Goal: Task Accomplishment & Management: Manage account settings

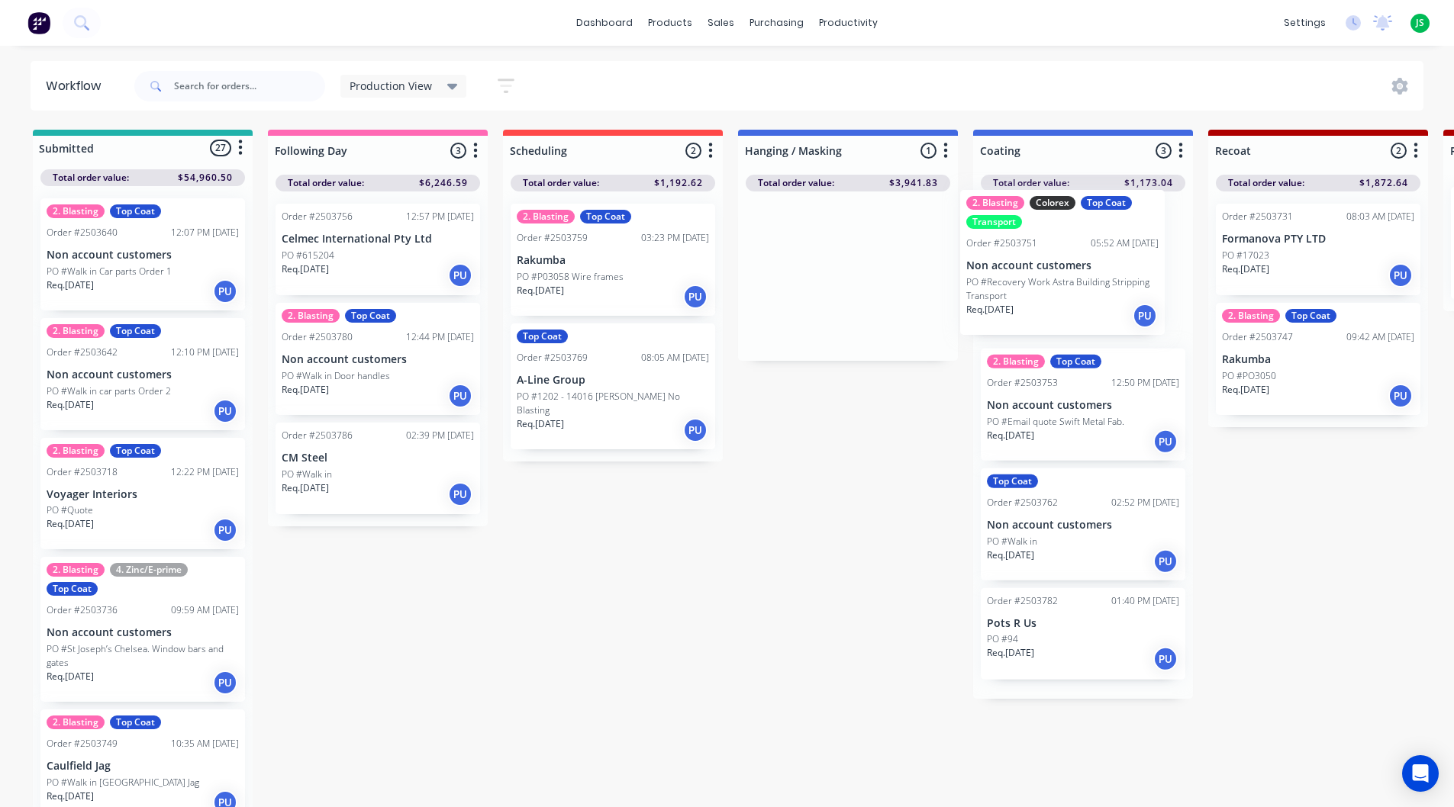
drag, startPoint x: 869, startPoint y: 300, endPoint x: 1232, endPoint y: 263, distance: 365.2
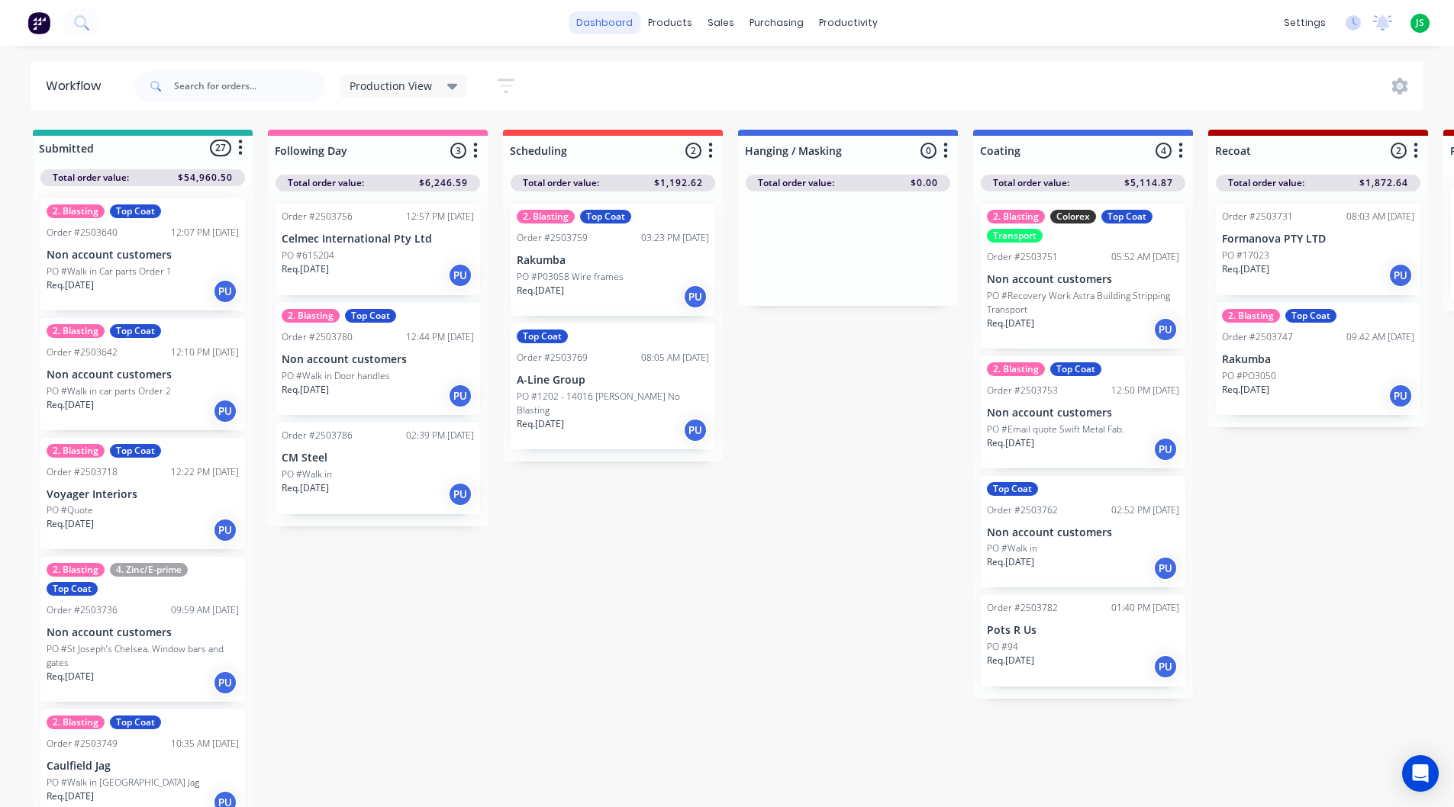
click at [614, 27] on link "dashboard" at bounding box center [605, 22] width 72 height 23
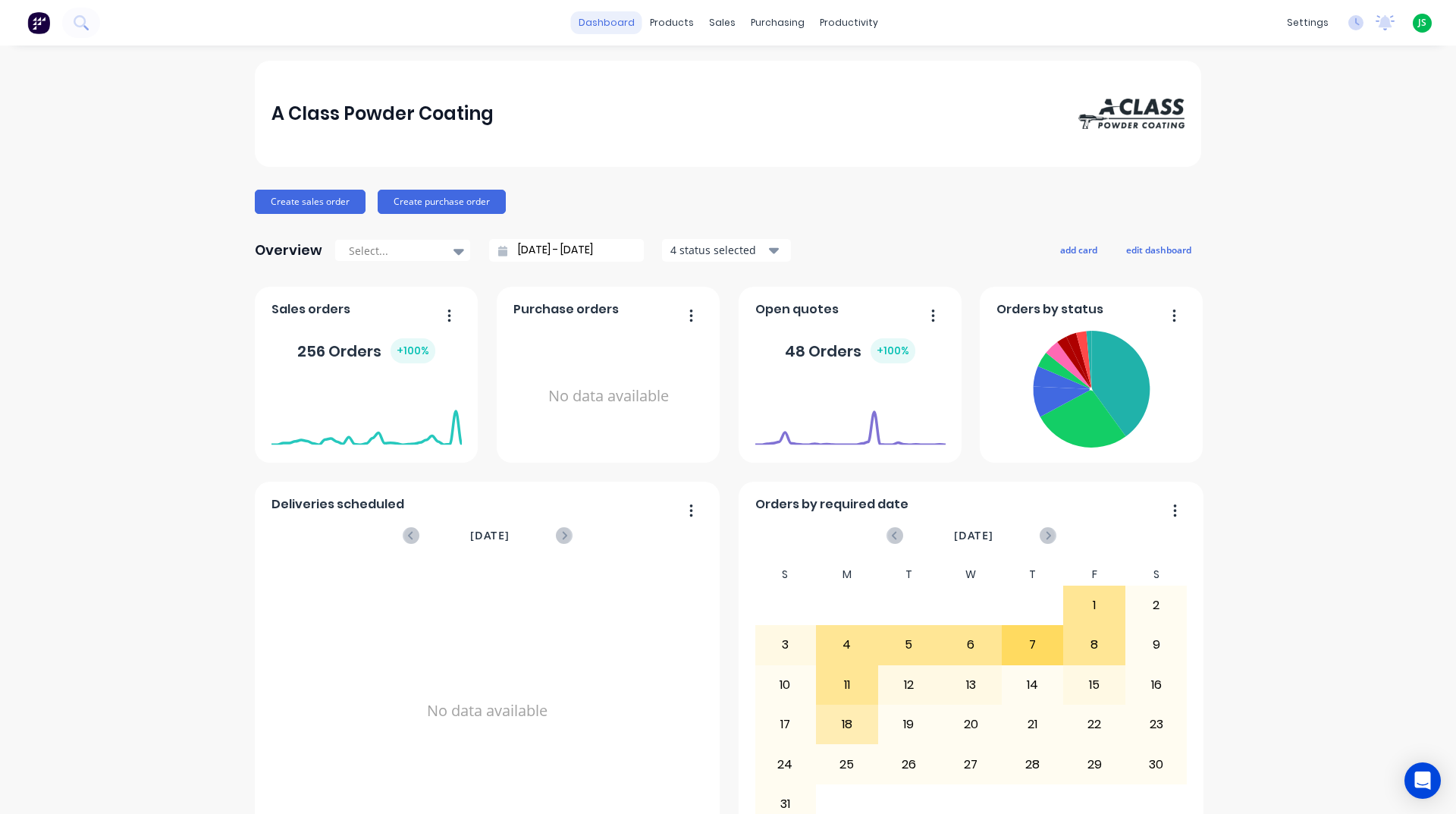
click at [619, 20] on link "dashboard" at bounding box center [607, 22] width 72 height 23
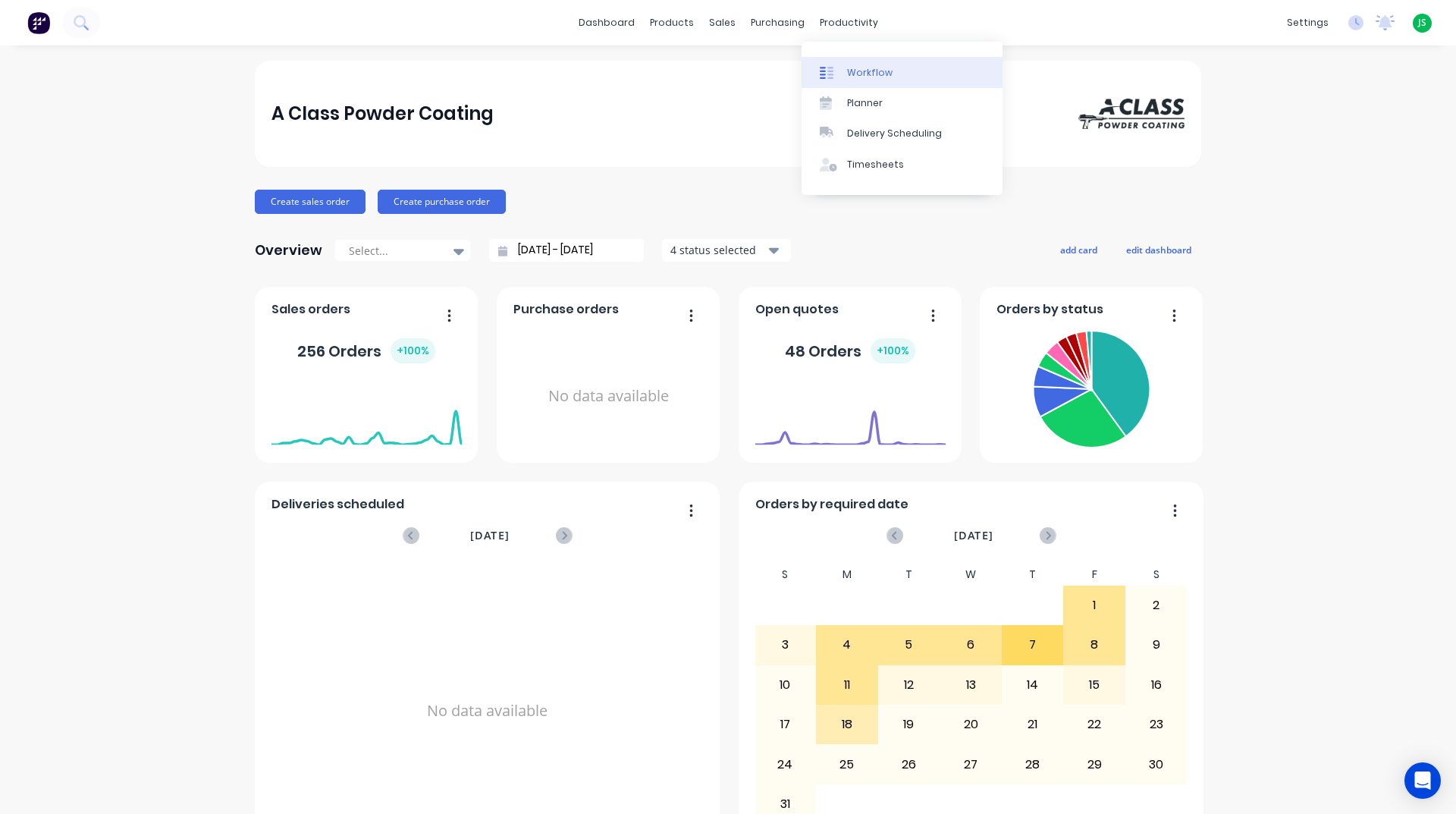
click at [863, 73] on div "Workflow" at bounding box center [870, 73] width 46 height 14
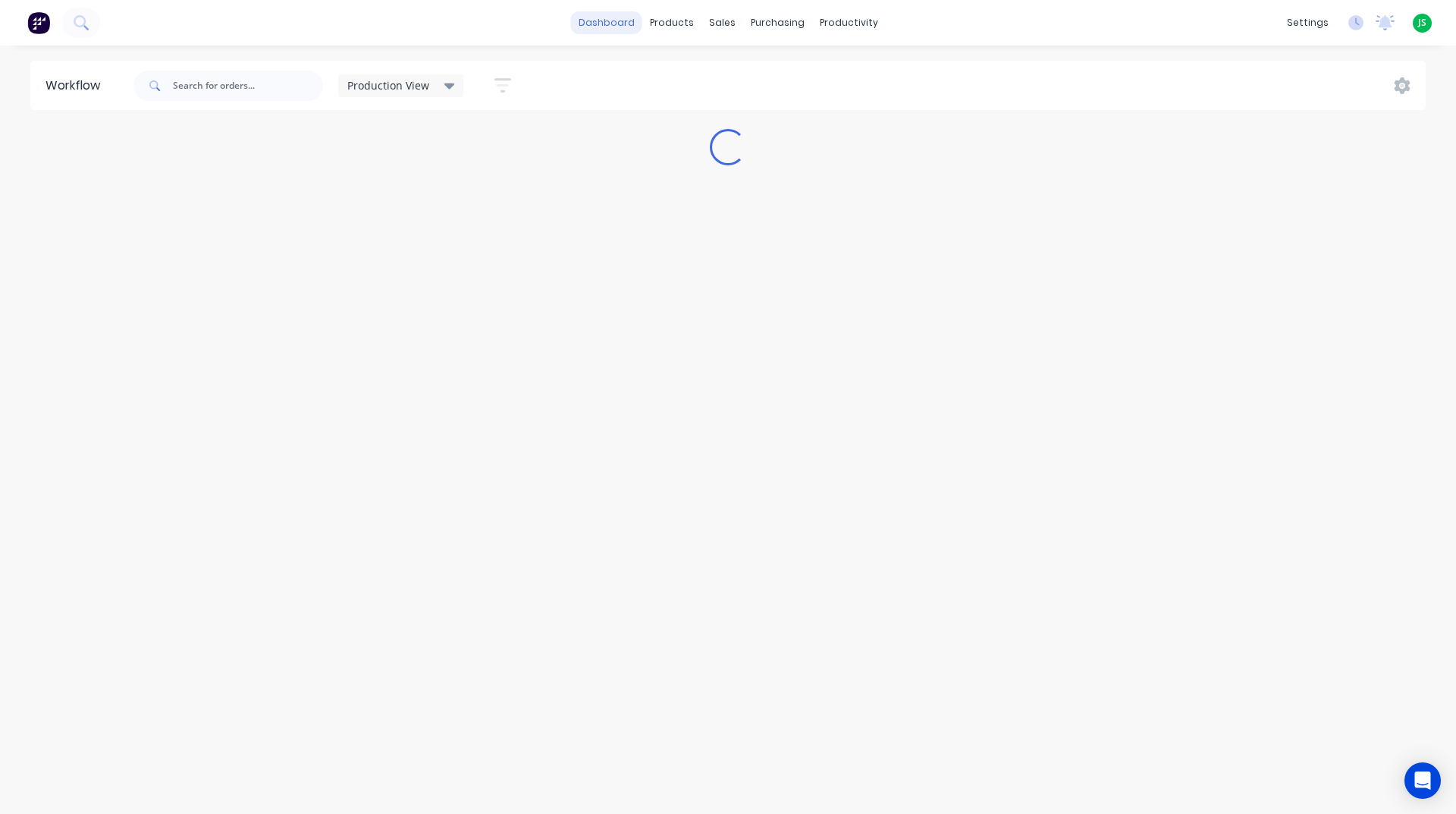
click at [604, 21] on link "dashboard" at bounding box center [607, 22] width 72 height 23
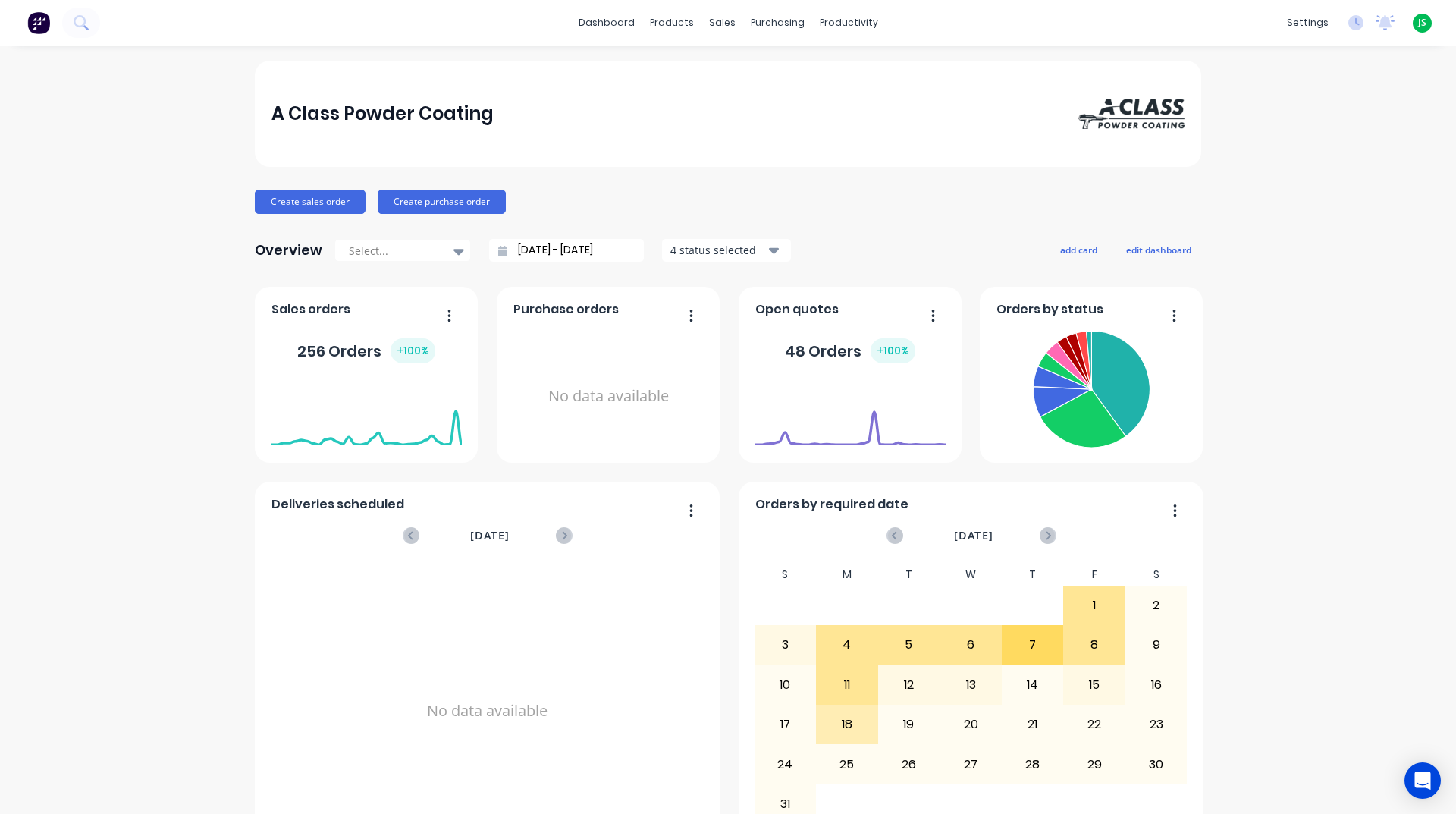
scroll to position [380, 0]
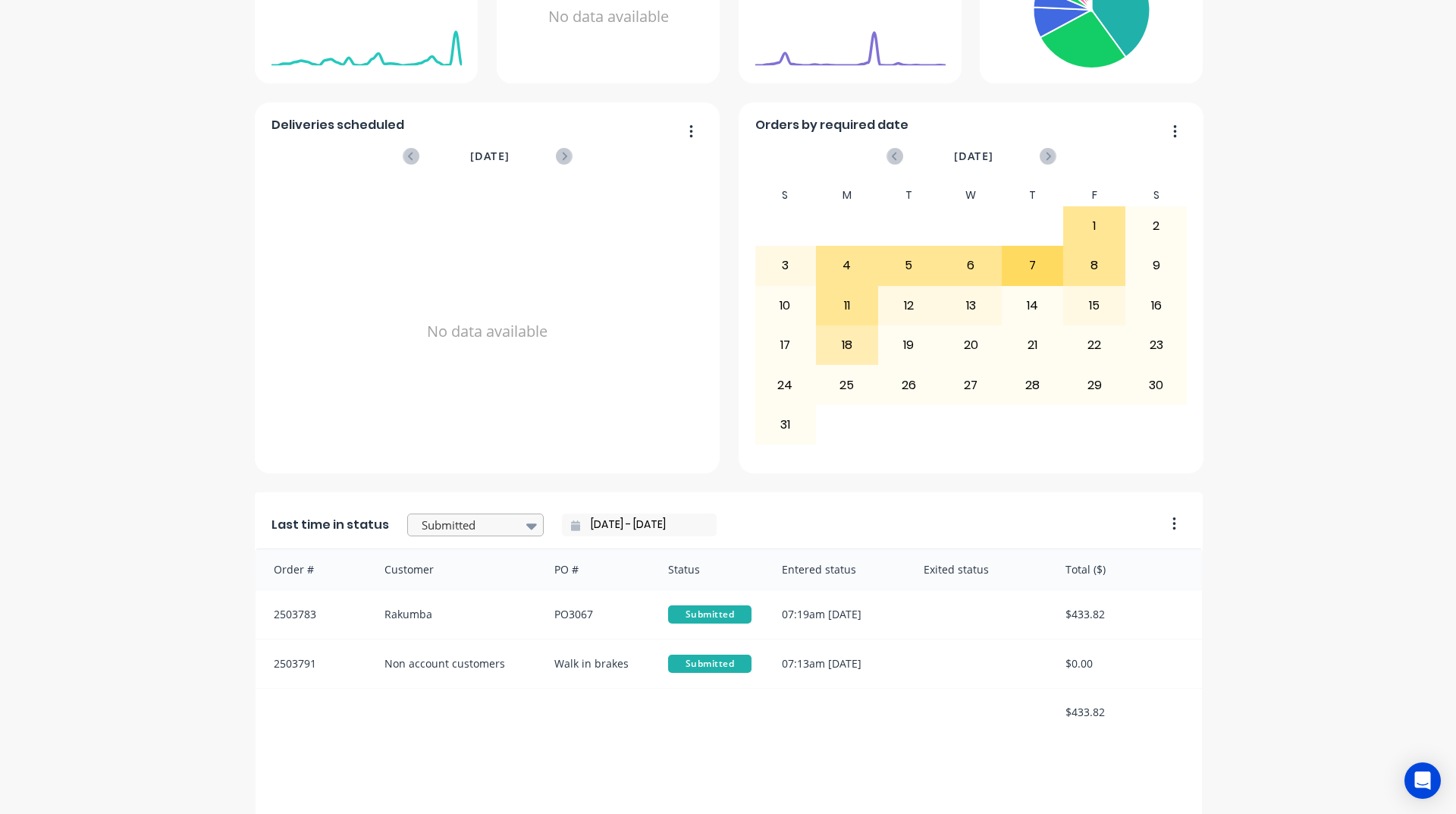
click at [488, 526] on div at bounding box center [468, 525] width 95 height 19
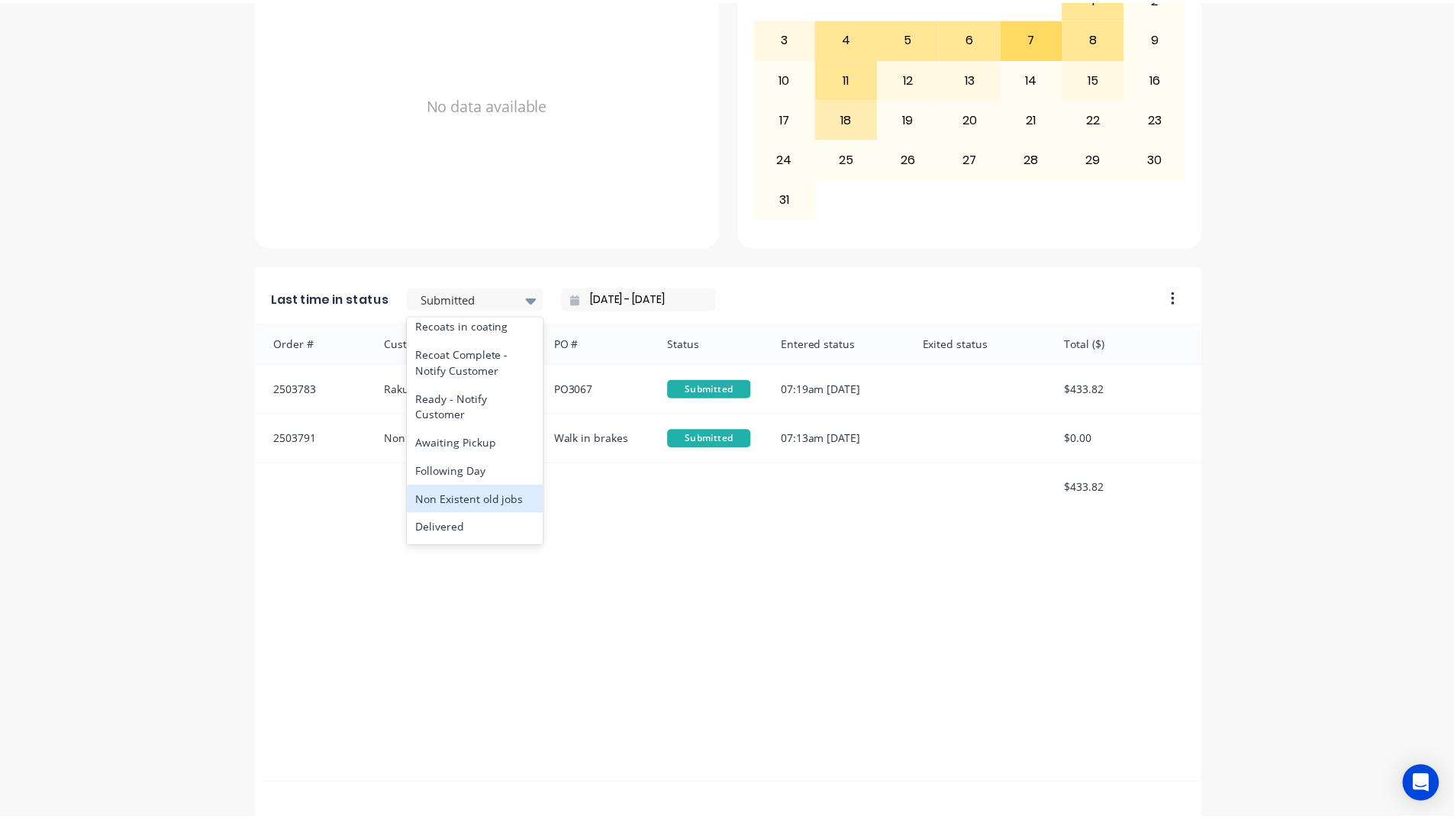
scroll to position [717, 0]
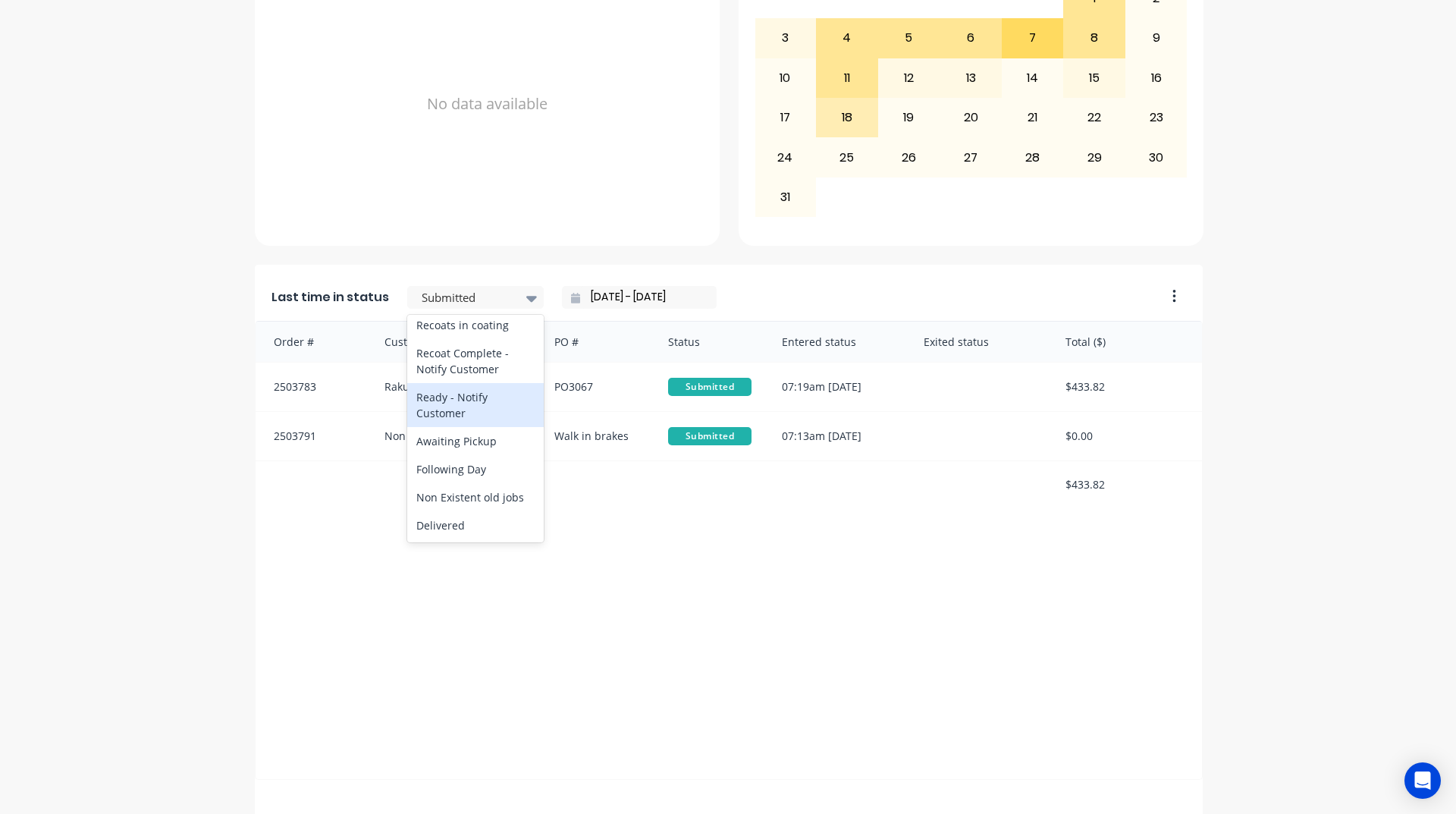
click at [464, 427] on div "Ready - Notify Customer" at bounding box center [475, 405] width 136 height 44
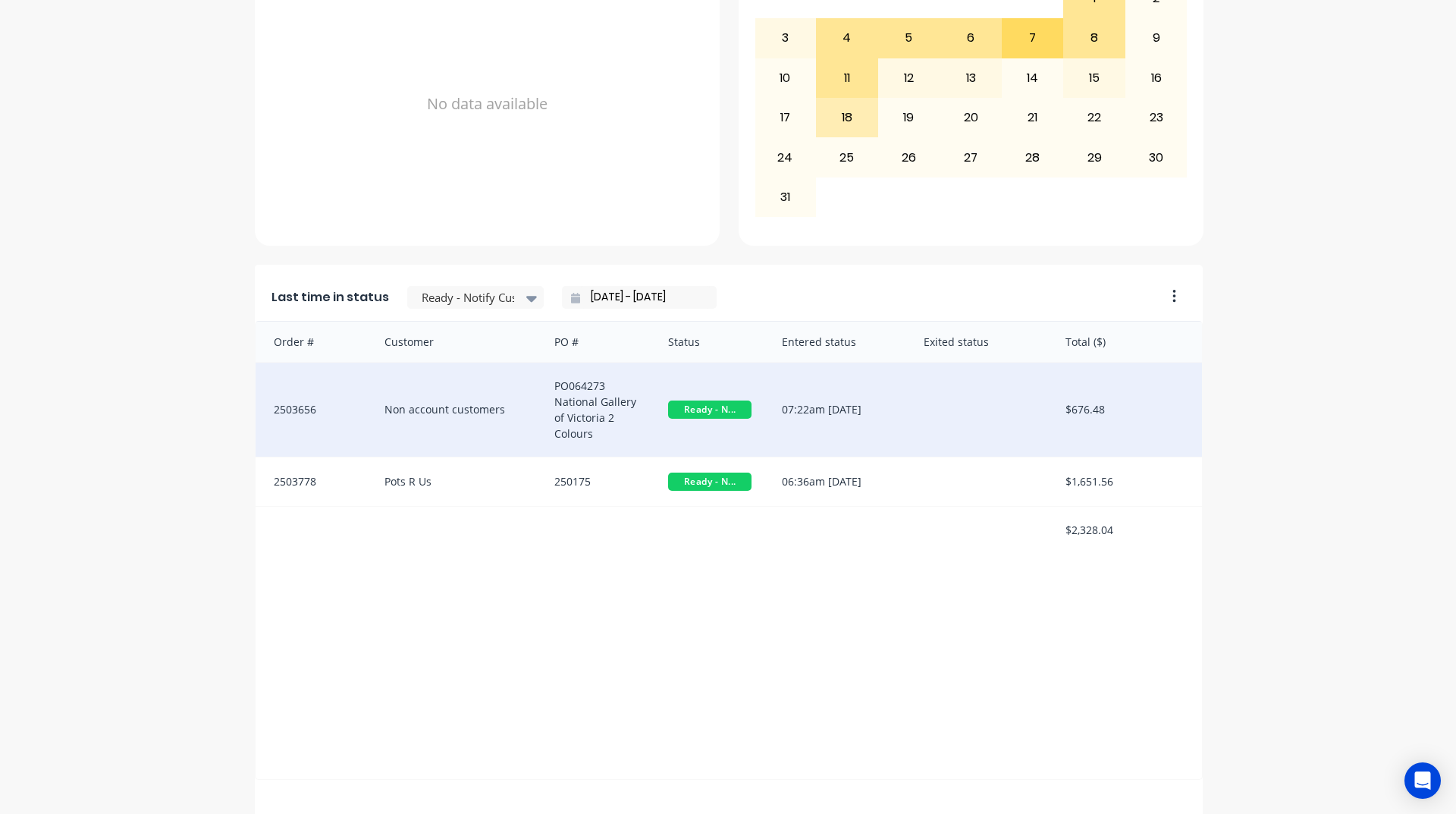
click at [566, 424] on div "PO064273 National Gallery of Victoria 2 Colours" at bounding box center [596, 409] width 113 height 94
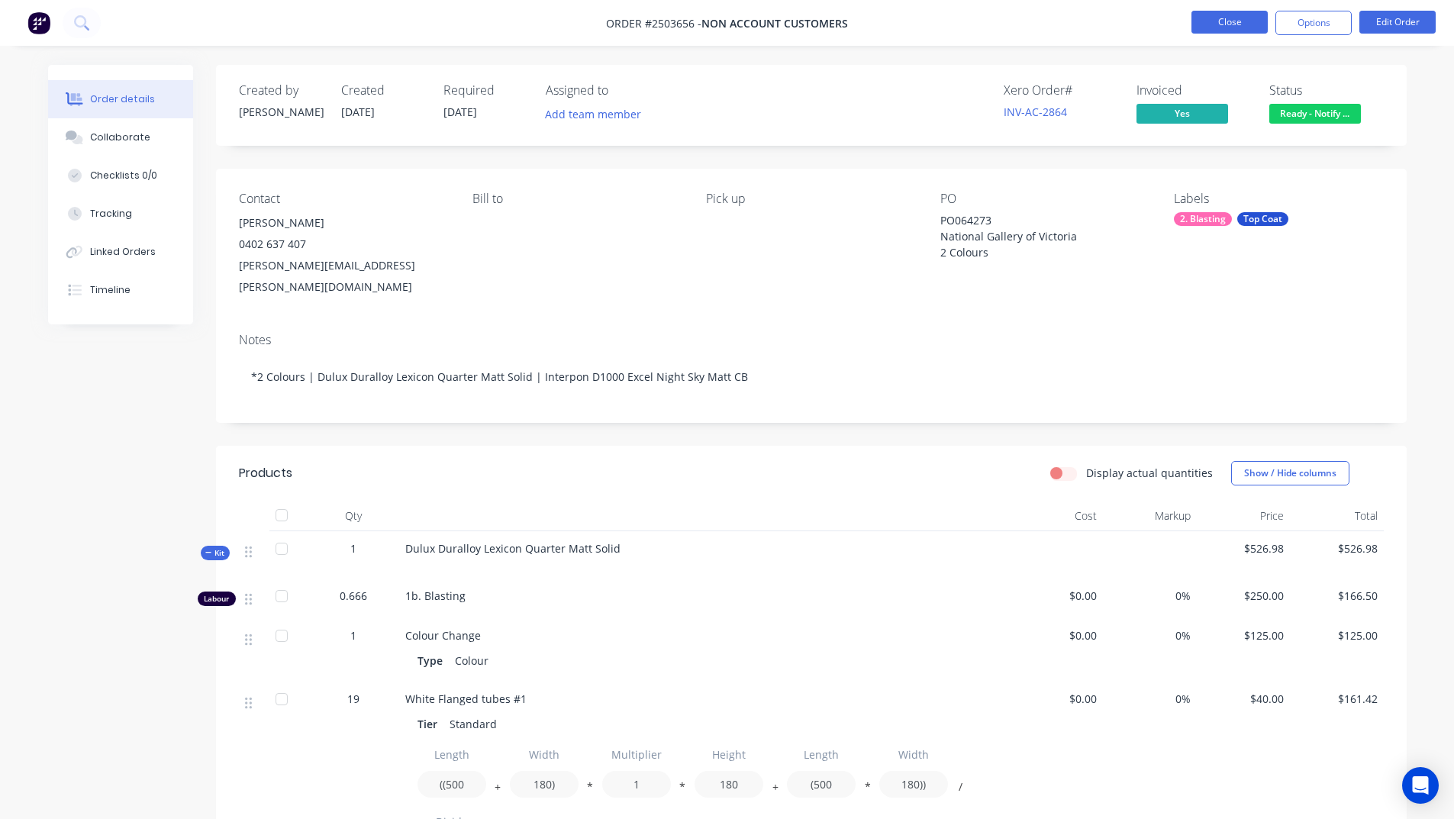
click at [1209, 26] on button "Close" at bounding box center [1229, 22] width 76 height 23
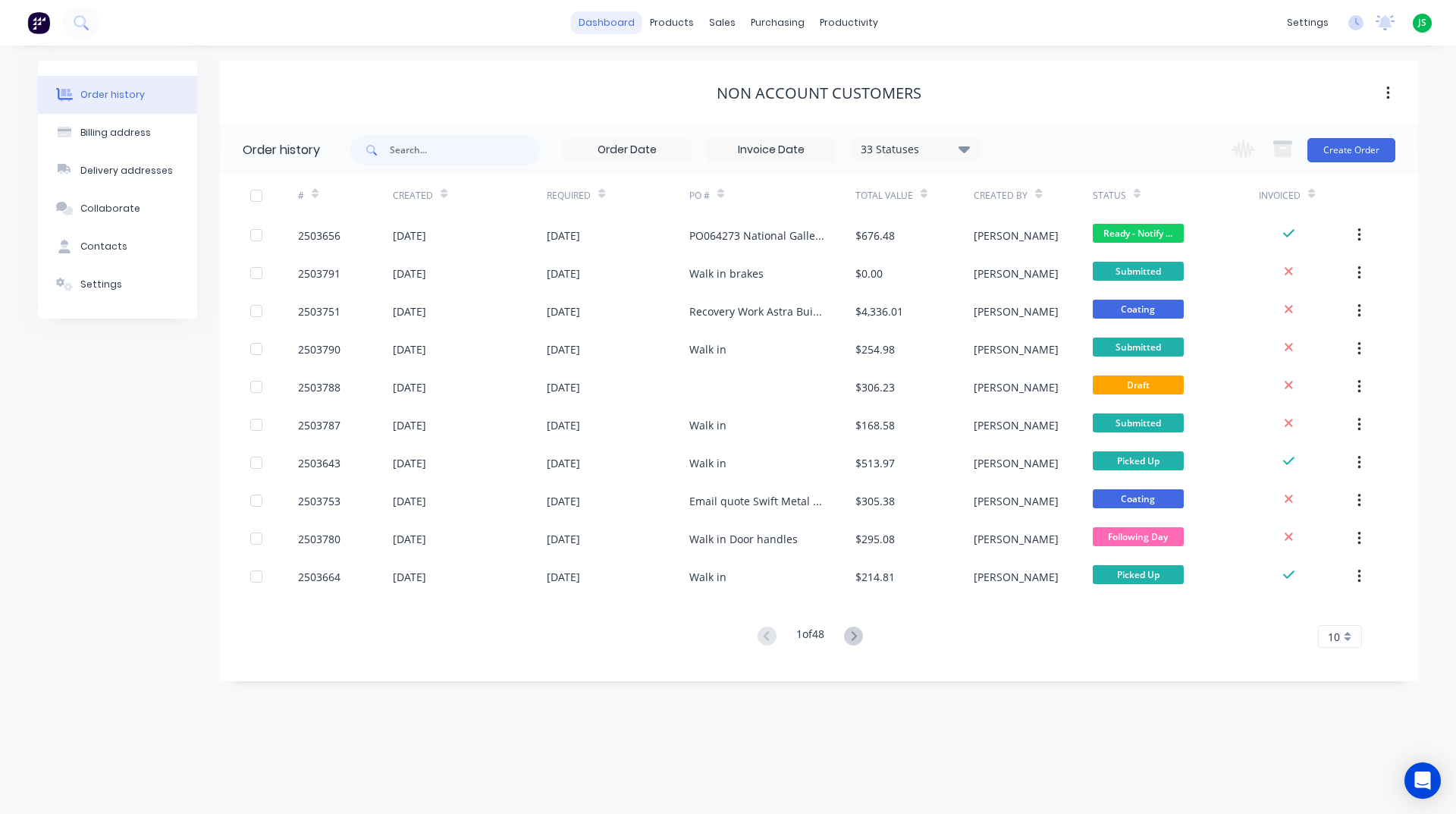
click at [605, 18] on link "dashboard" at bounding box center [607, 22] width 72 height 23
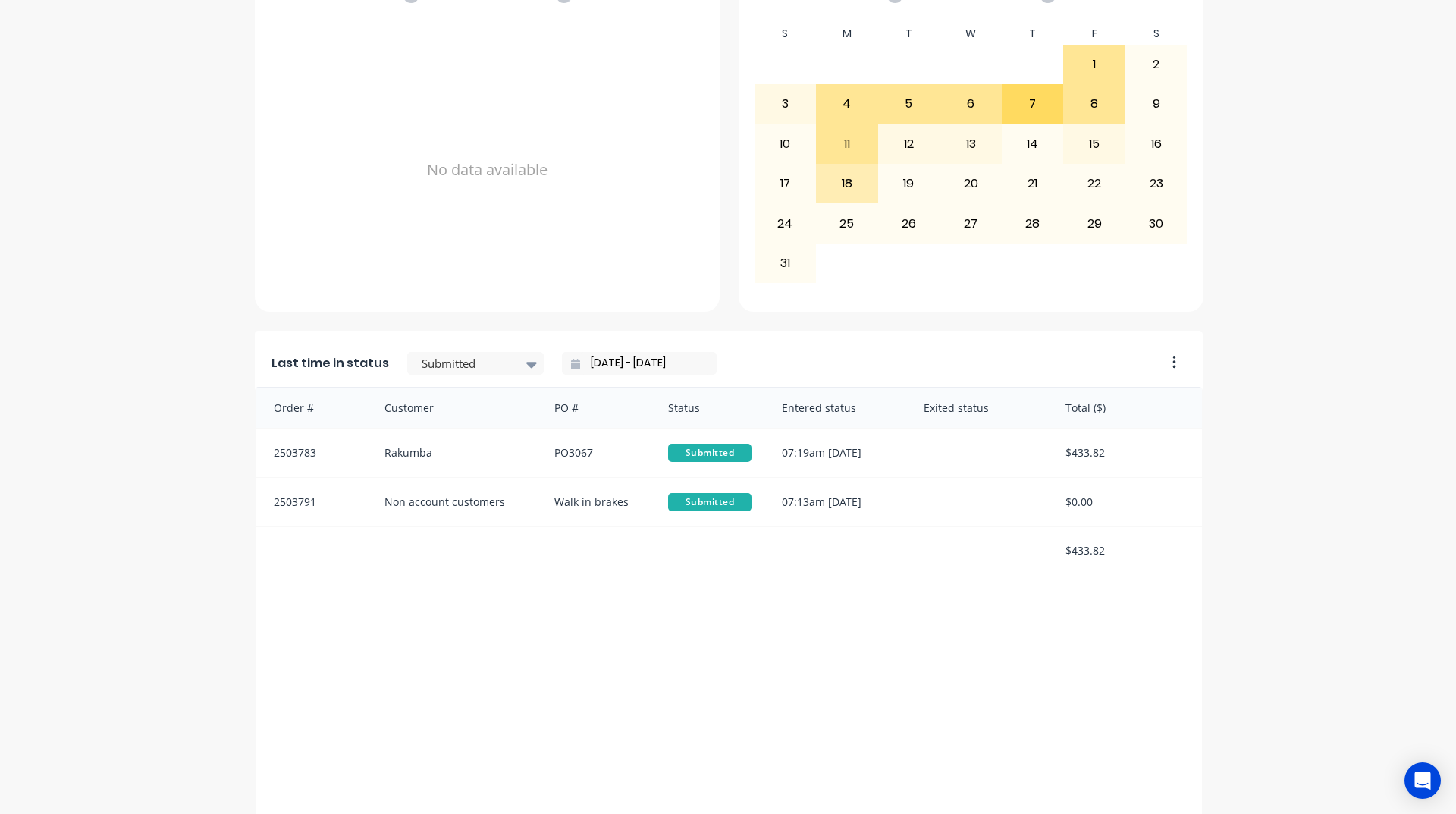
scroll to position [639, 0]
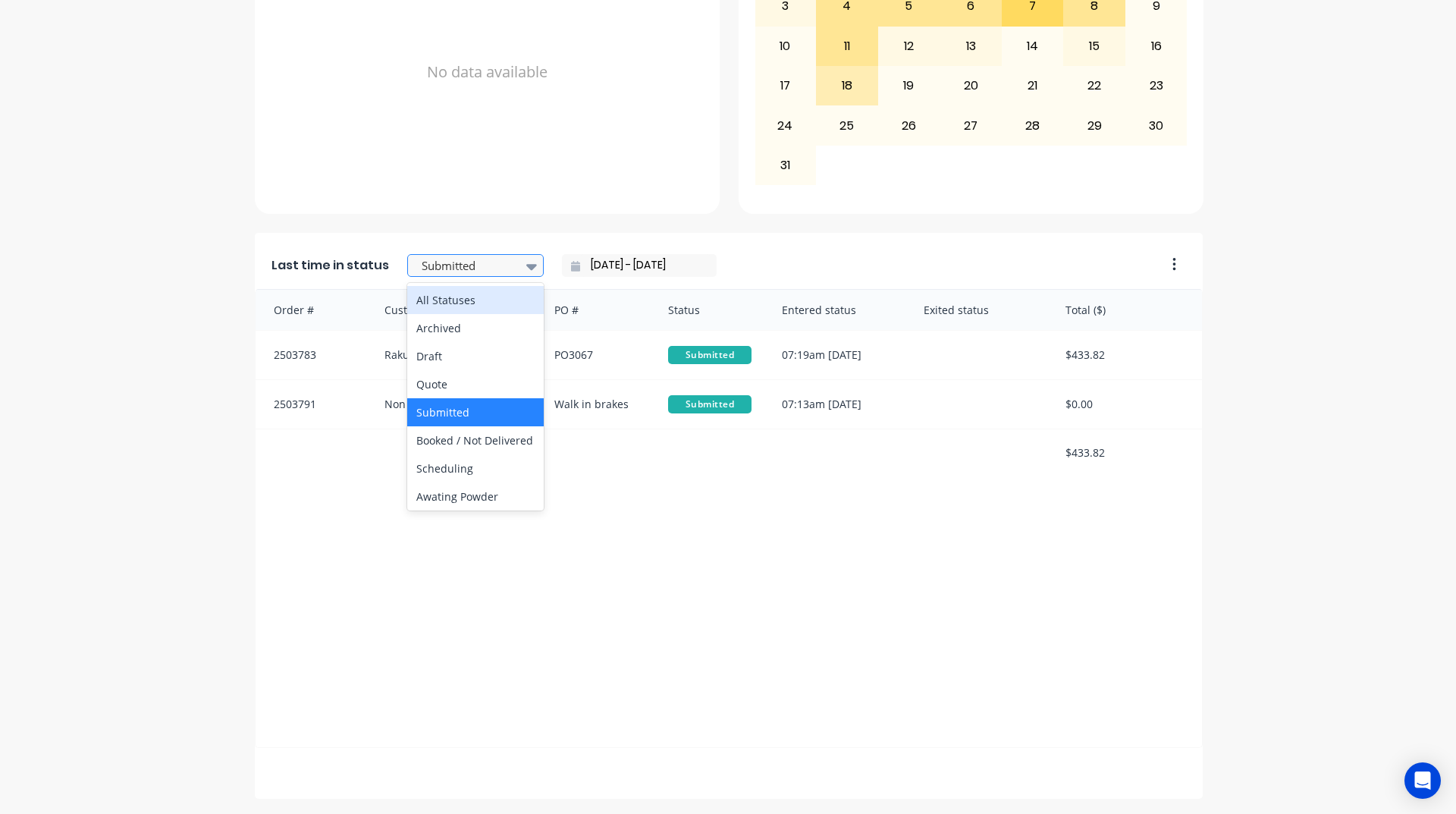
click at [527, 267] on div at bounding box center [532, 266] width 23 height 26
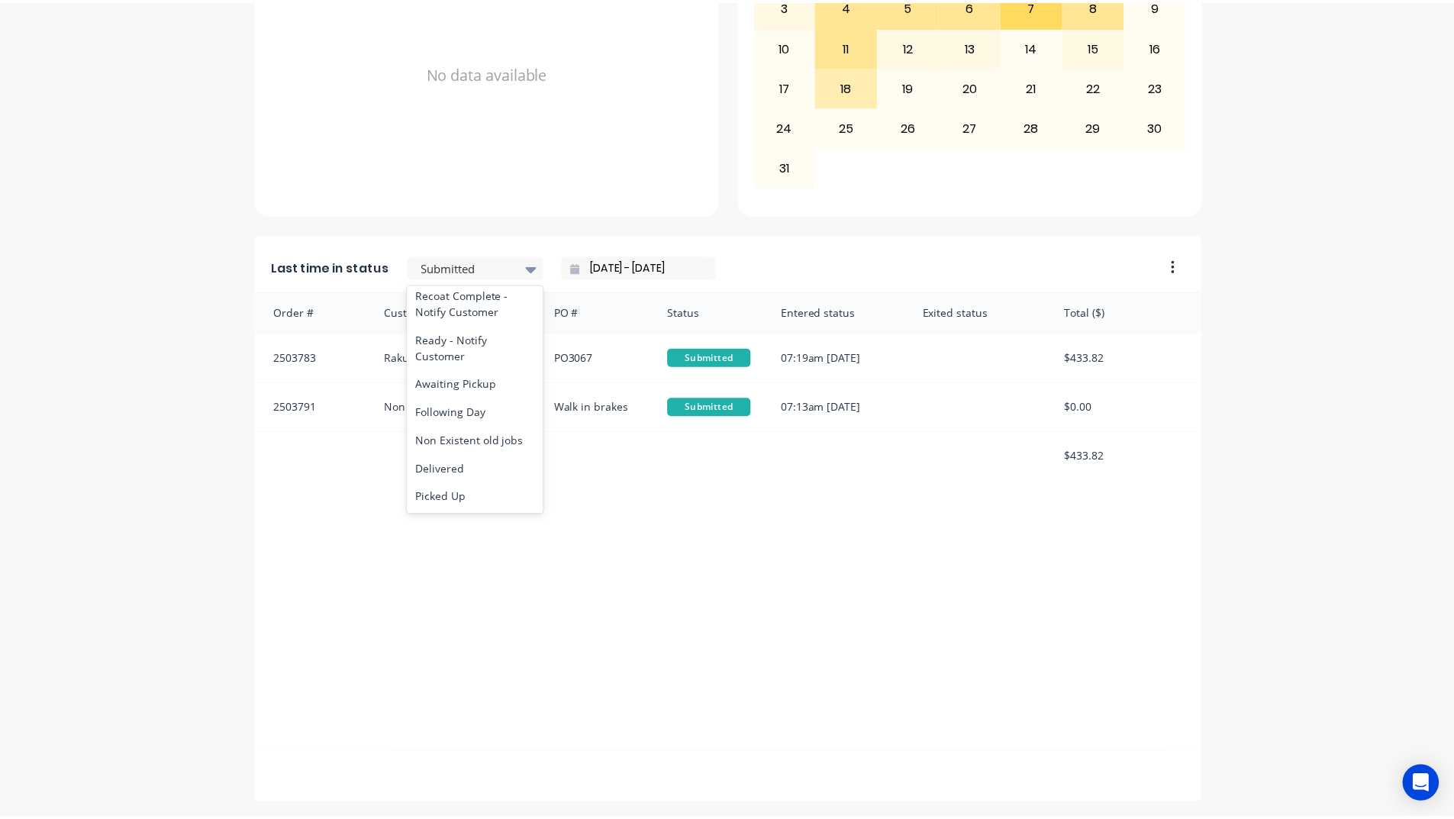
scroll to position [793, 0]
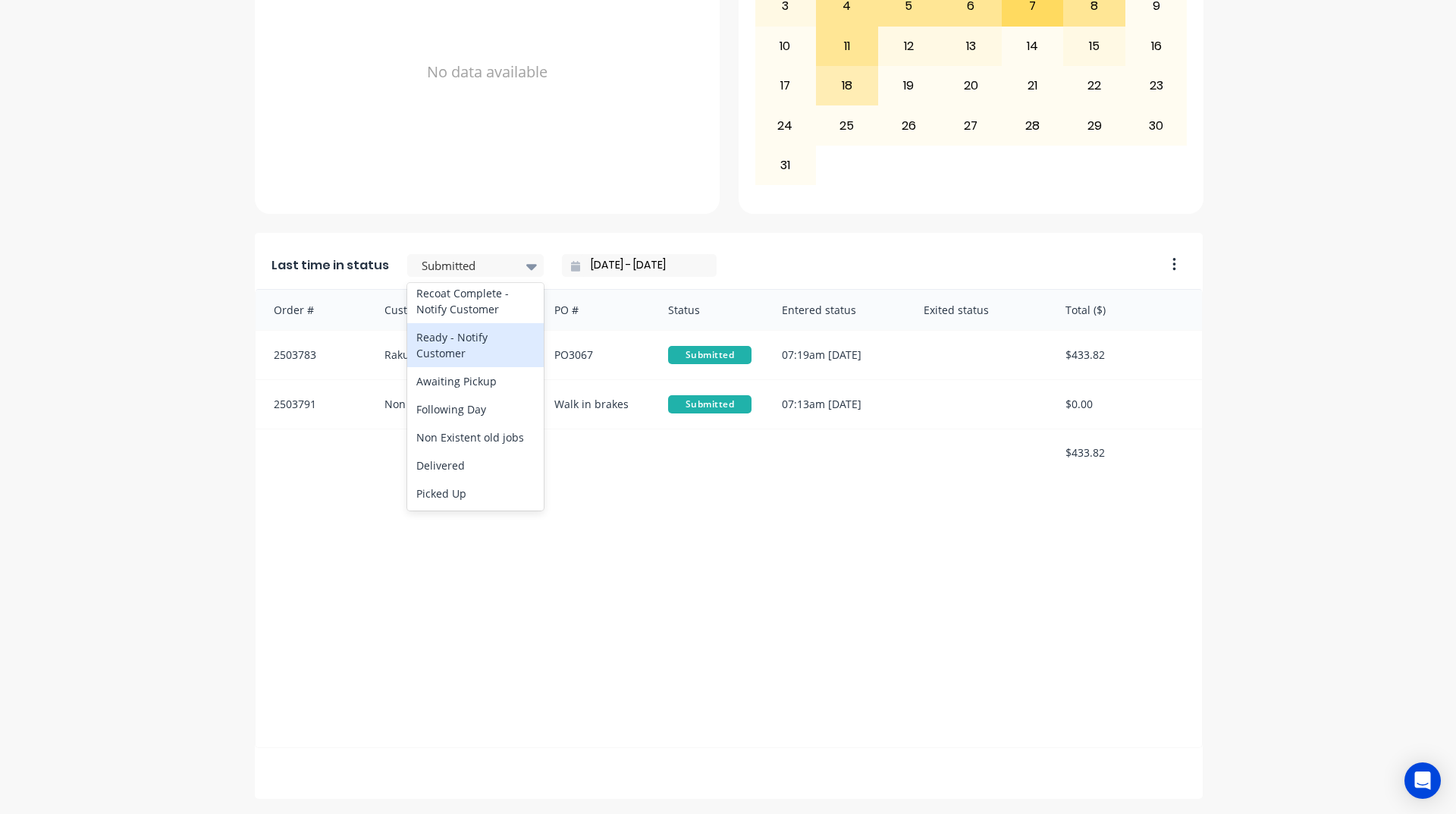
click at [447, 348] on div "Ready - Notify Customer" at bounding box center [475, 345] width 136 height 44
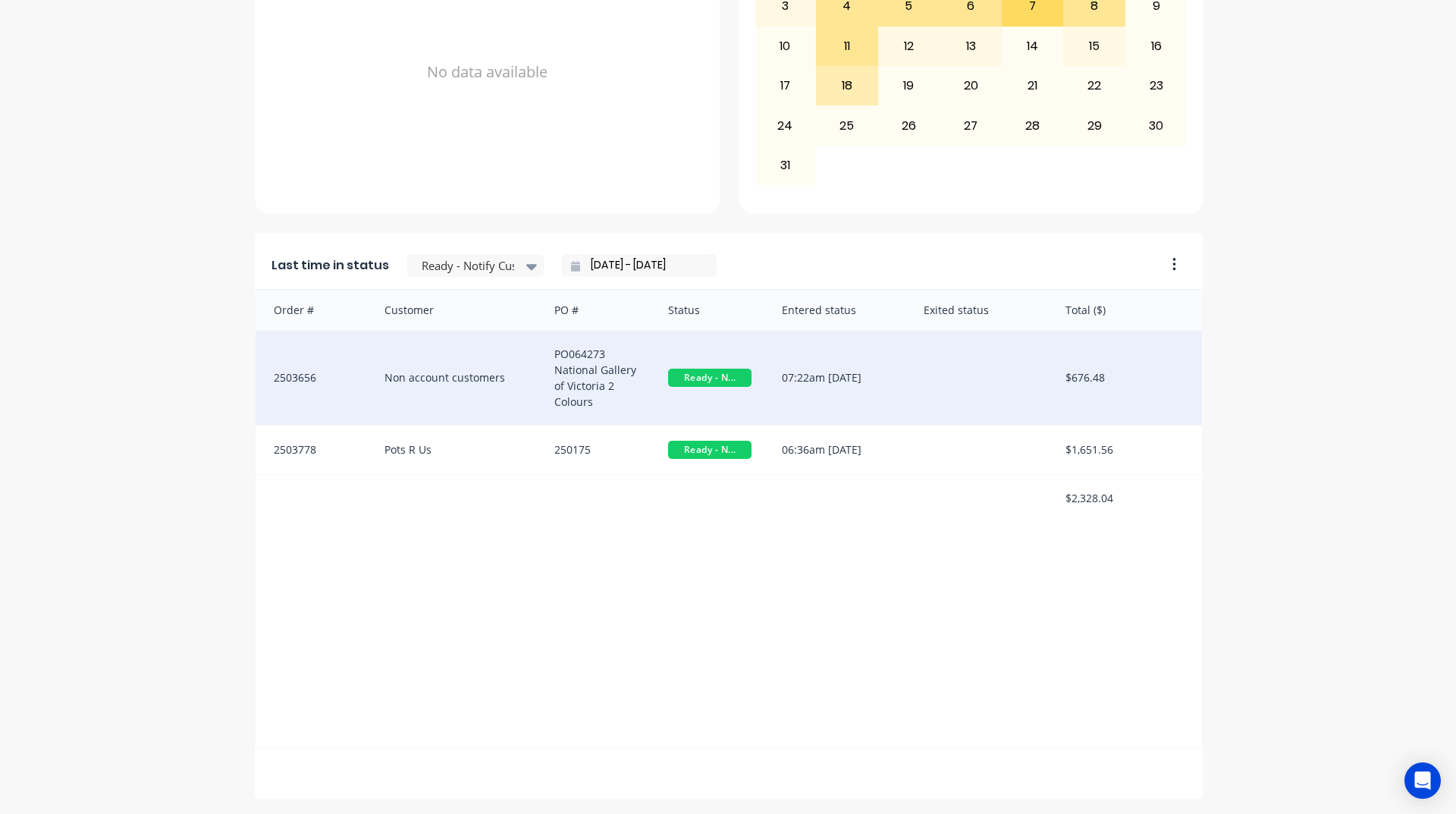
click at [518, 405] on div "Non account customers" at bounding box center [455, 378] width 171 height 94
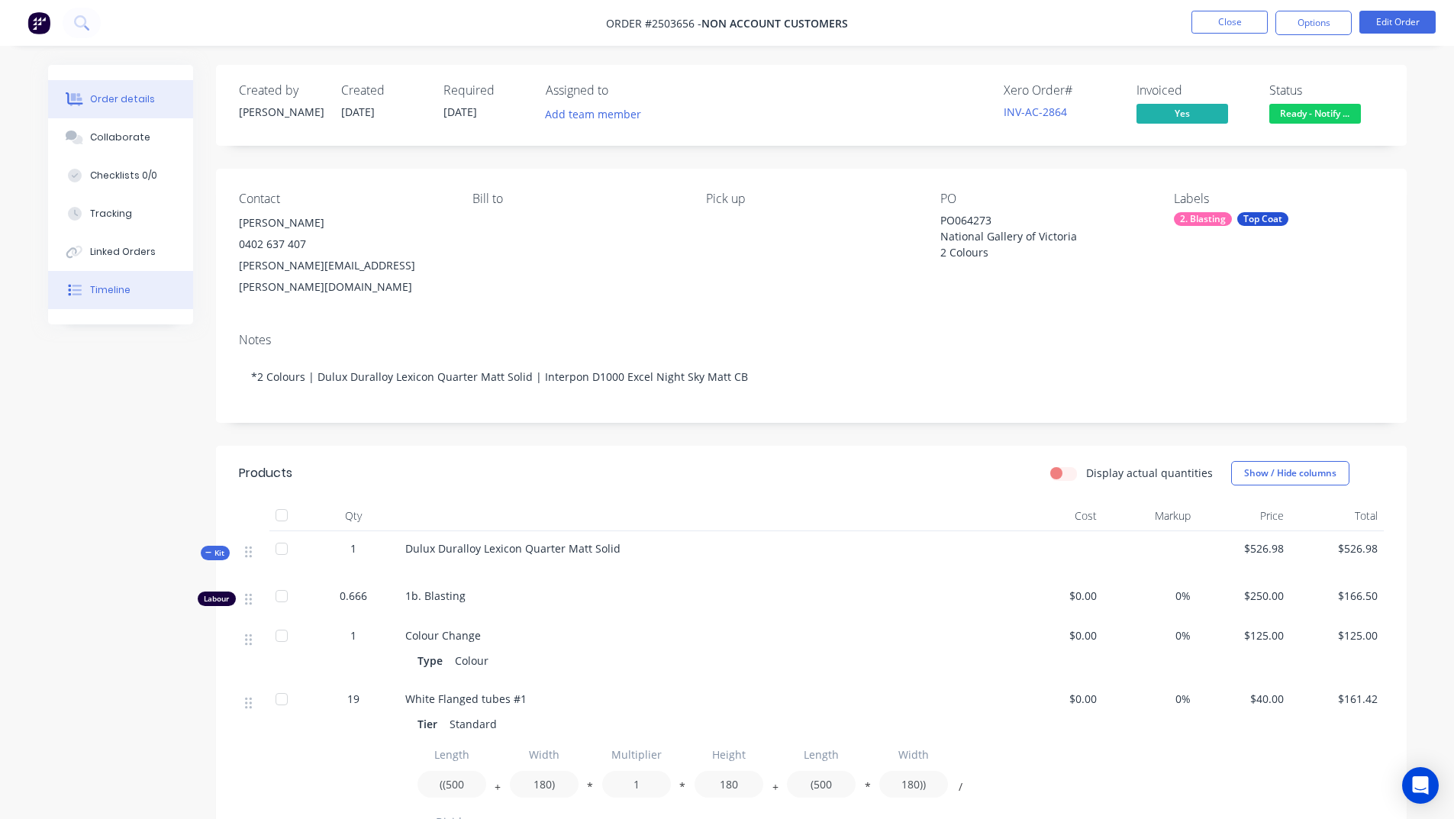
click at [144, 307] on button "Timeline" at bounding box center [120, 290] width 145 height 38
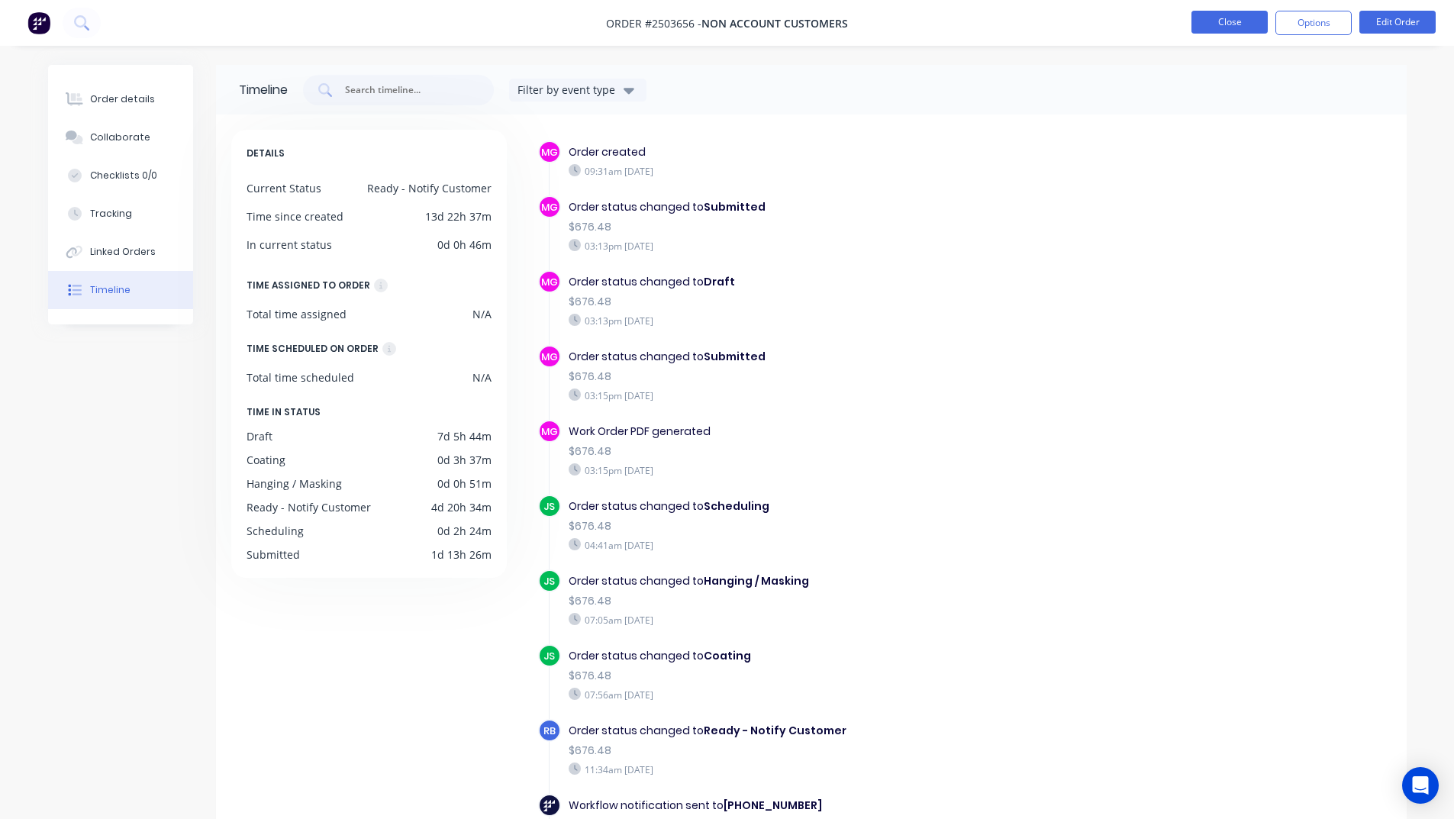
click at [1203, 21] on button "Close" at bounding box center [1229, 22] width 76 height 23
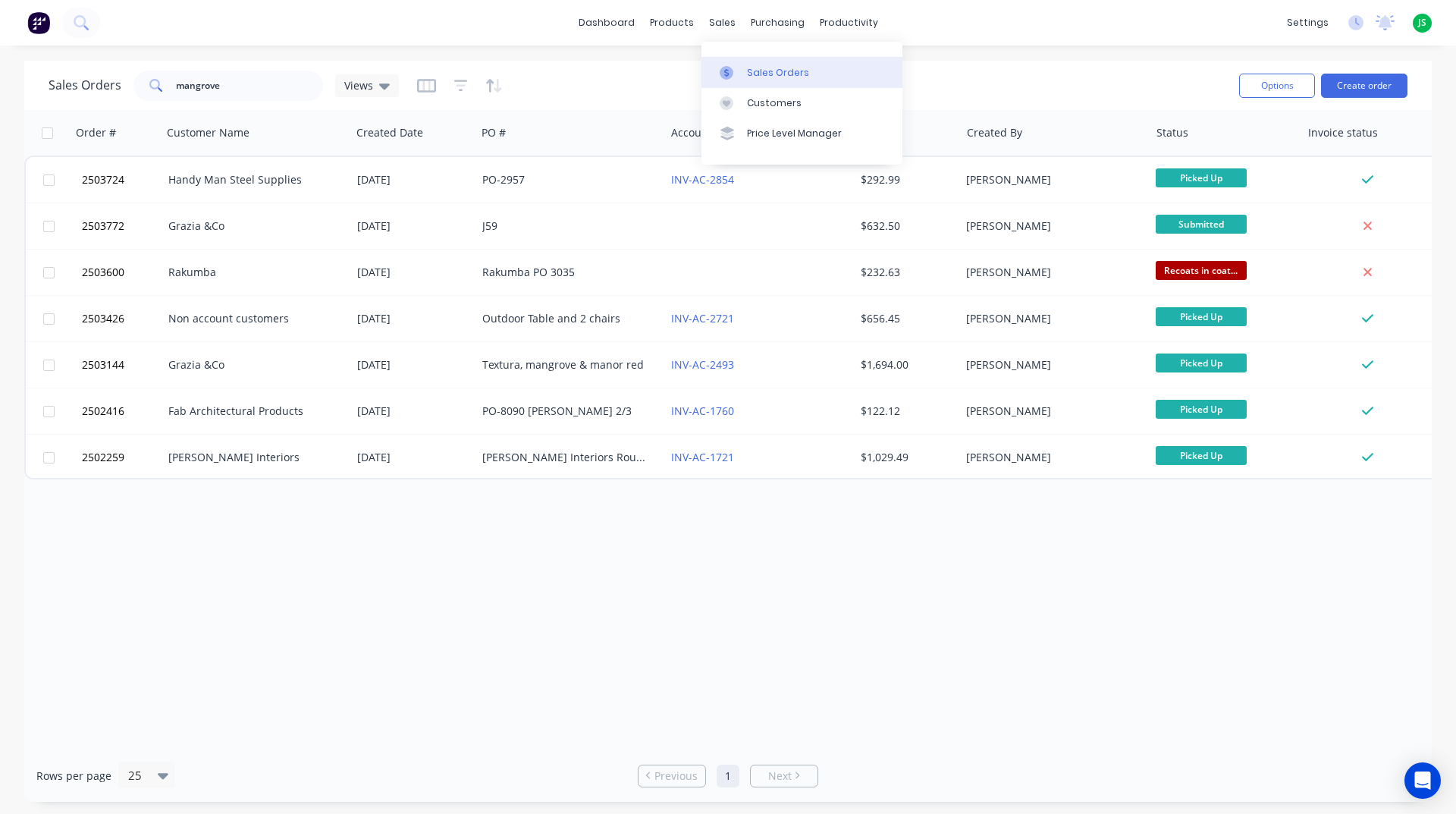
click at [729, 70] on icon at bounding box center [727, 73] width 14 height 14
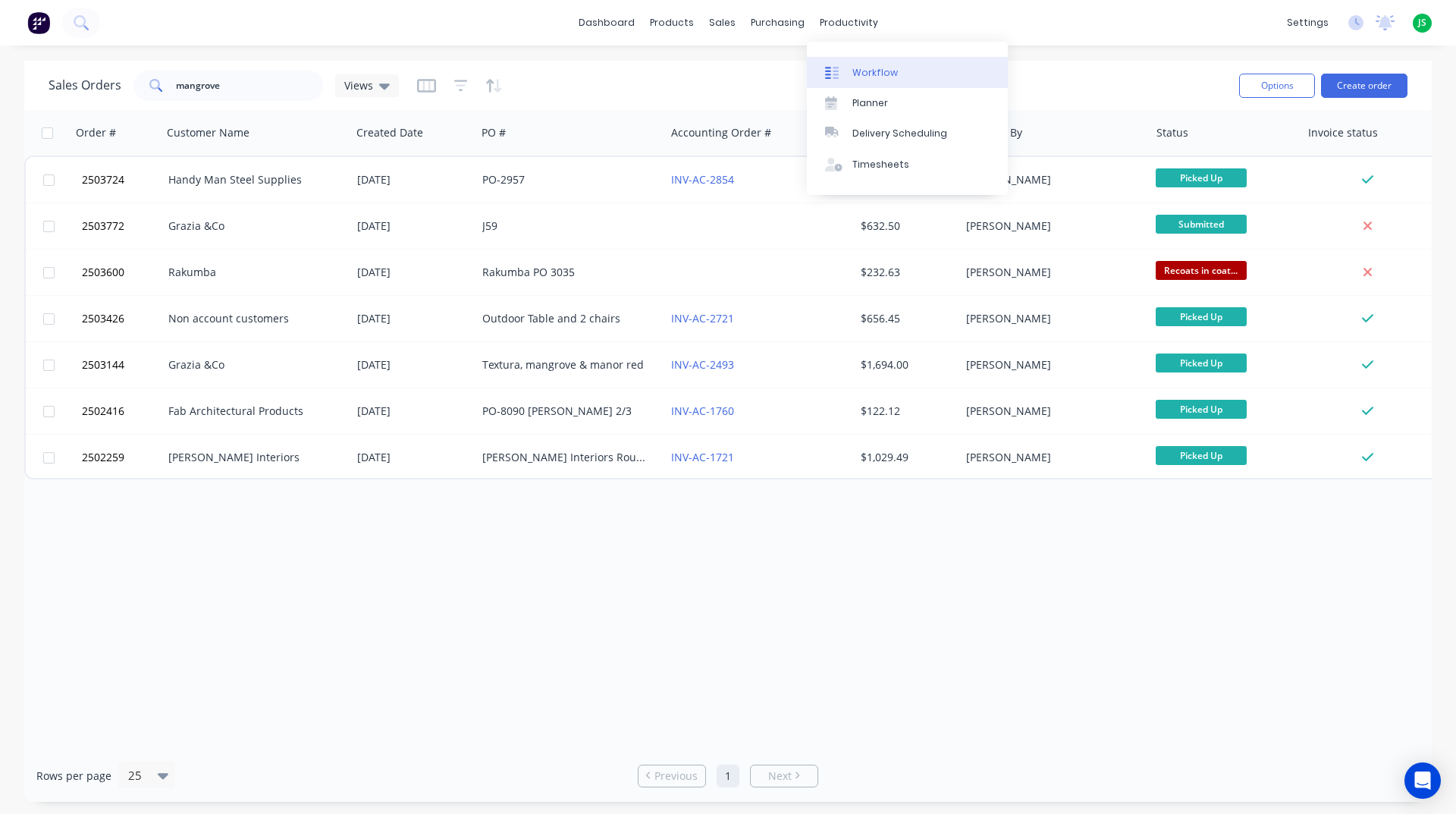
click at [869, 73] on div "Workflow" at bounding box center [876, 73] width 46 height 14
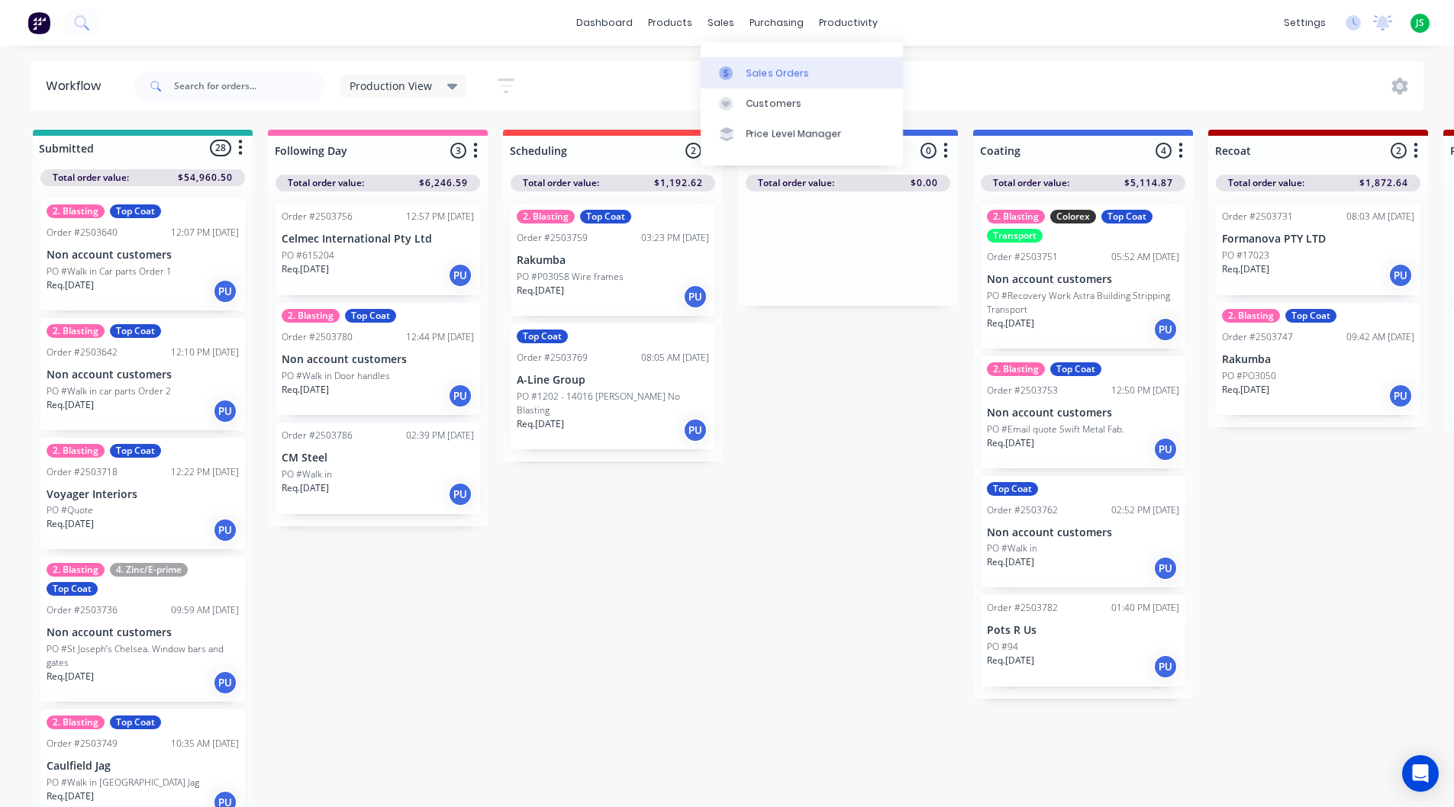
click at [737, 69] on div at bounding box center [730, 73] width 23 height 14
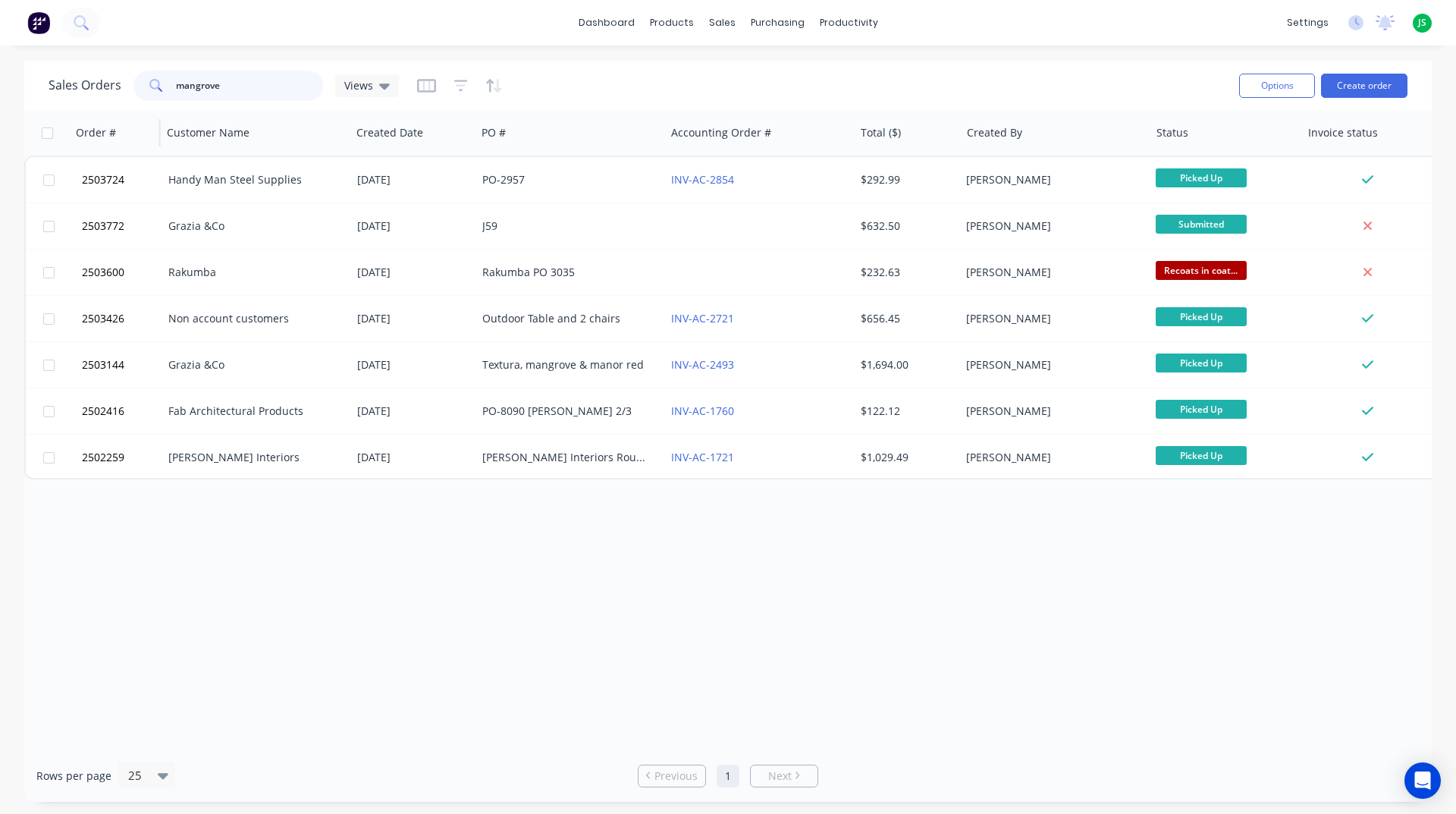
drag, startPoint x: 264, startPoint y: 88, endPoint x: 130, endPoint y: 111, distance: 136.0
click at [138, 109] on div "Sales Orders mangrove Views Options Create order" at bounding box center [728, 85] width 1407 height 50
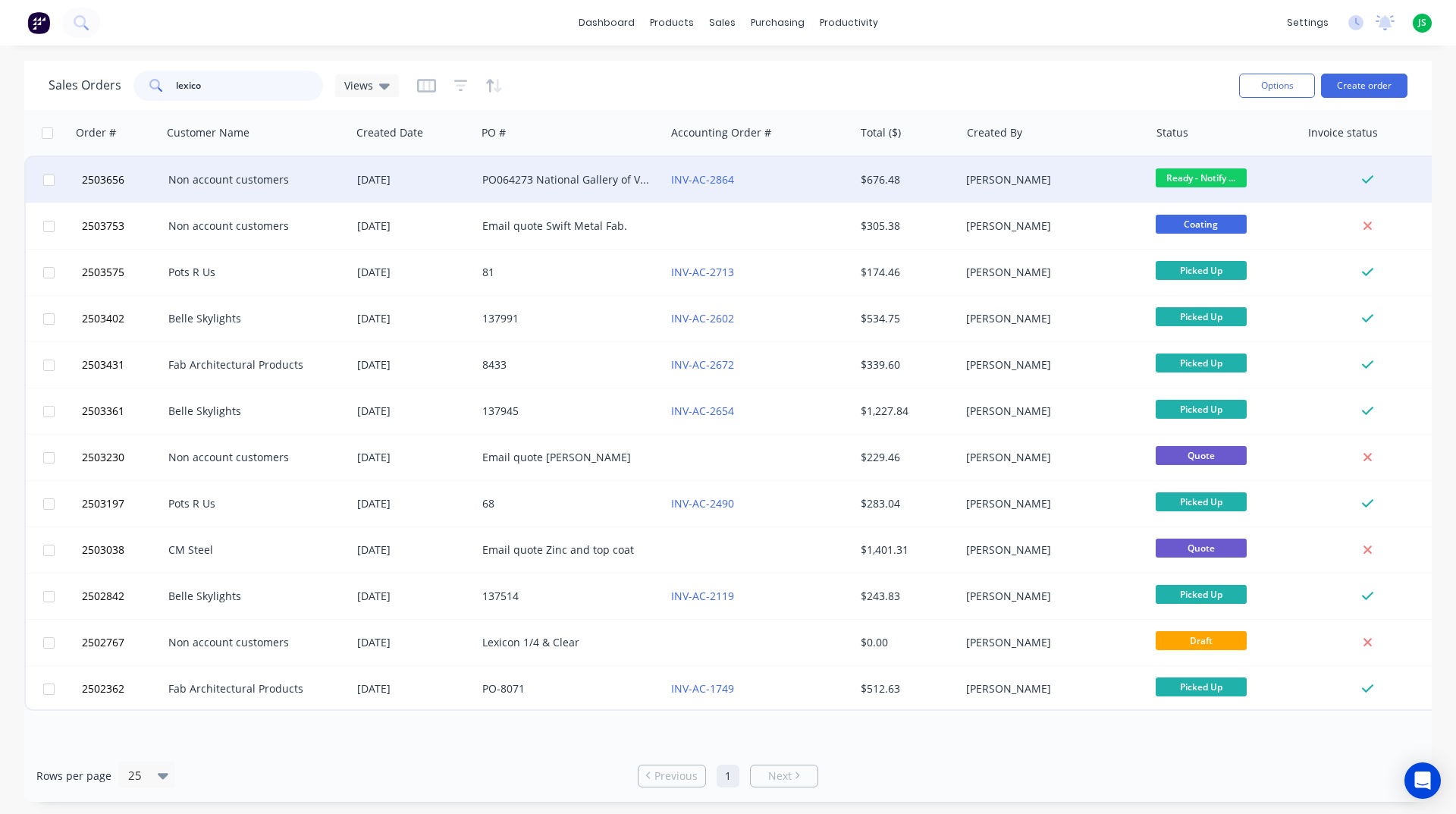
type input "lexico"
click at [312, 187] on div "Non account customers" at bounding box center [256, 180] width 189 height 46
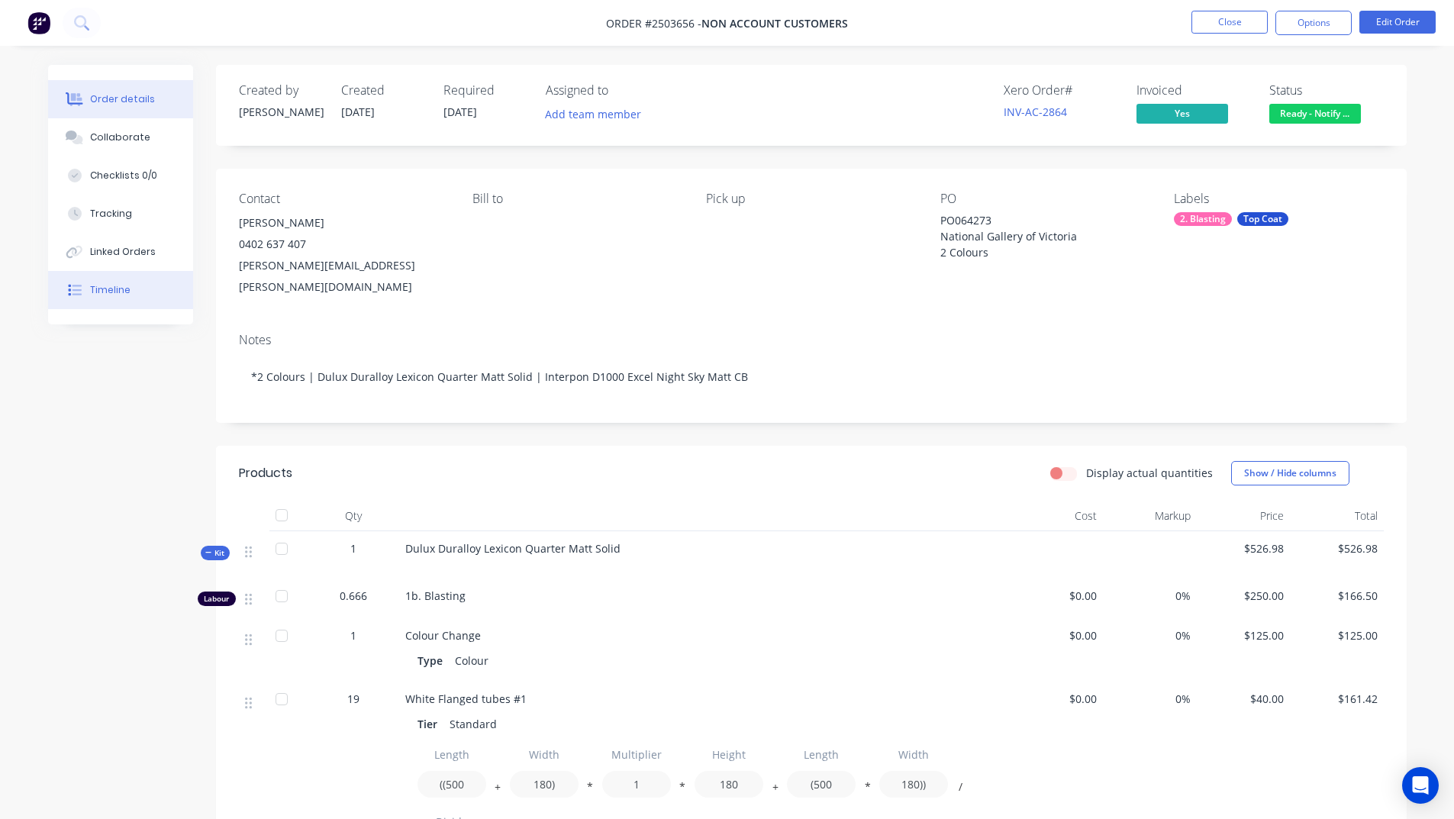
click at [120, 298] on button "Timeline" at bounding box center [120, 290] width 145 height 38
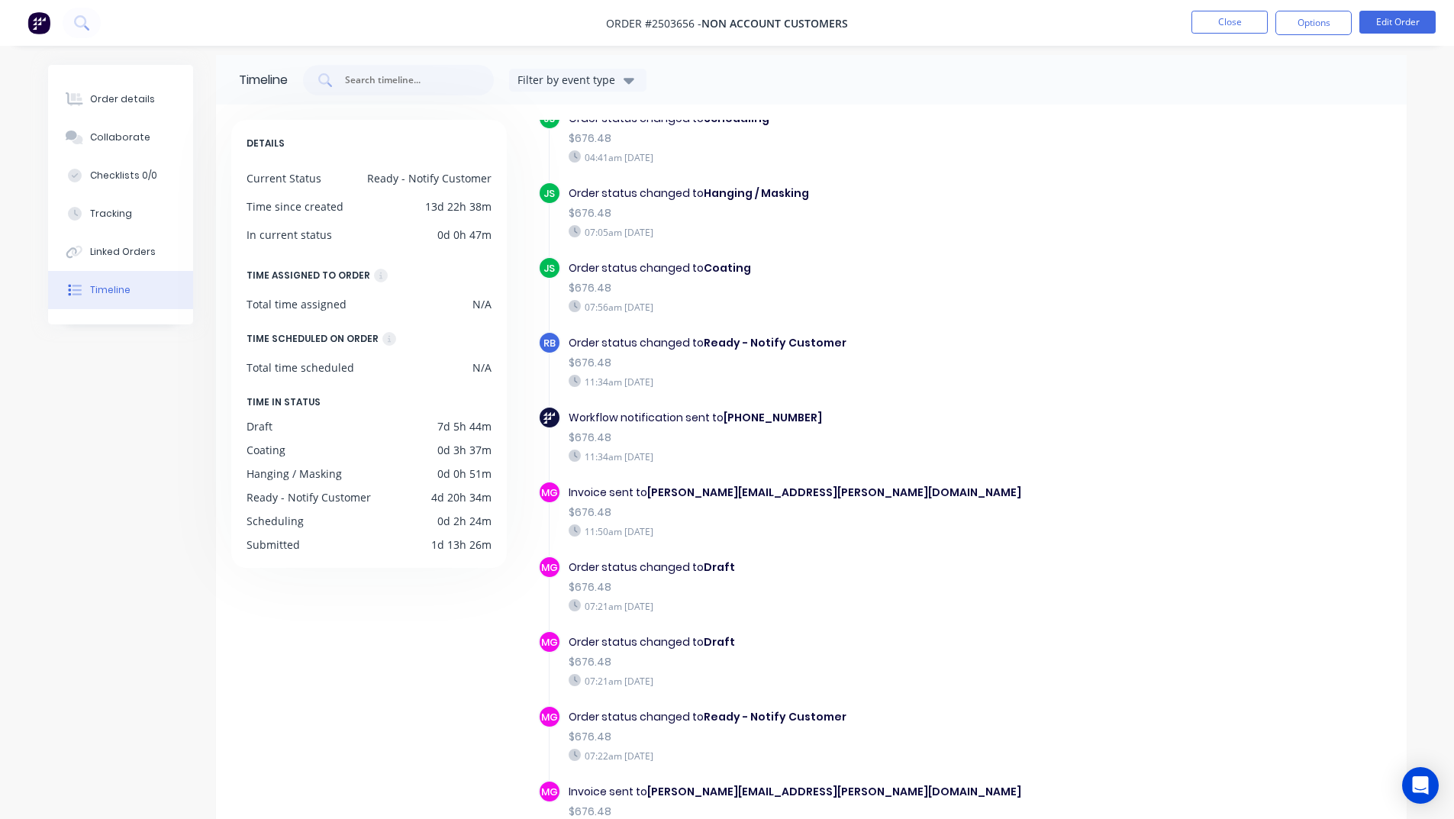
scroll to position [111, 0]
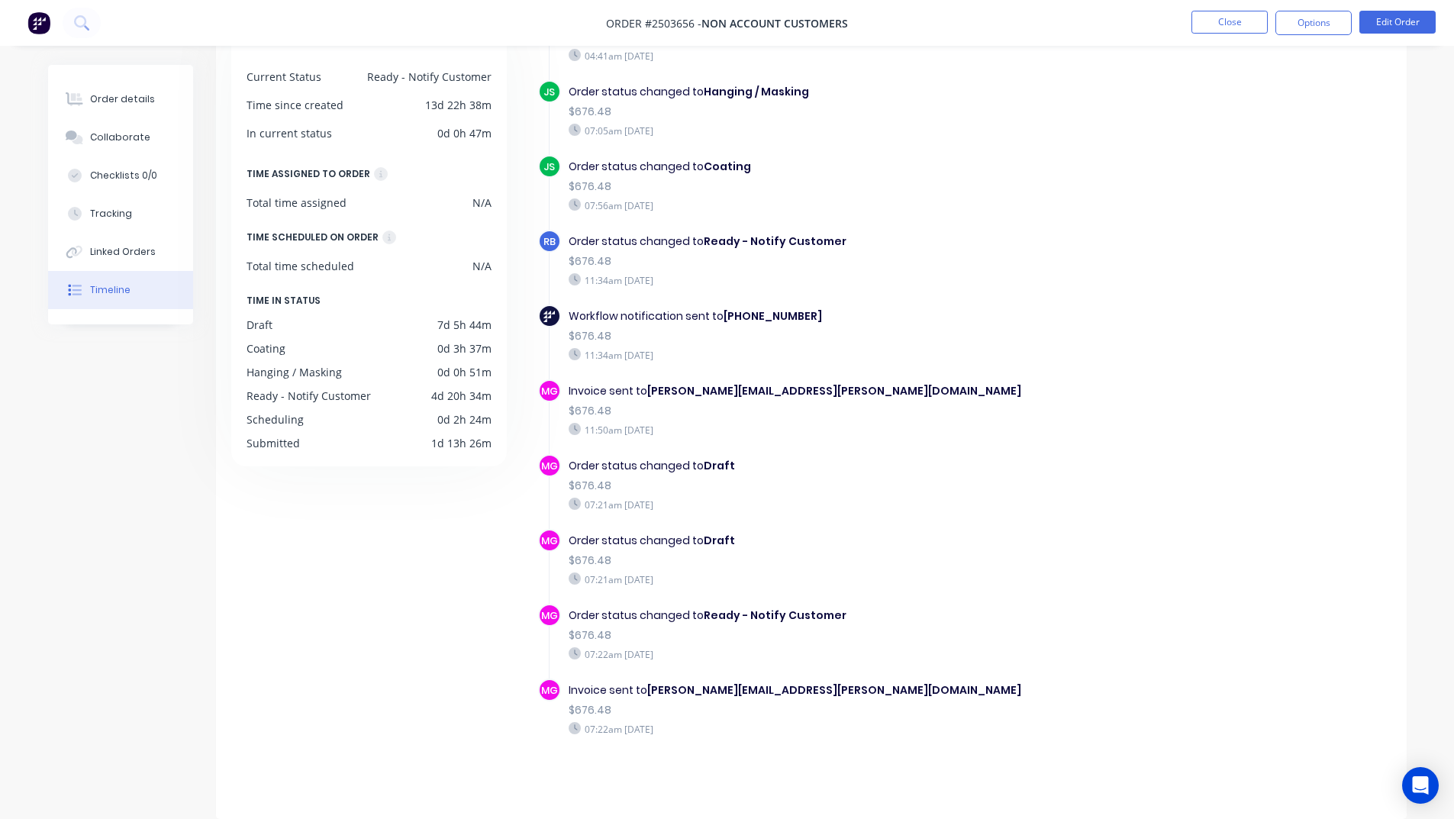
click at [567, 390] on div "Invoice sent to [PERSON_NAME][EMAIL_ADDRESS][PERSON_NAME][DOMAIN_NAME] $676.48 …" at bounding box center [832, 409] width 543 height 61
drag, startPoint x: 568, startPoint y: 464, endPoint x: 632, endPoint y: 511, distance: 79.7
click at [750, 464] on div "Order status changed to Draft" at bounding box center [833, 466] width 528 height 16
drag, startPoint x: 572, startPoint y: 610, endPoint x: 875, endPoint y: 614, distance: 303.0
click at [875, 614] on div "Order status changed to Ready - Notify Customer" at bounding box center [833, 615] width 528 height 16
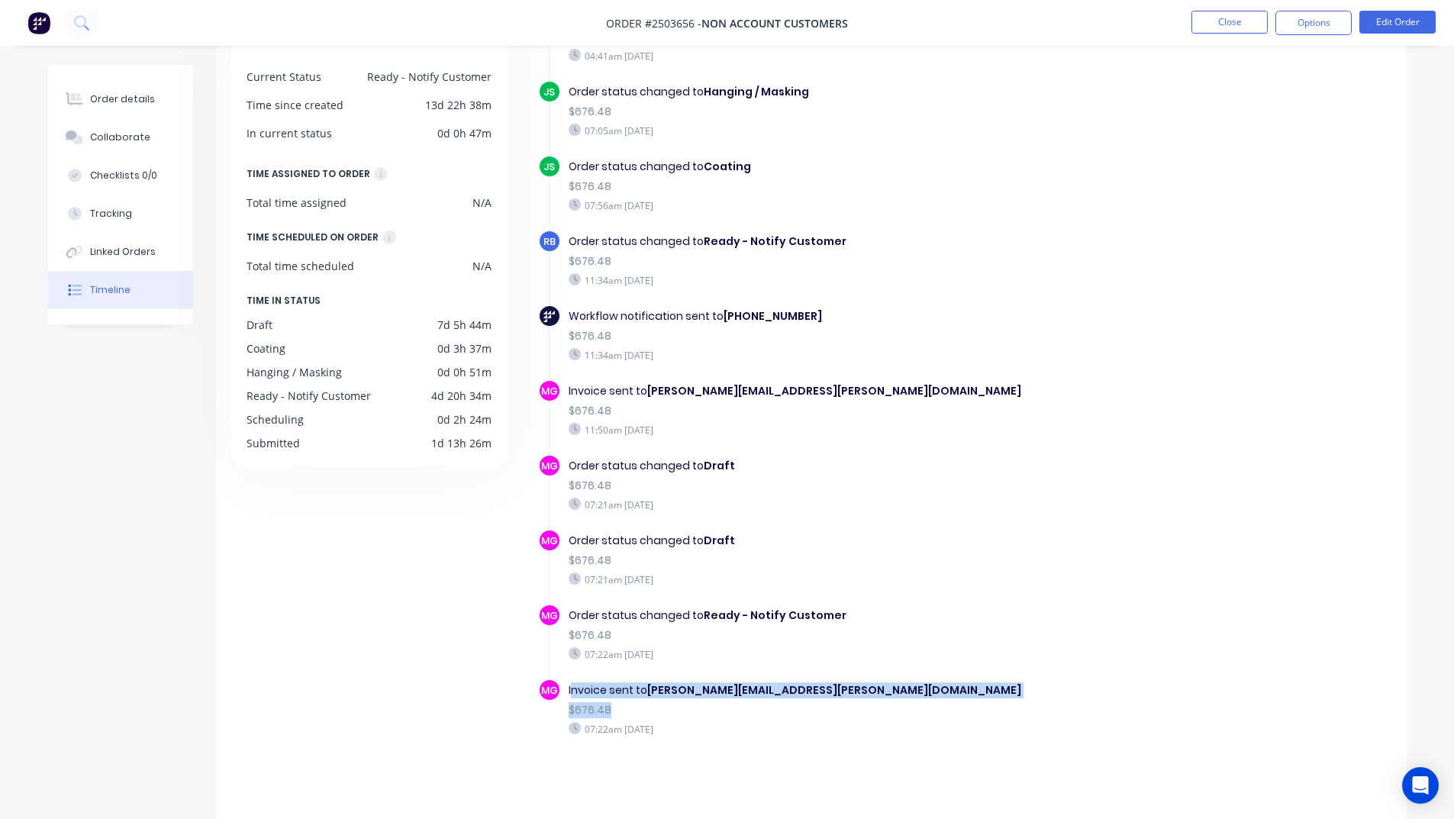
drag, startPoint x: 572, startPoint y: 689, endPoint x: 830, endPoint y: 690, distance: 257.9
click at [808, 704] on div "Invoice sent to [PERSON_NAME][EMAIL_ADDRESS][PERSON_NAME][DOMAIN_NAME] $676.48 …" at bounding box center [832, 708] width 543 height 61
click at [888, 543] on div "Order status changed to Draft" at bounding box center [833, 541] width 528 height 16
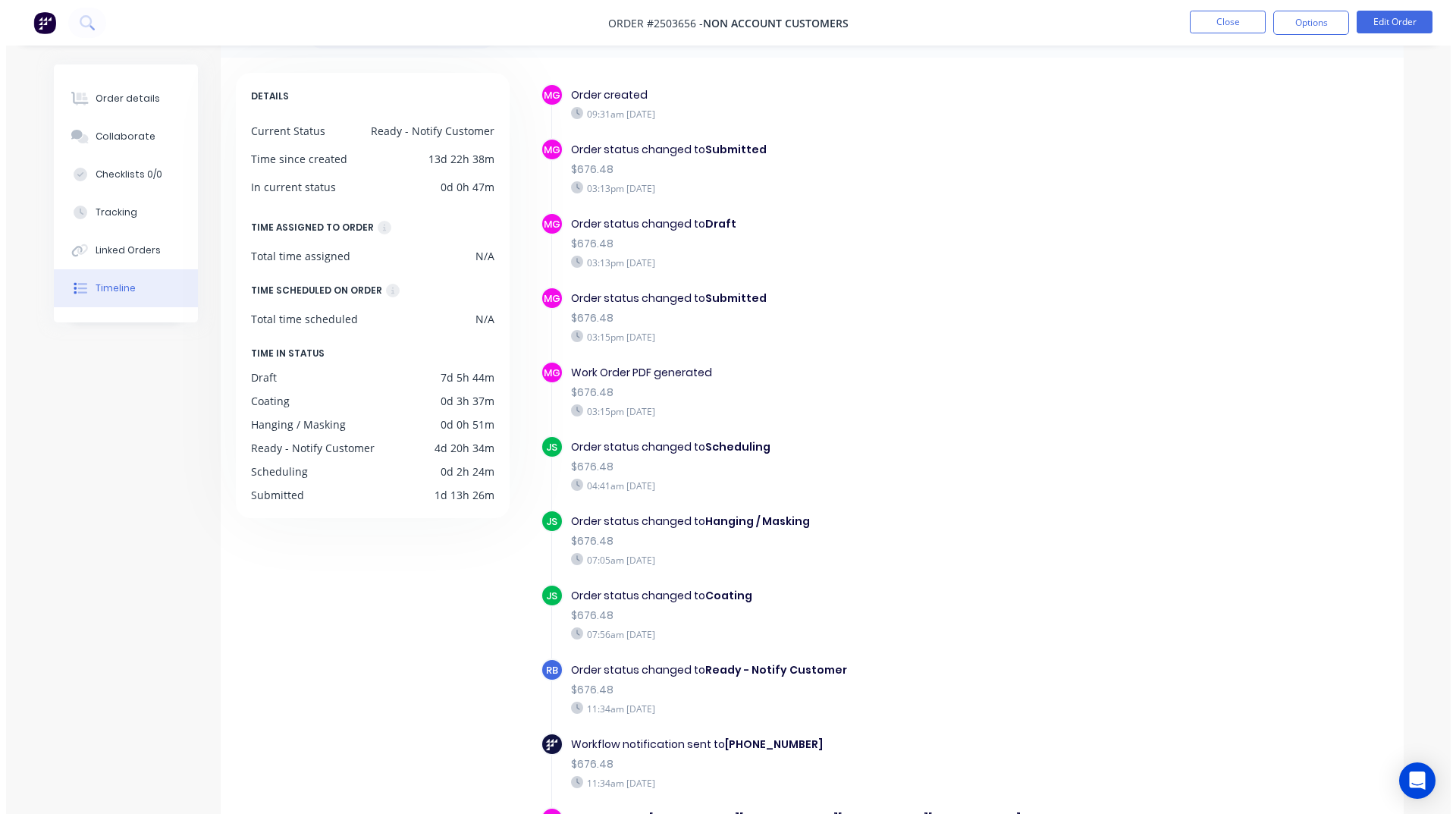
scroll to position [0, 0]
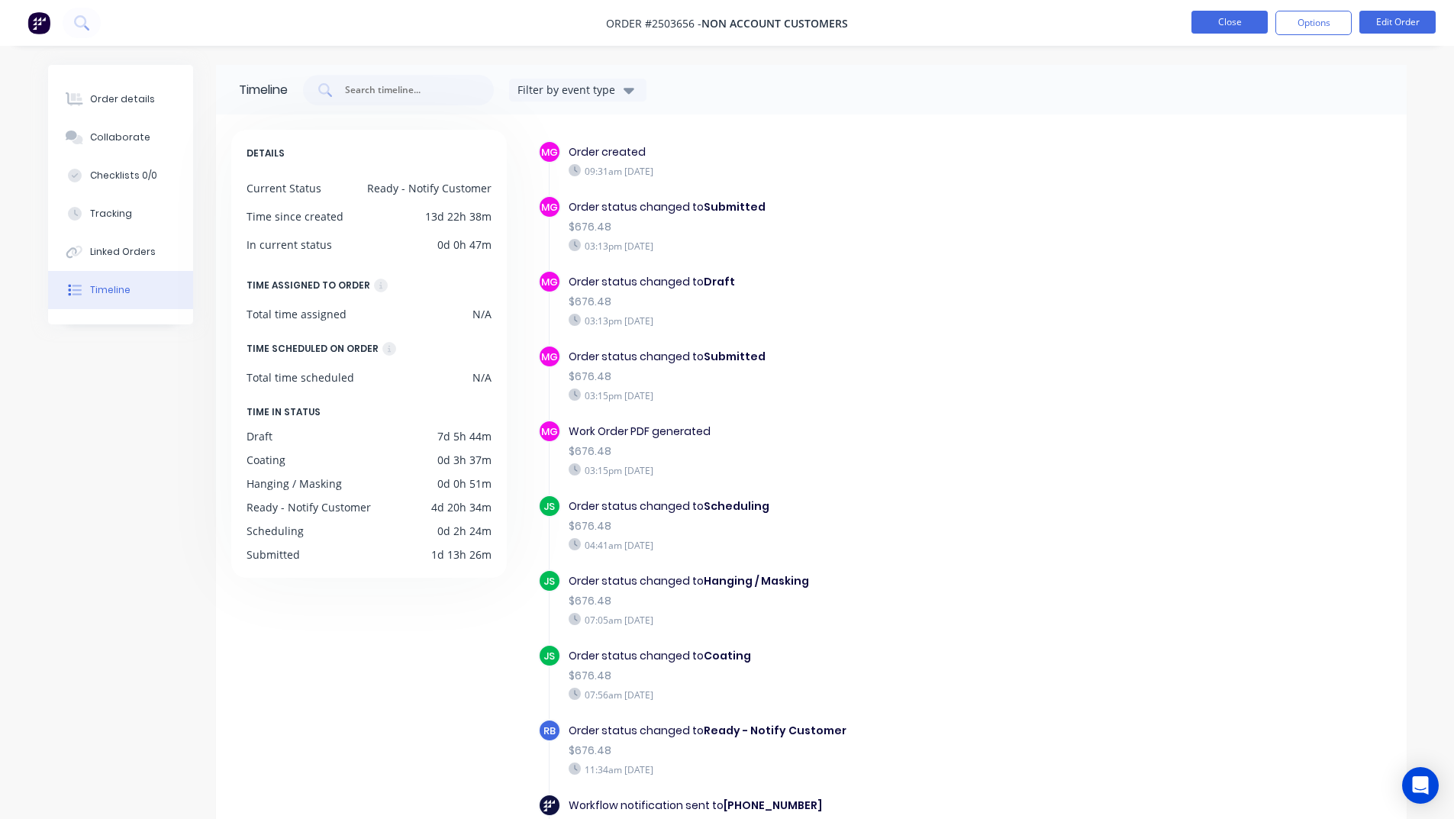
click at [1223, 21] on button "Close" at bounding box center [1229, 22] width 76 height 23
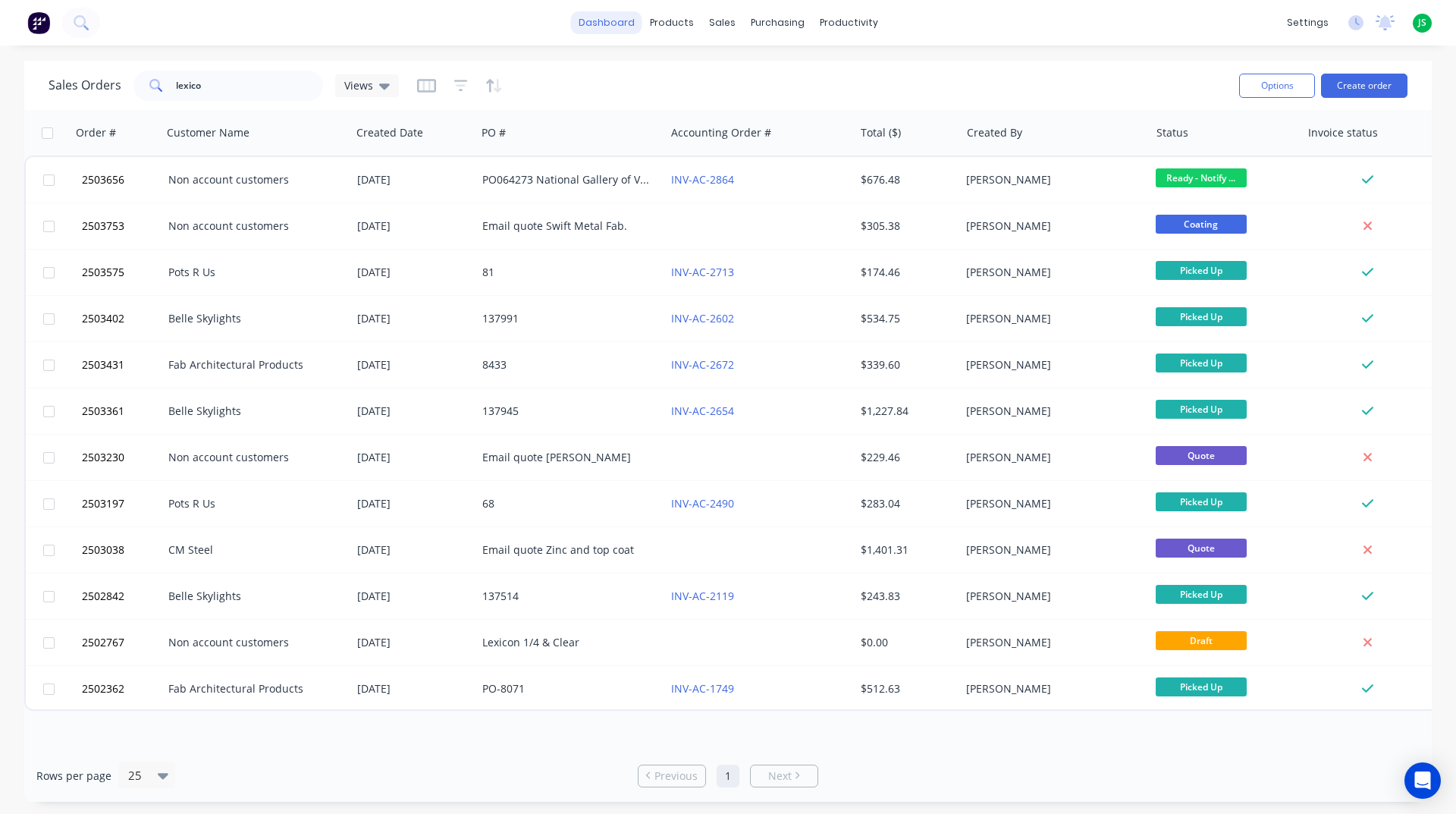
click at [589, 19] on link "dashboard" at bounding box center [607, 22] width 72 height 23
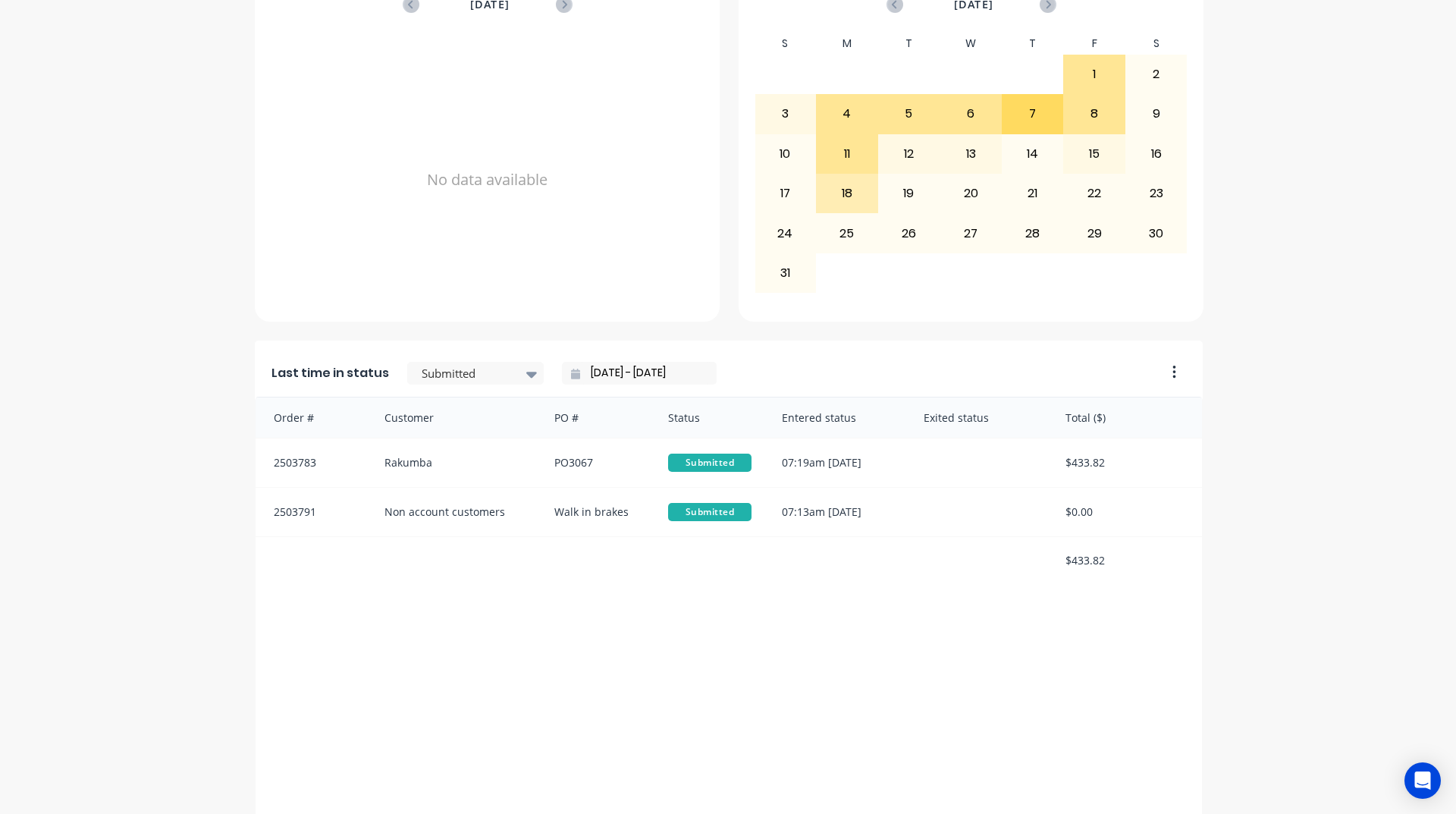
scroll to position [639, 0]
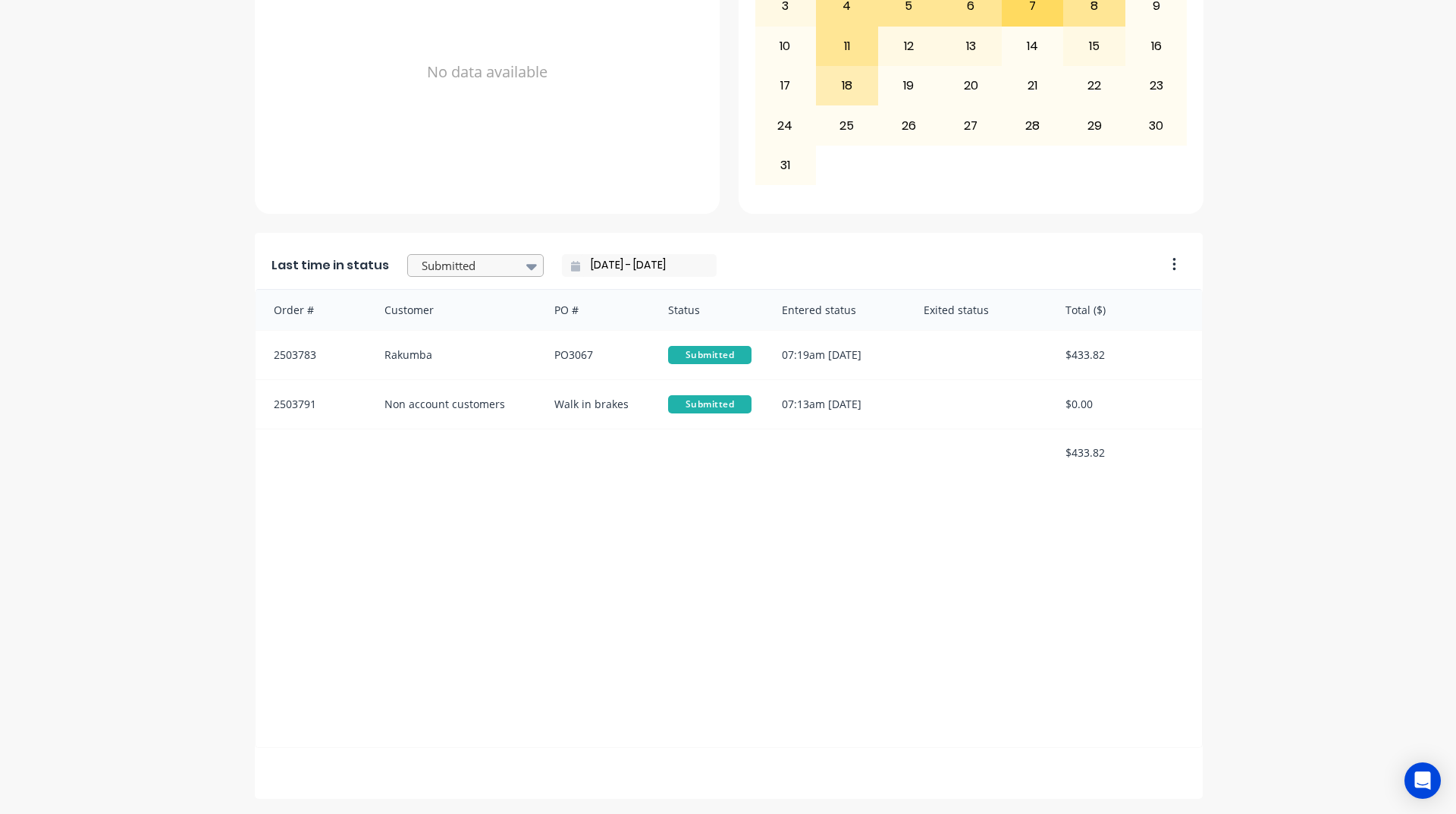
click at [507, 266] on div "Submitted" at bounding box center [467, 265] width 104 height 23
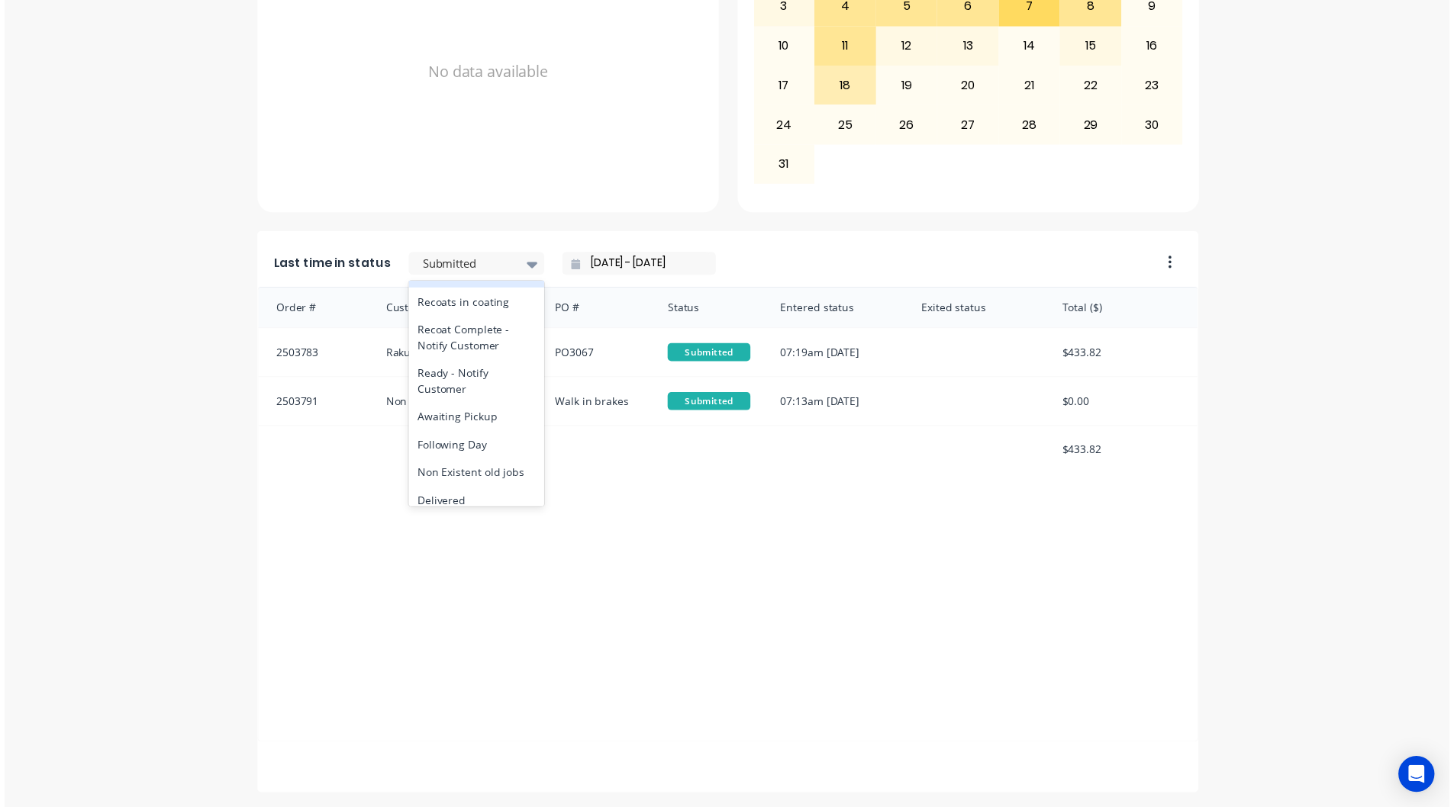
scroll to position [793, 0]
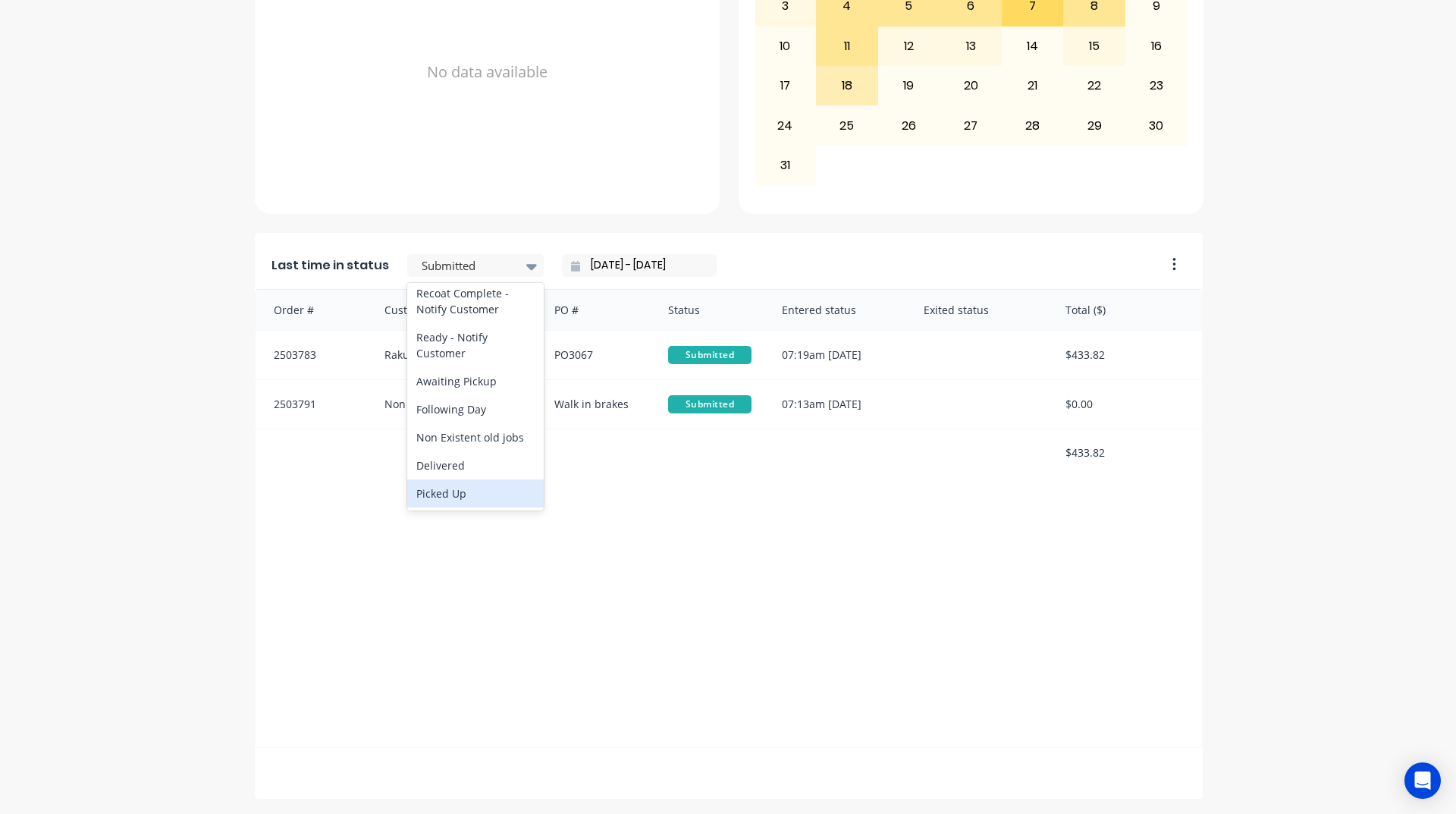
click at [546, 638] on div "Order # Customer PO # Status Entered status Exited status Total ($) 2503783 Rak…" at bounding box center [728, 519] width 948 height 459
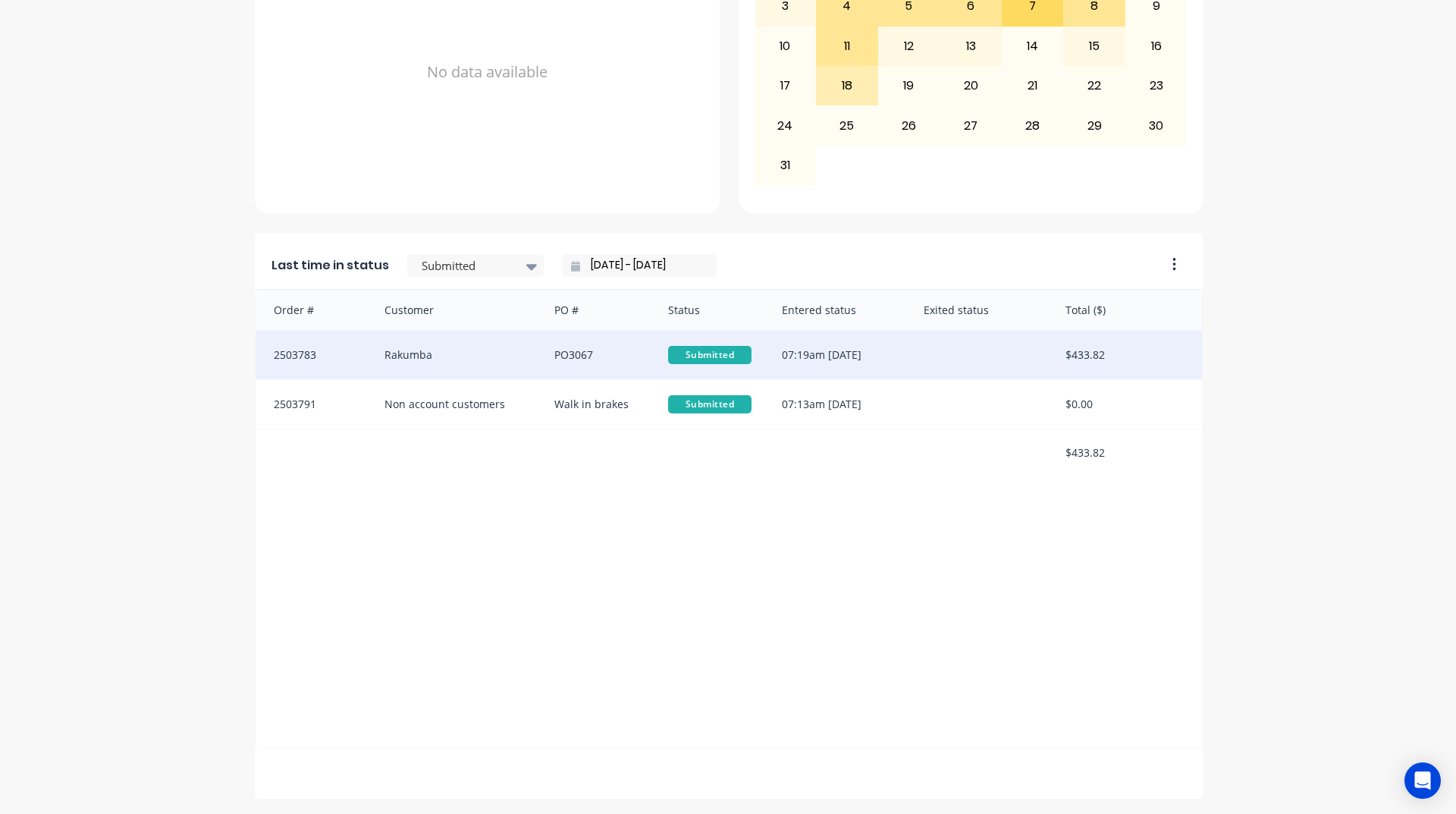
click at [583, 344] on div "PO3067" at bounding box center [596, 355] width 113 height 49
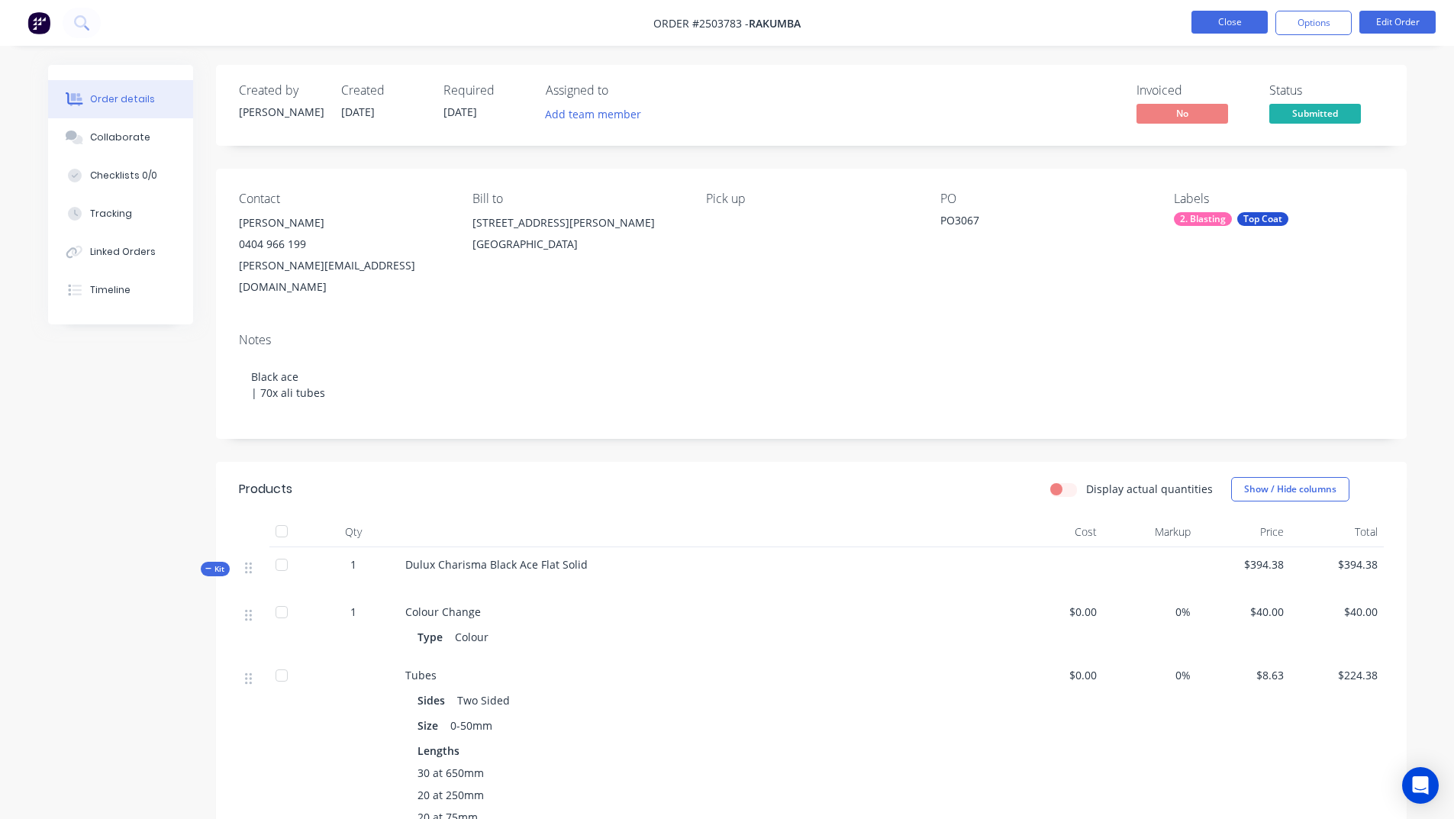
click at [1226, 30] on button "Close" at bounding box center [1229, 22] width 76 height 23
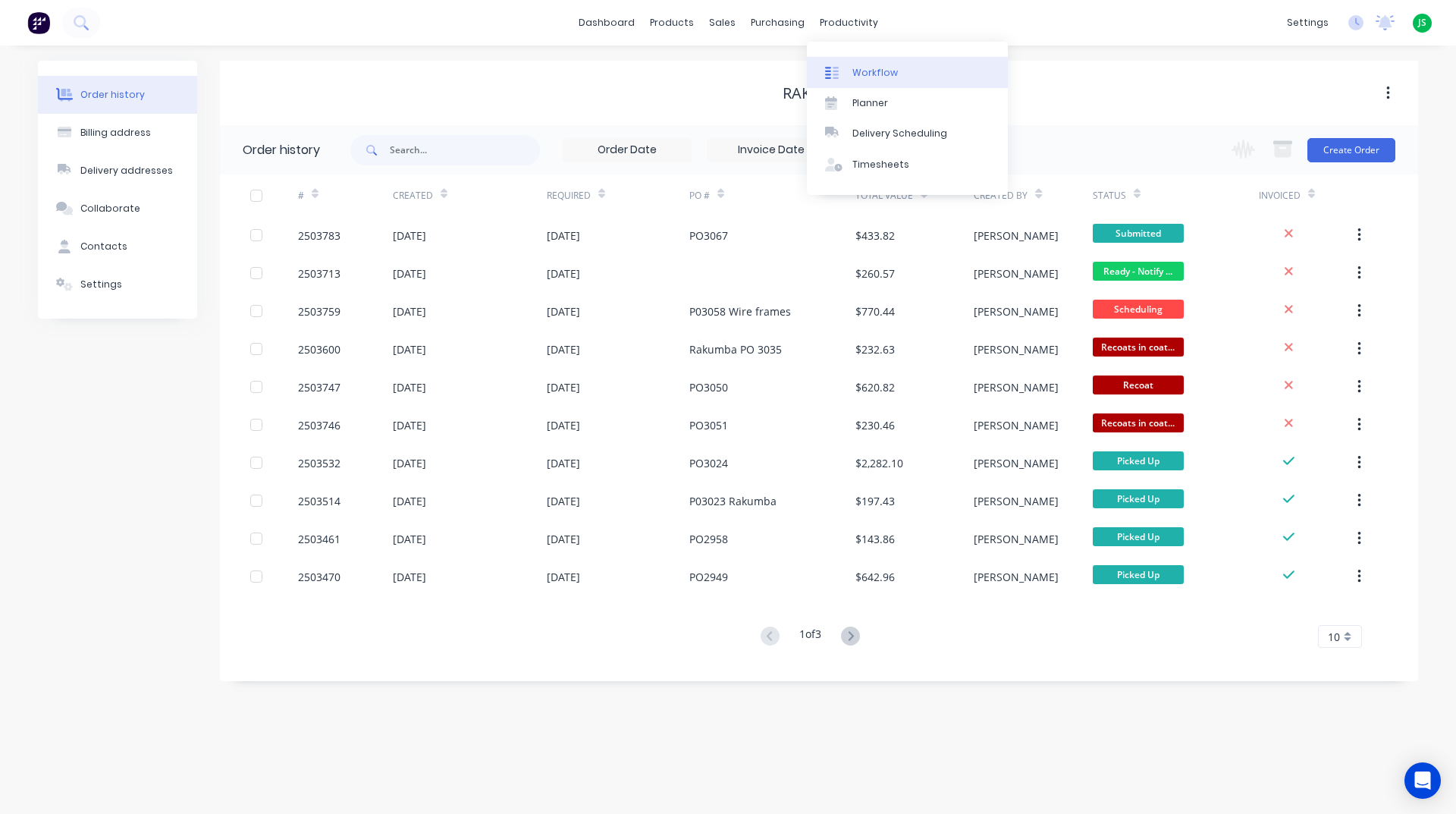
click at [851, 68] on link "Workflow" at bounding box center [907, 72] width 201 height 31
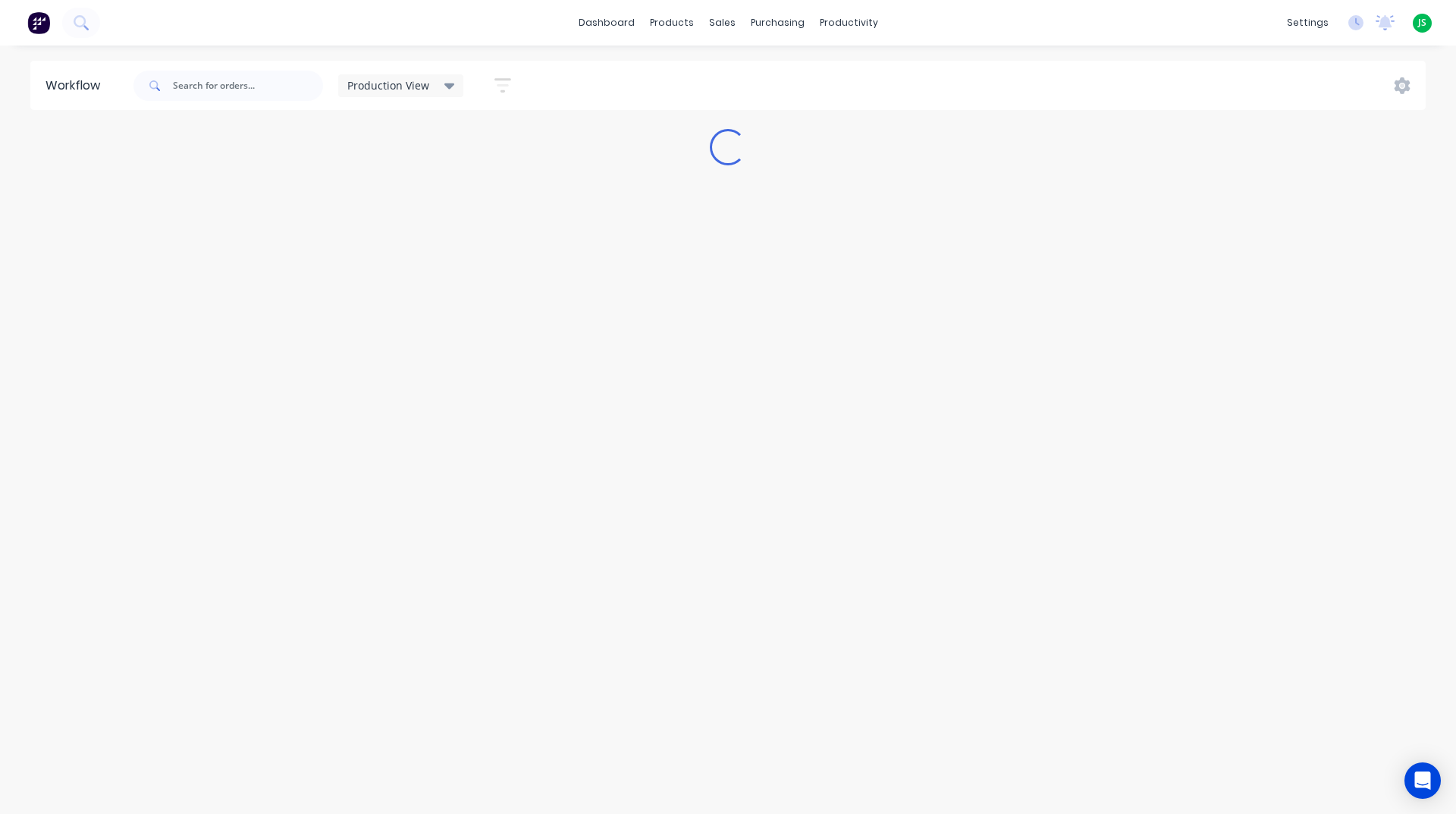
drag, startPoint x: 851, startPoint y: 68, endPoint x: 561, endPoint y: 30, distance: 292.5
click at [561, 30] on div "dashboard products sales purchasing productivity dashboard products Product Cat…" at bounding box center [728, 23] width 1456 height 46
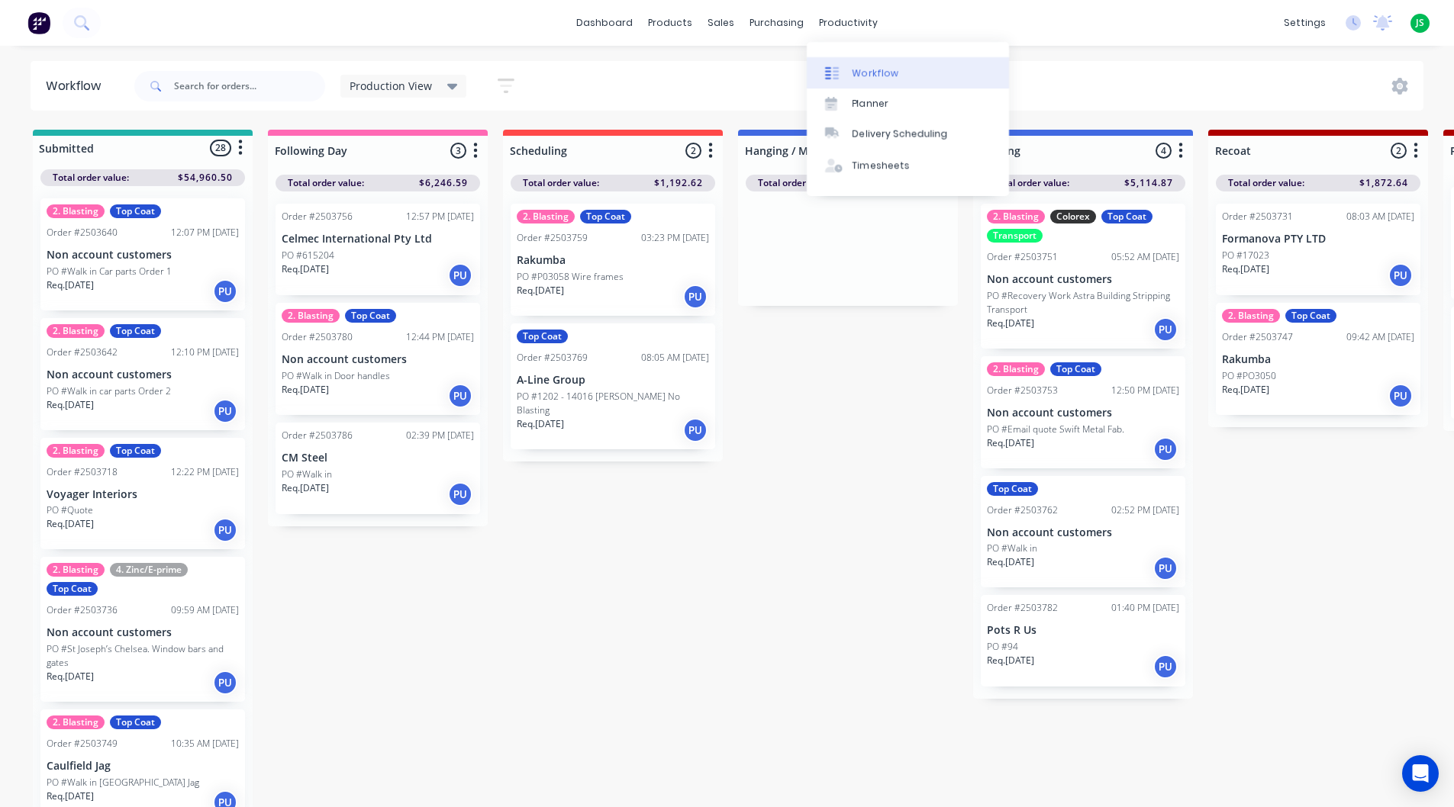
click at [849, 74] on link "Workflow" at bounding box center [908, 72] width 202 height 31
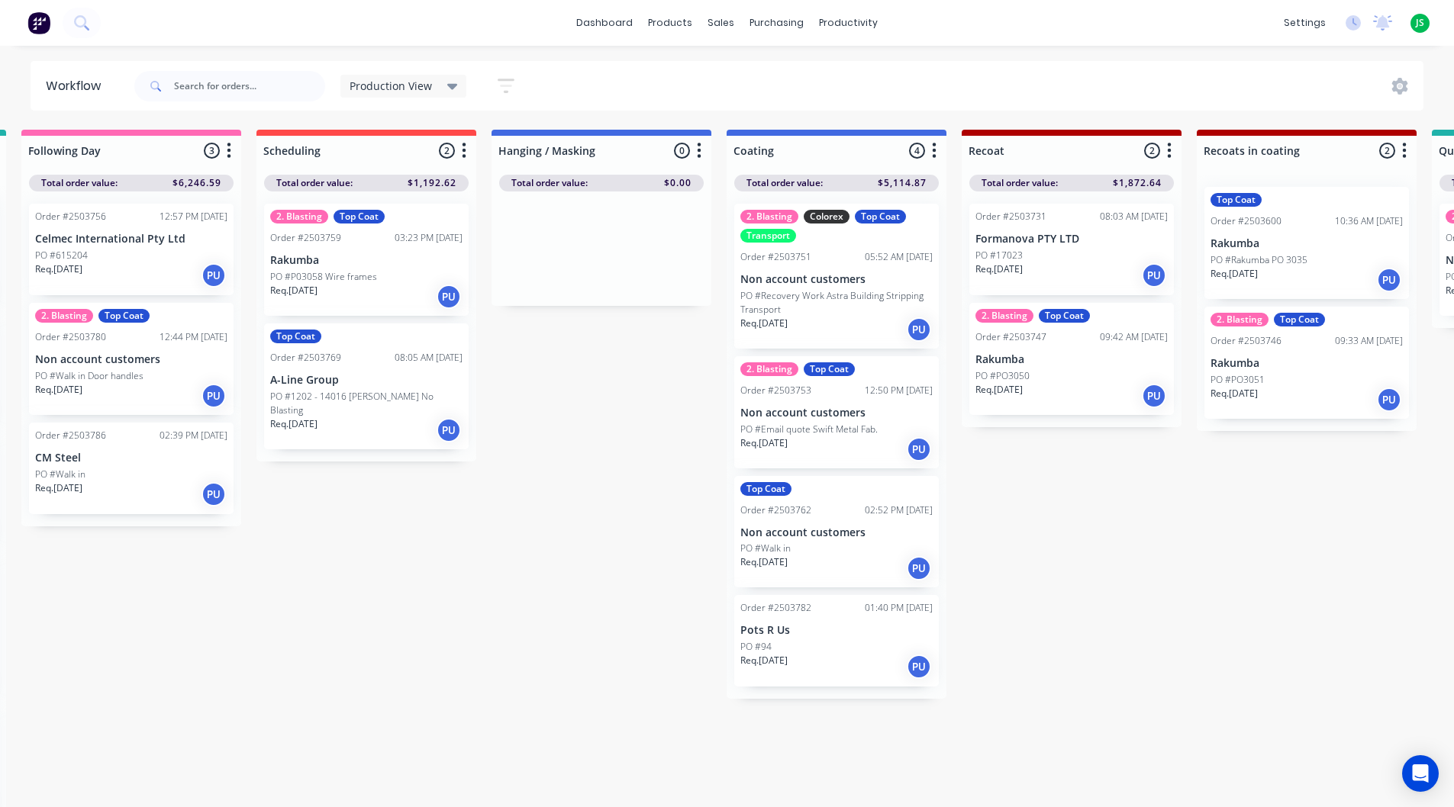
scroll to position [0, 250]
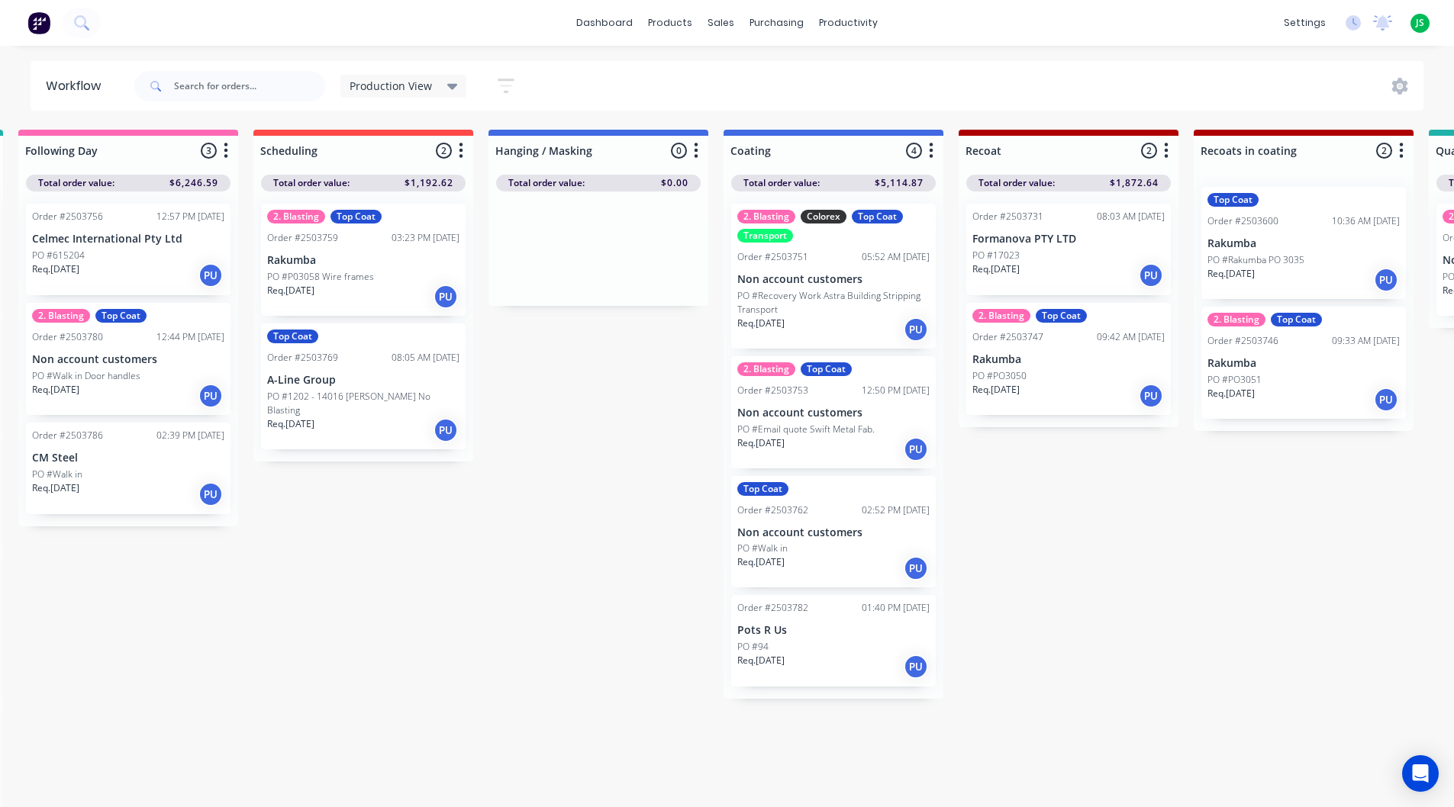
click at [1400, 158] on icon "button" at bounding box center [1401, 150] width 5 height 19
click at [1357, 238] on button "Summaries" at bounding box center [1334, 233] width 153 height 25
click at [1156, 234] on label at bounding box center [1156, 234] width 0 height 0
click at [1127, 241] on input "checkbox" at bounding box center [1126, 241] width 12 height 14
checkbox input "true"
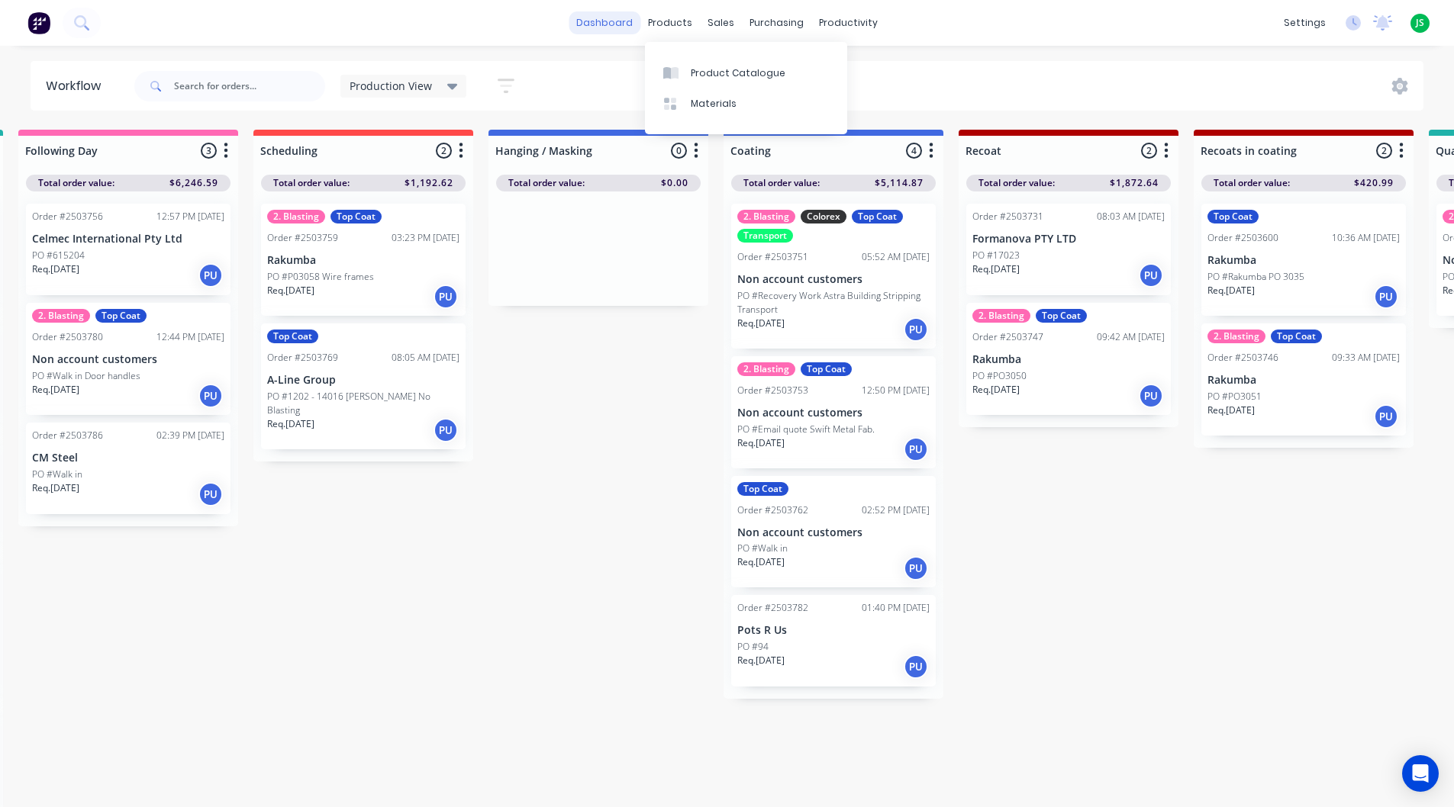
click at [617, 24] on link "dashboard" at bounding box center [605, 22] width 72 height 23
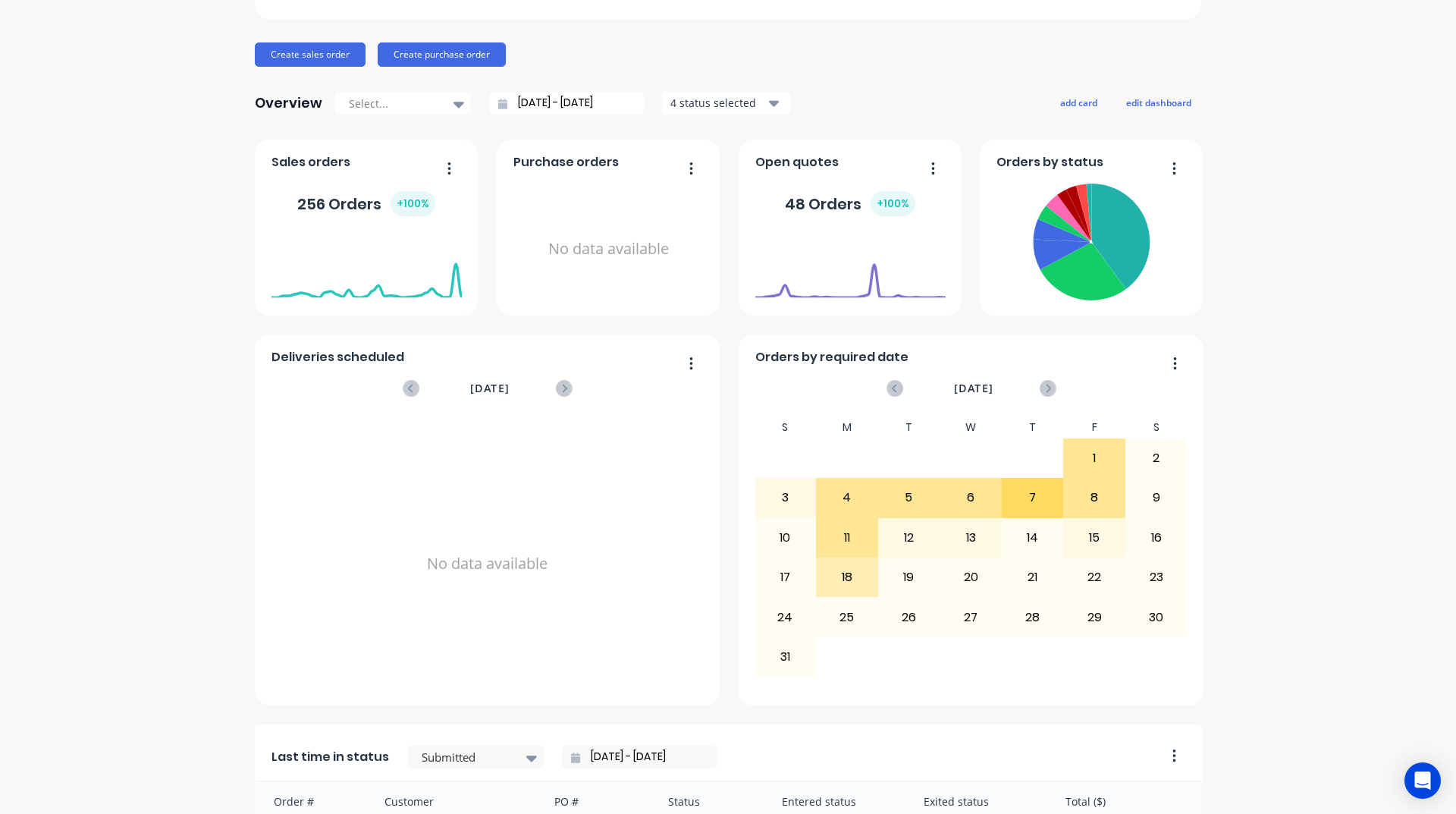
scroll to position [639, 0]
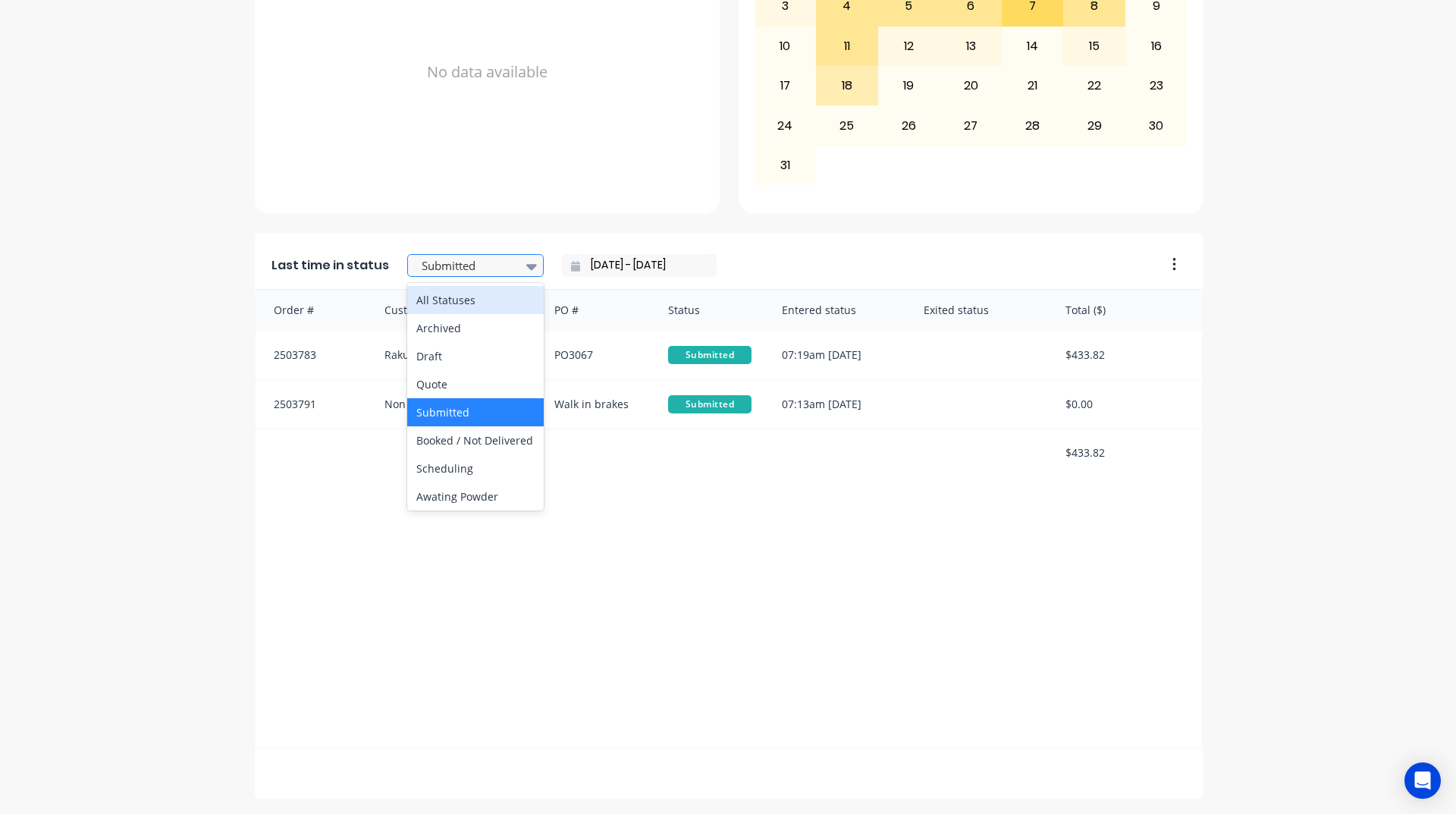
click at [461, 272] on div at bounding box center [468, 265] width 95 height 19
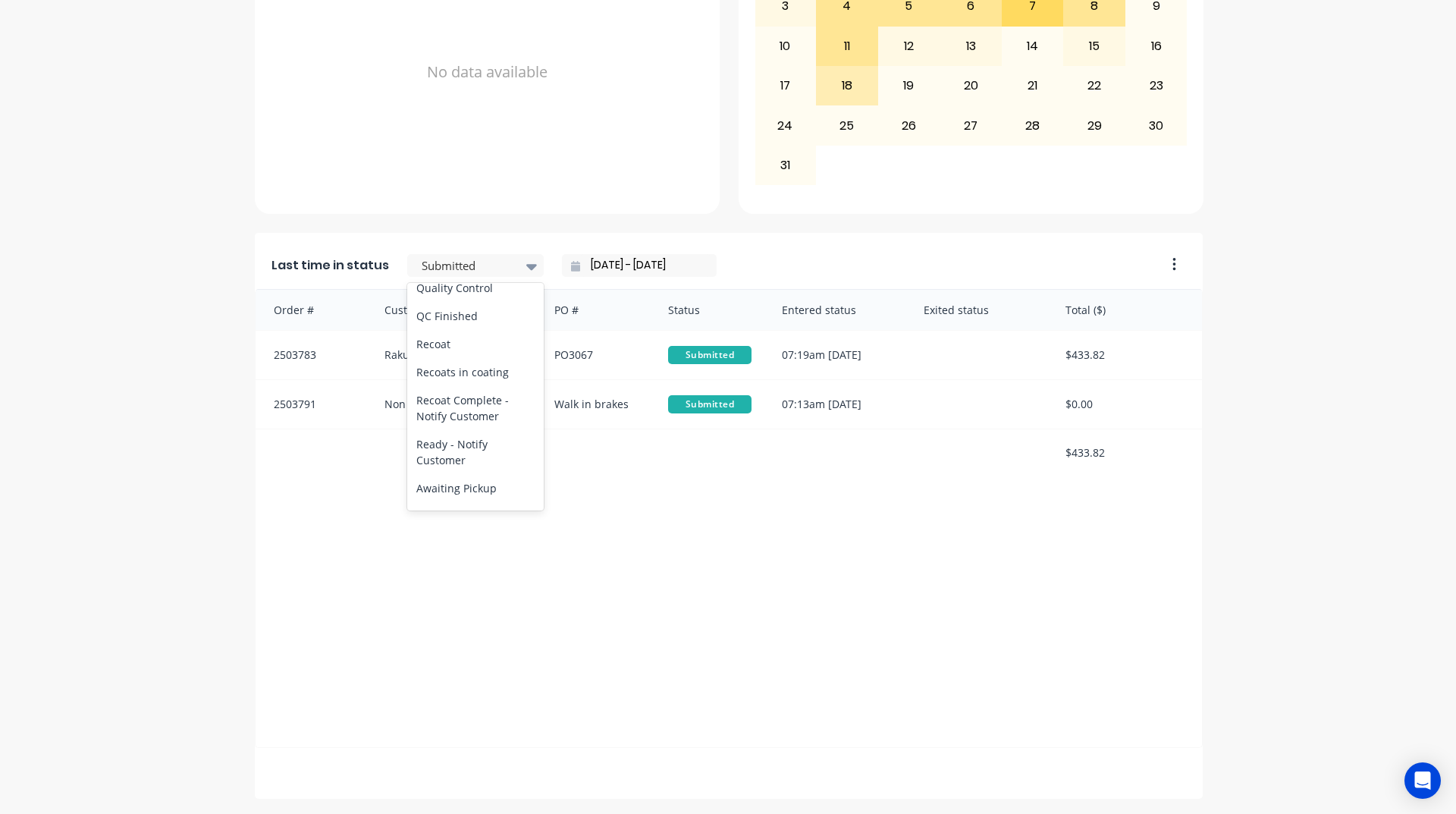
scroll to position [455, 0]
click at [423, 424] on div "Coating" at bounding box center [475, 409] width 136 height 28
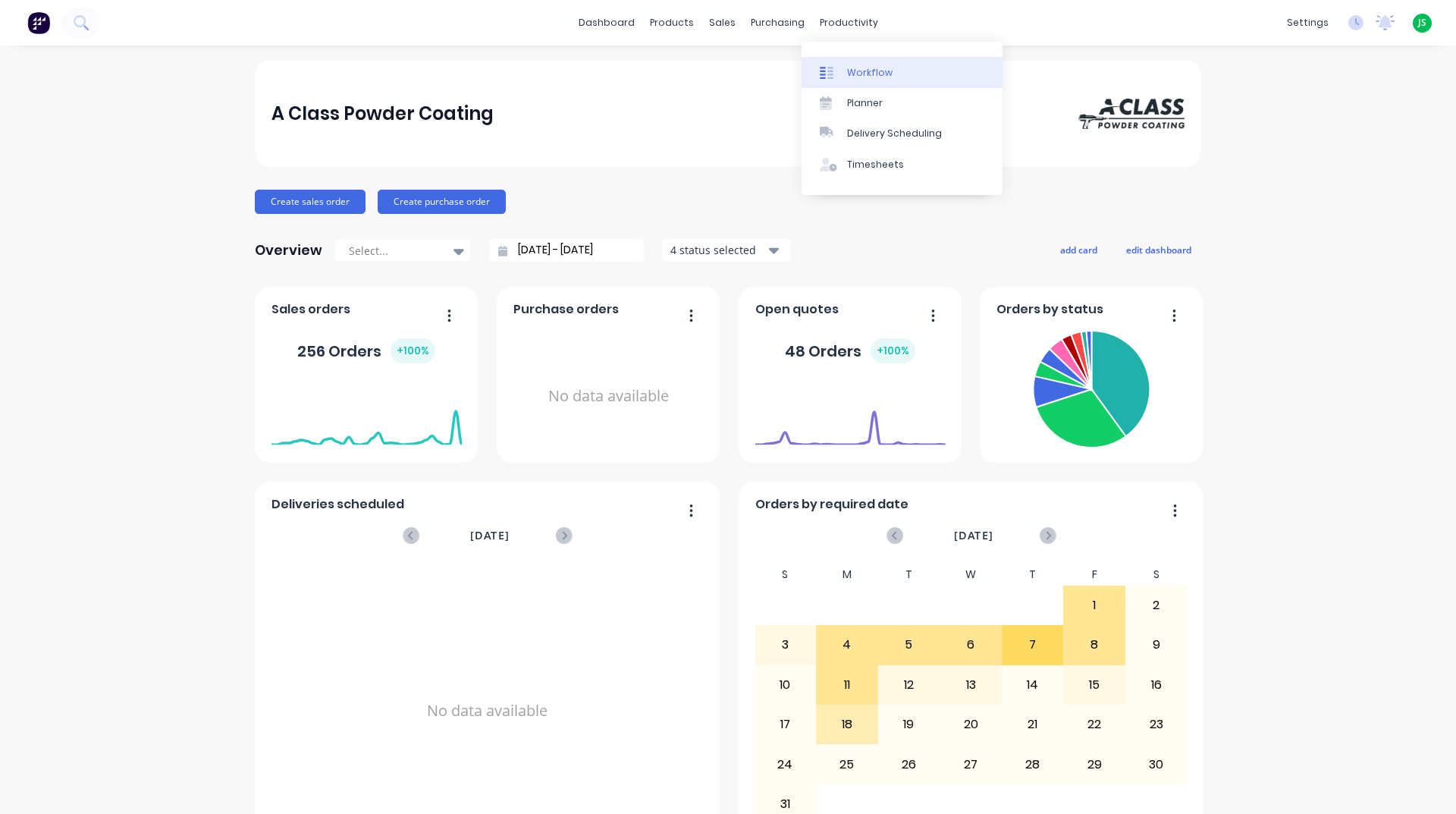
click at [863, 72] on div "Workflow" at bounding box center [870, 73] width 46 height 14
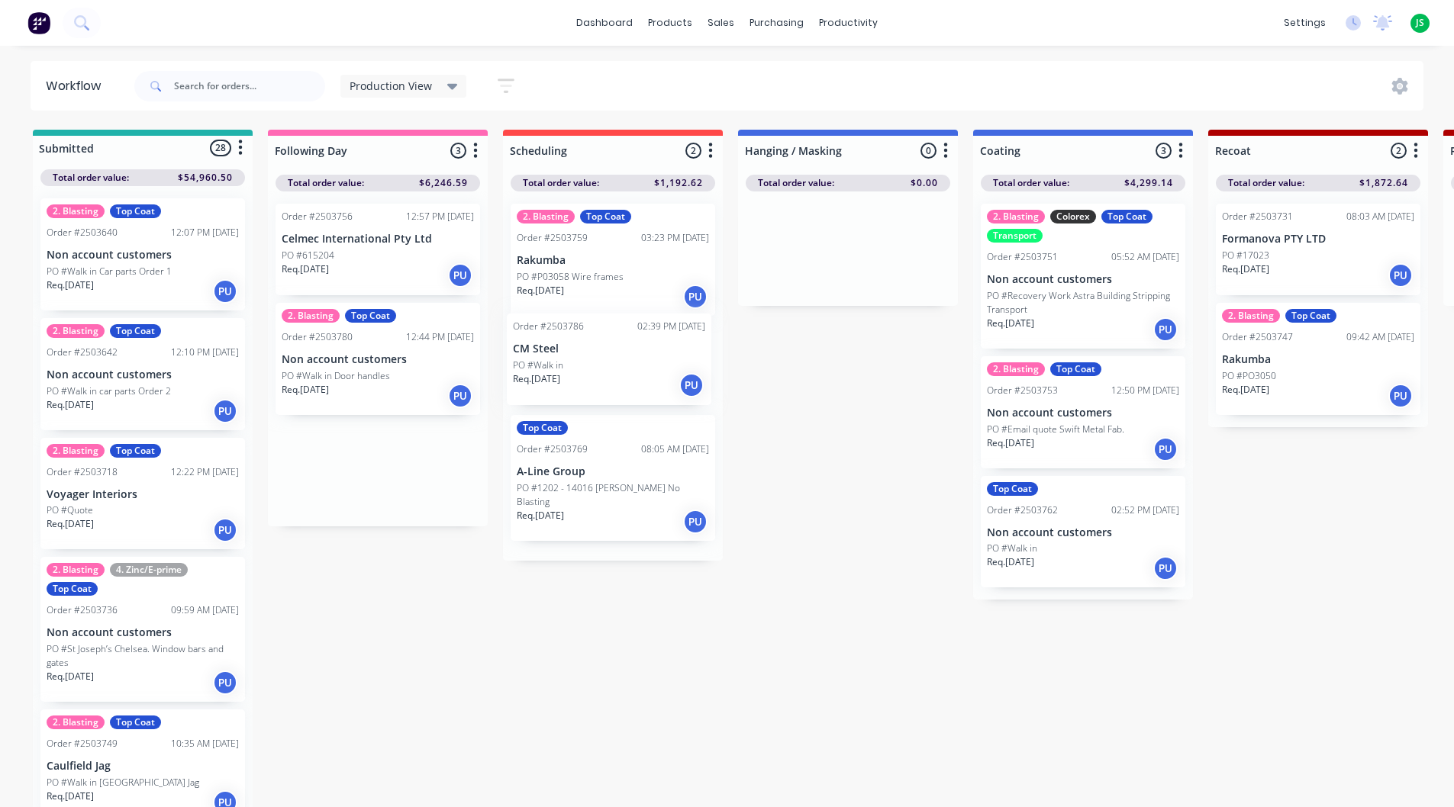
drag, startPoint x: 360, startPoint y: 455, endPoint x: 594, endPoint y: 350, distance: 256.2
click at [602, 22] on link "dashboard" at bounding box center [605, 22] width 72 height 23
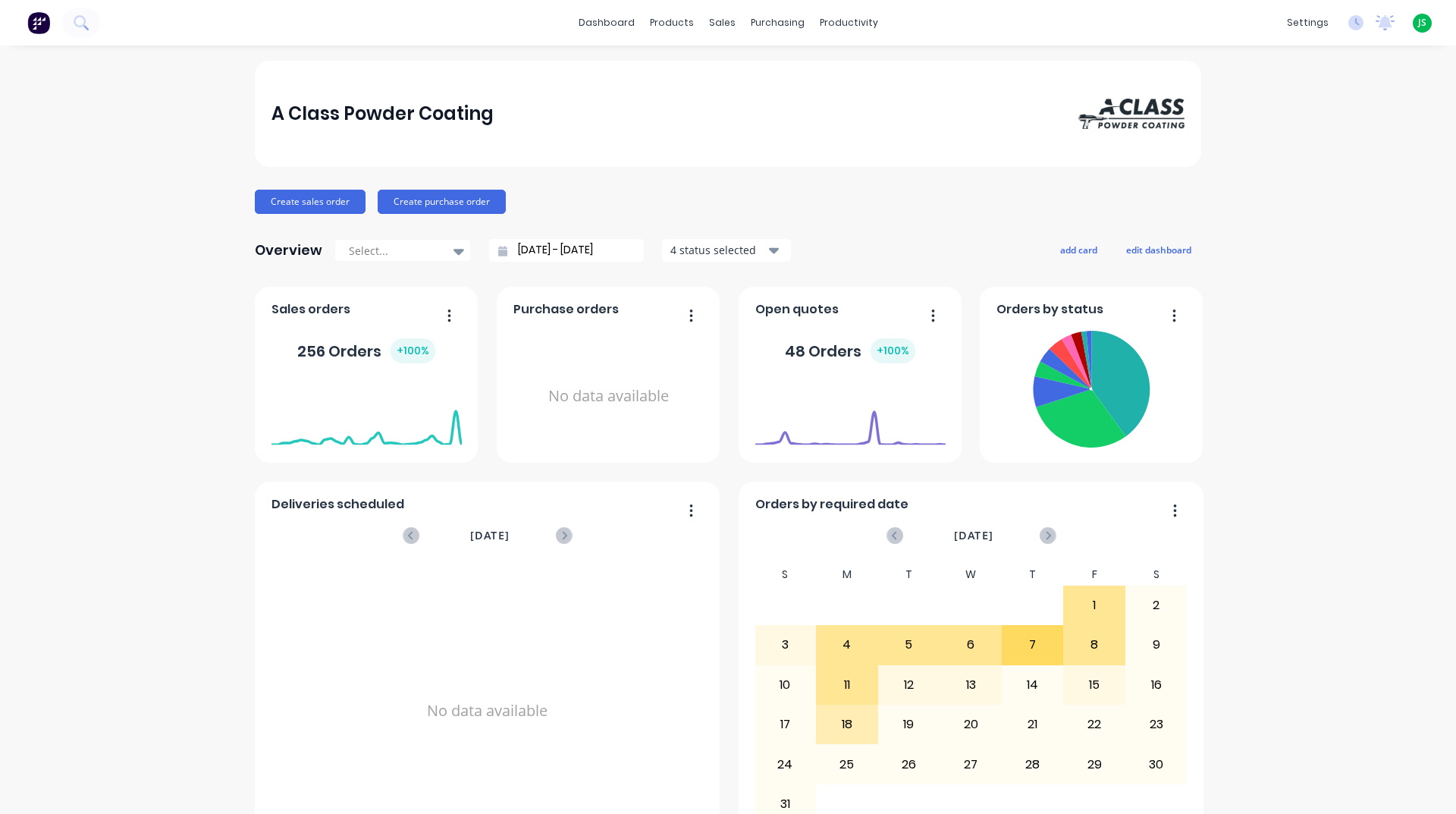
scroll to position [531, 0]
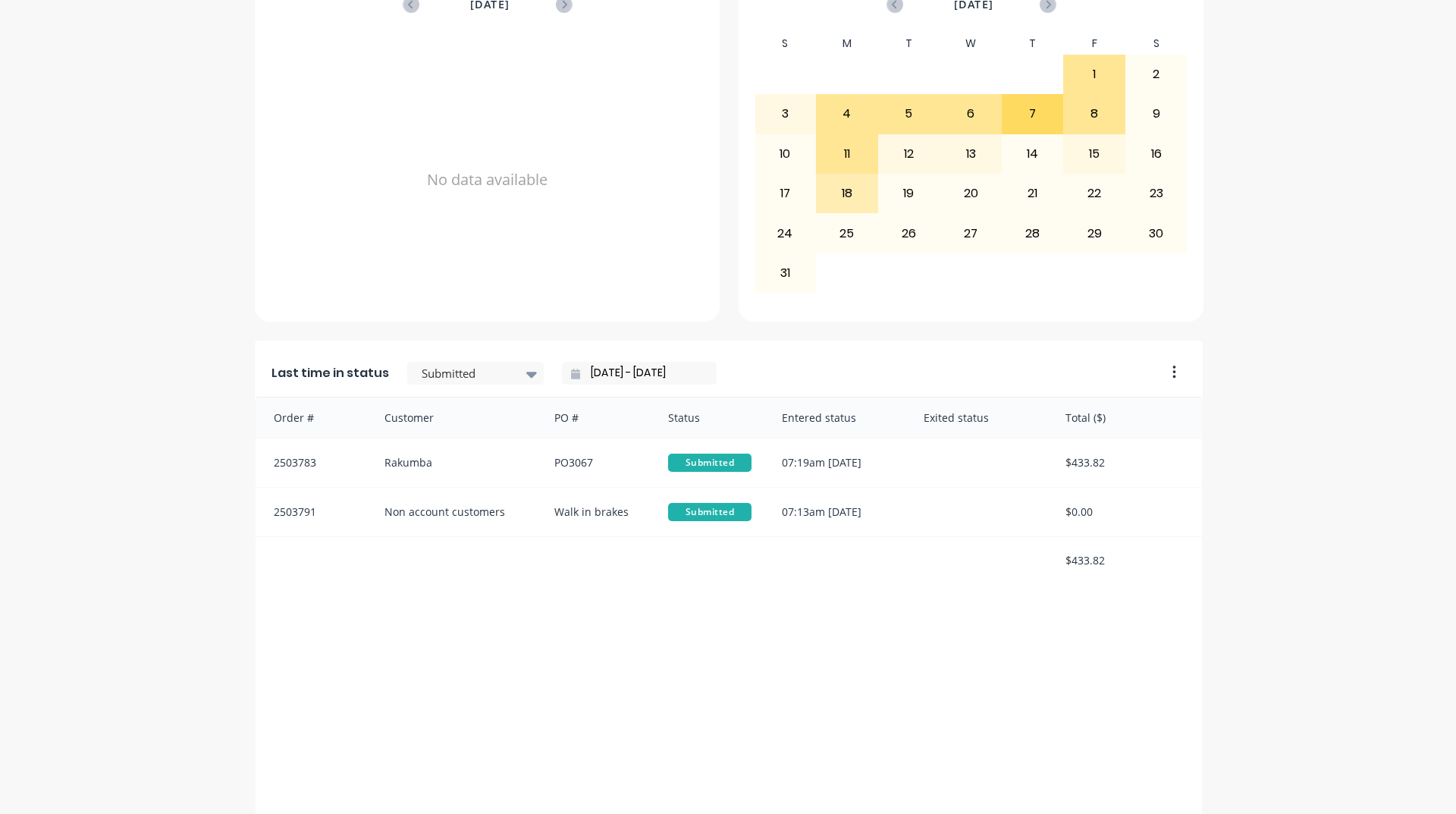
click at [527, 367] on icon at bounding box center [532, 374] width 11 height 17
click at [462, 459] on div "Hanging / Masking" at bounding box center [475, 445] width 136 height 28
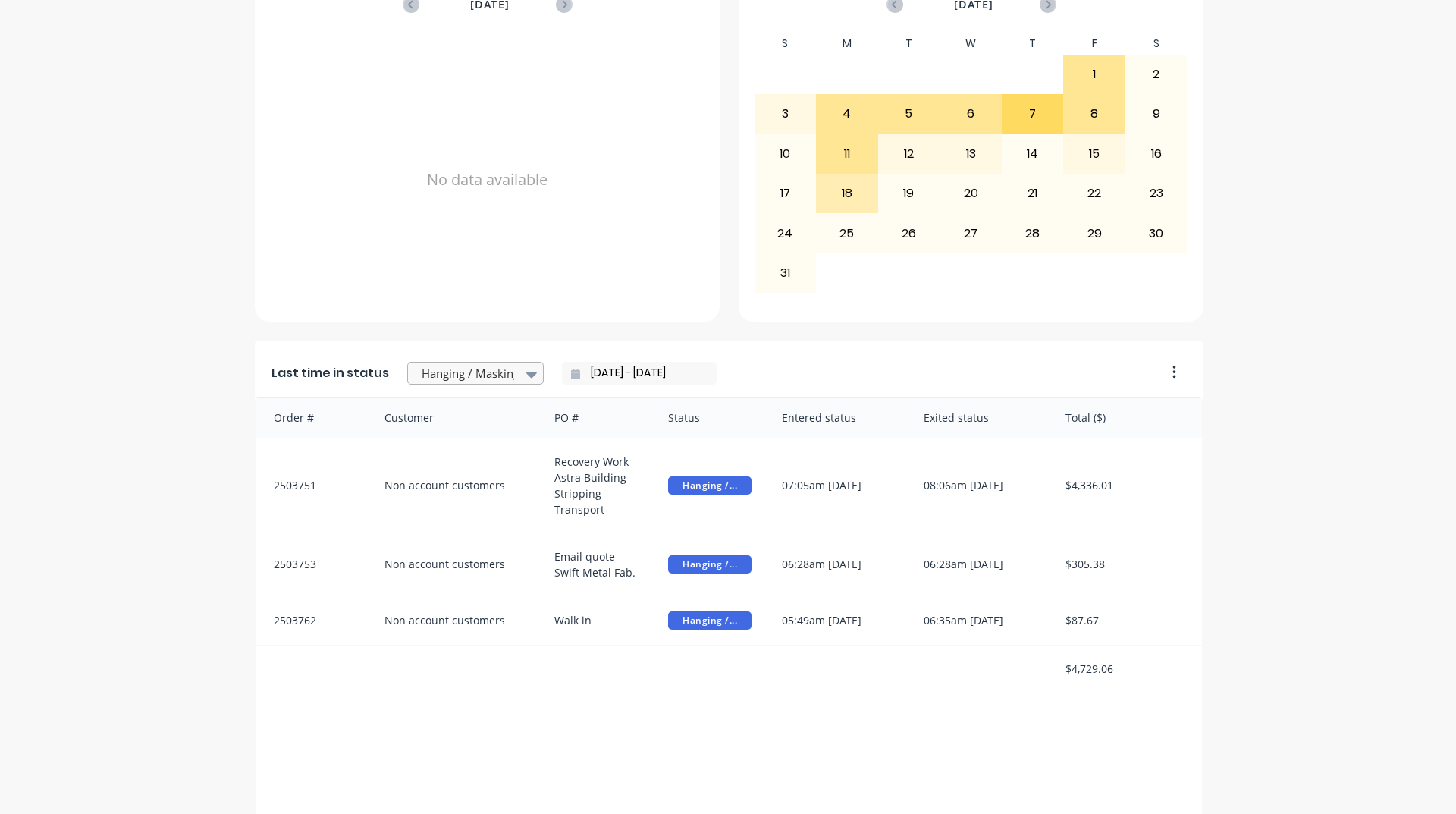
click at [527, 370] on icon at bounding box center [532, 374] width 11 height 17
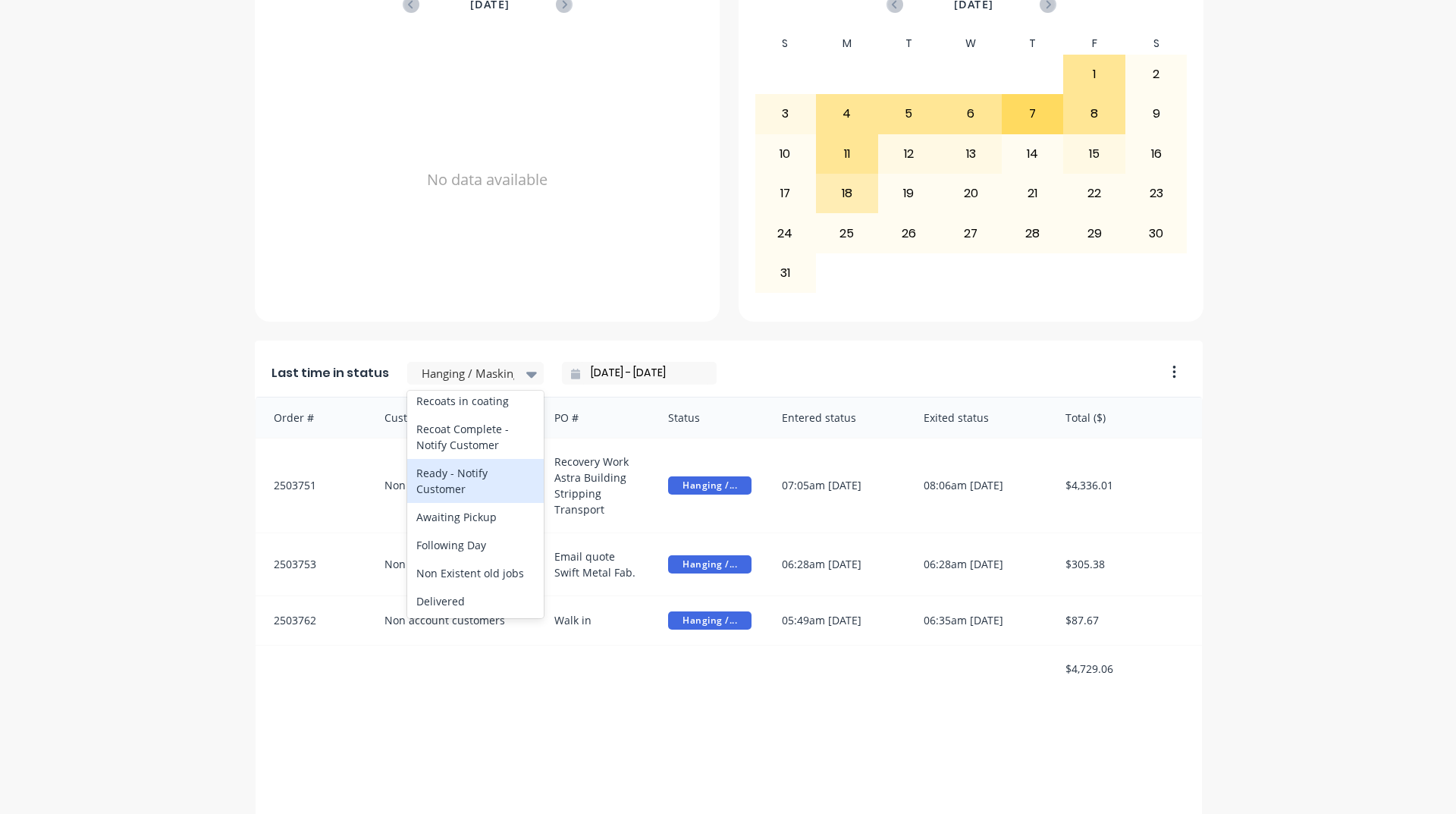
click at [466, 503] on div "Ready - Notify Customer" at bounding box center [475, 481] width 136 height 44
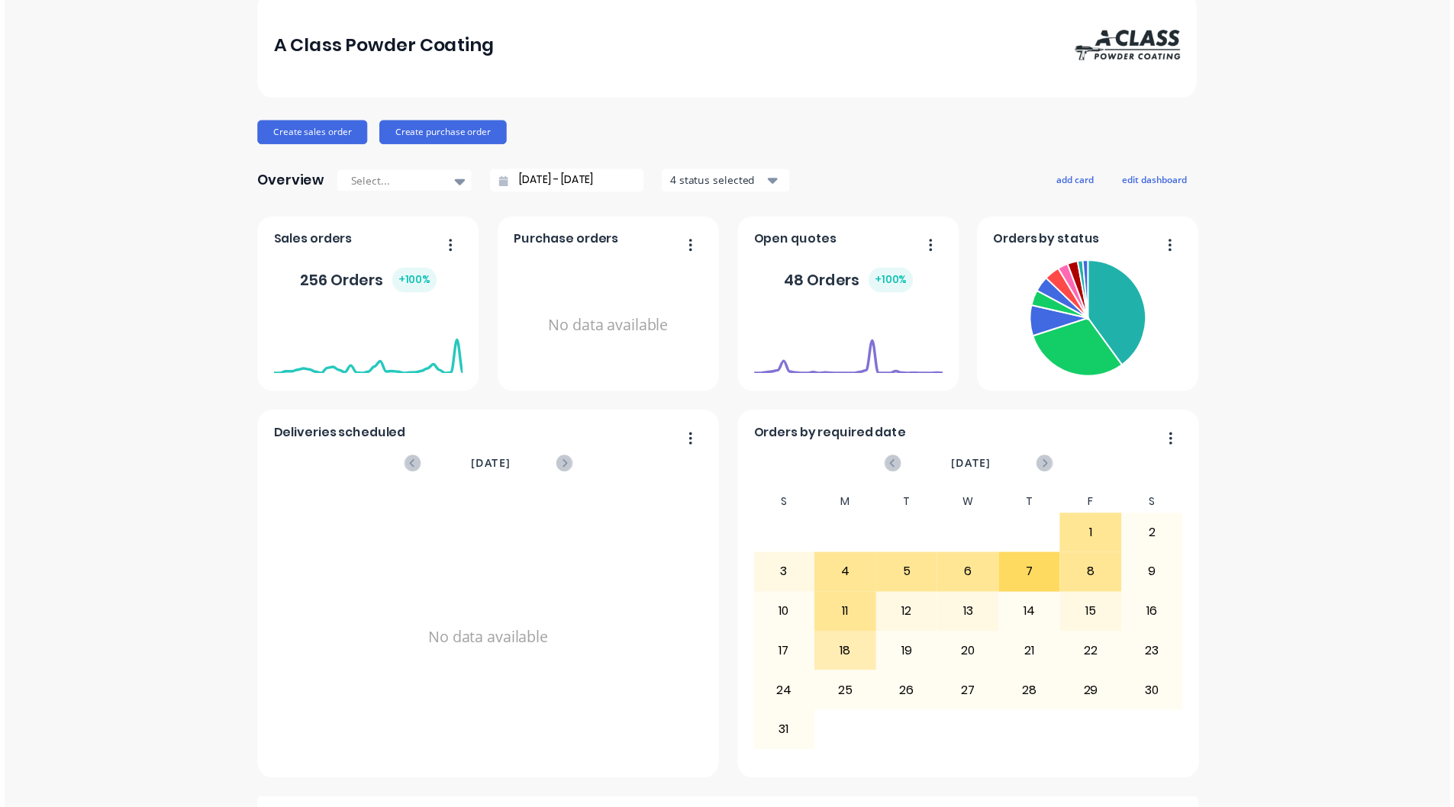
scroll to position [0, 0]
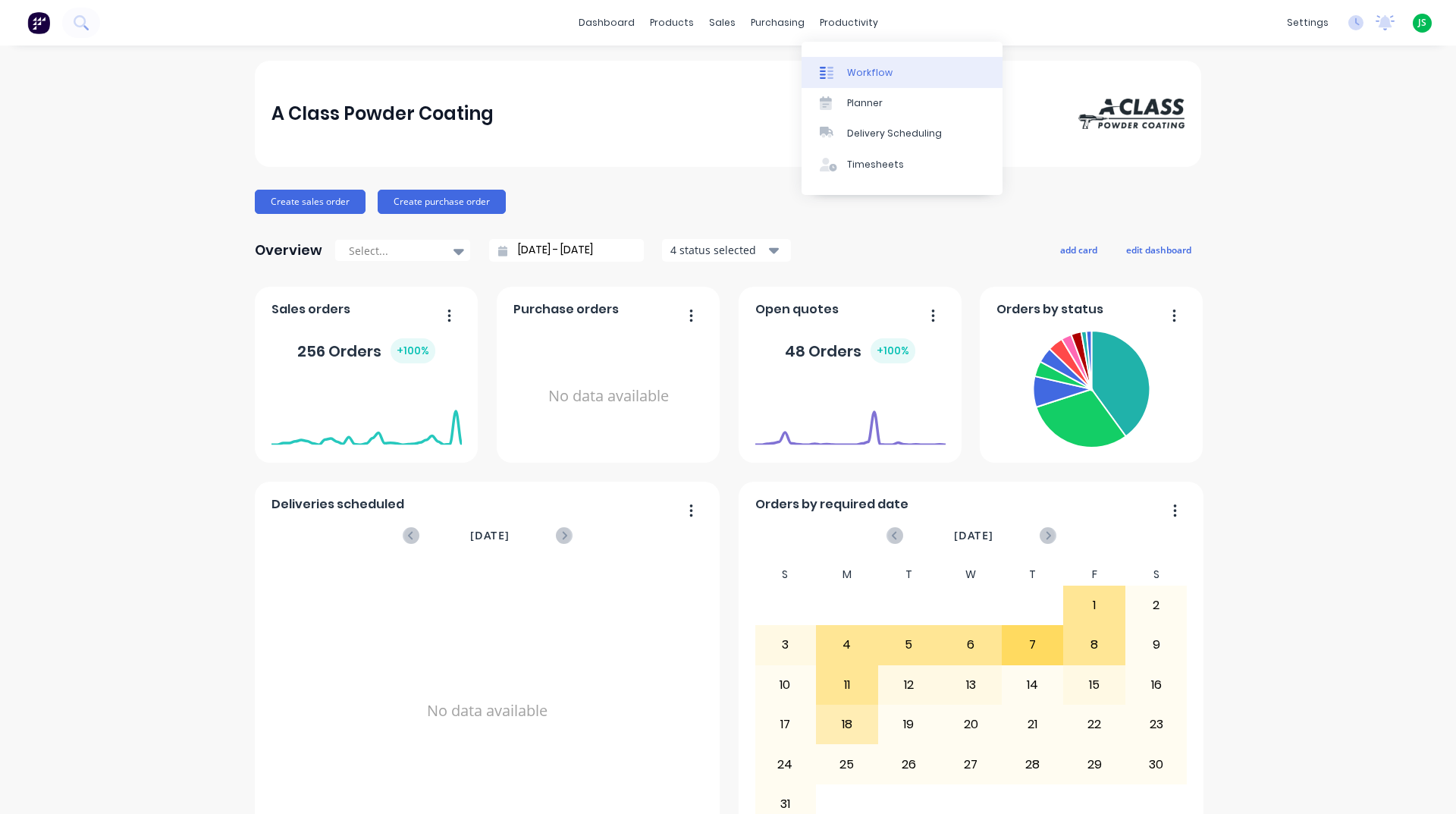
click at [883, 78] on div "Workflow" at bounding box center [870, 73] width 46 height 14
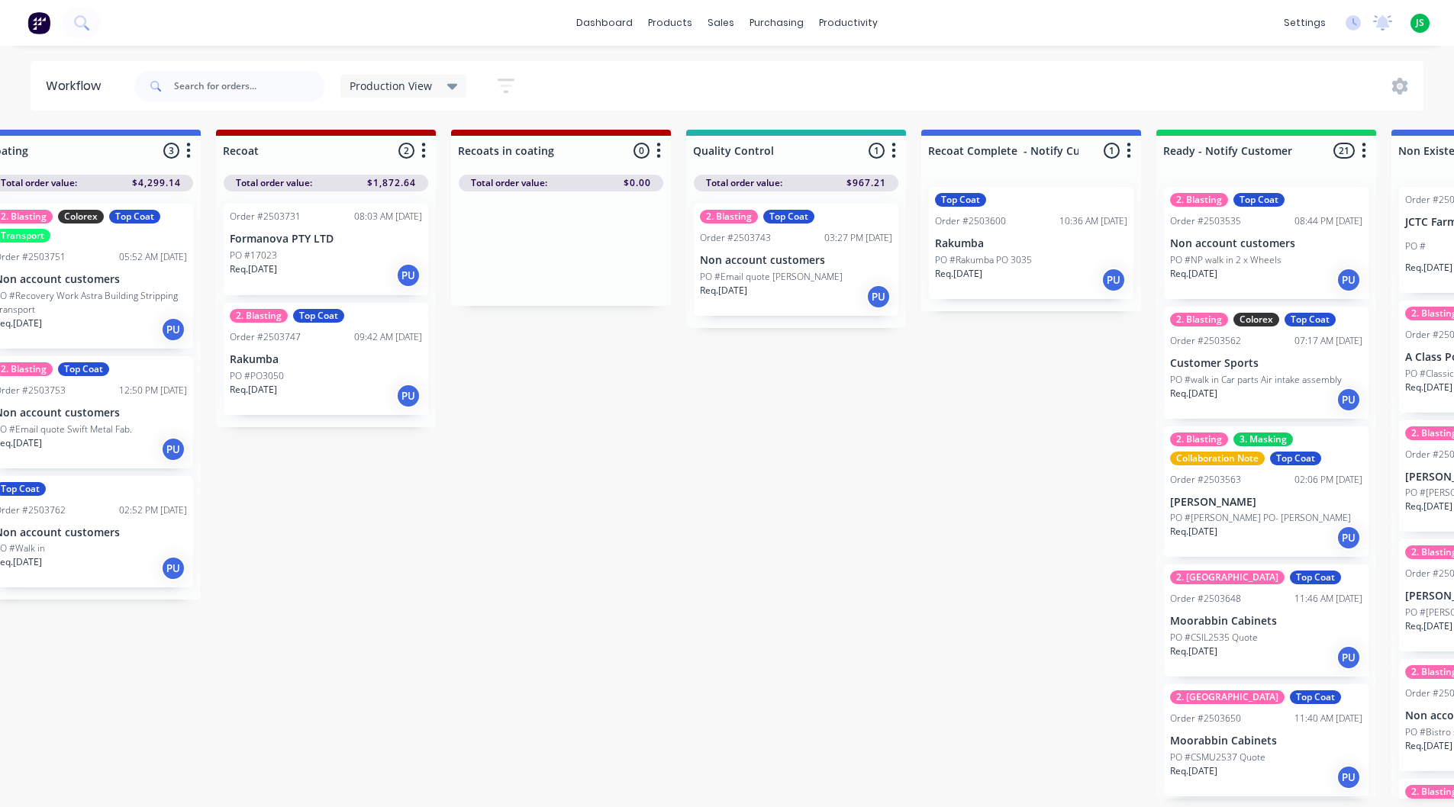
scroll to position [0, 1029]
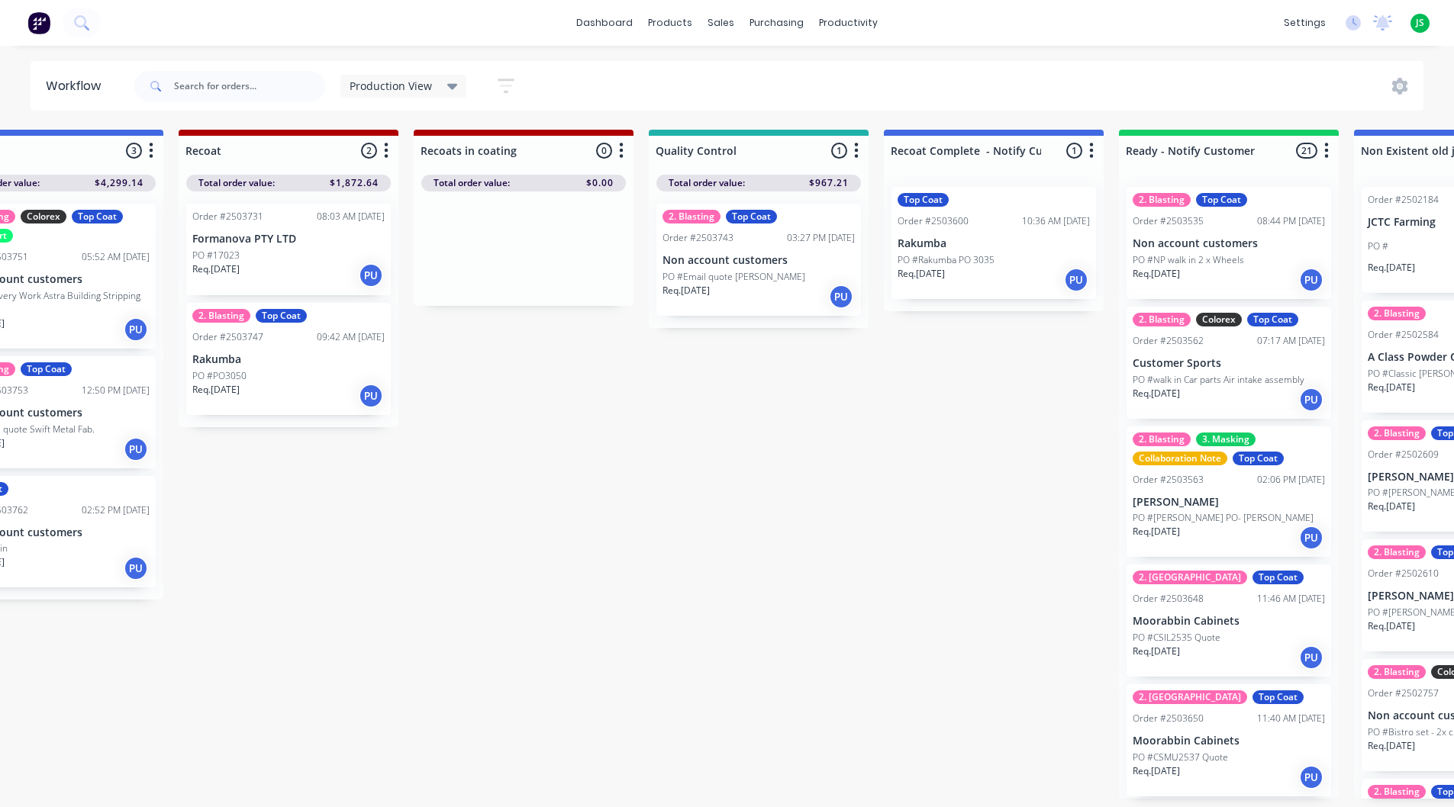
click at [942, 286] on div "Req. 23/07/25 PU" at bounding box center [993, 280] width 192 height 26
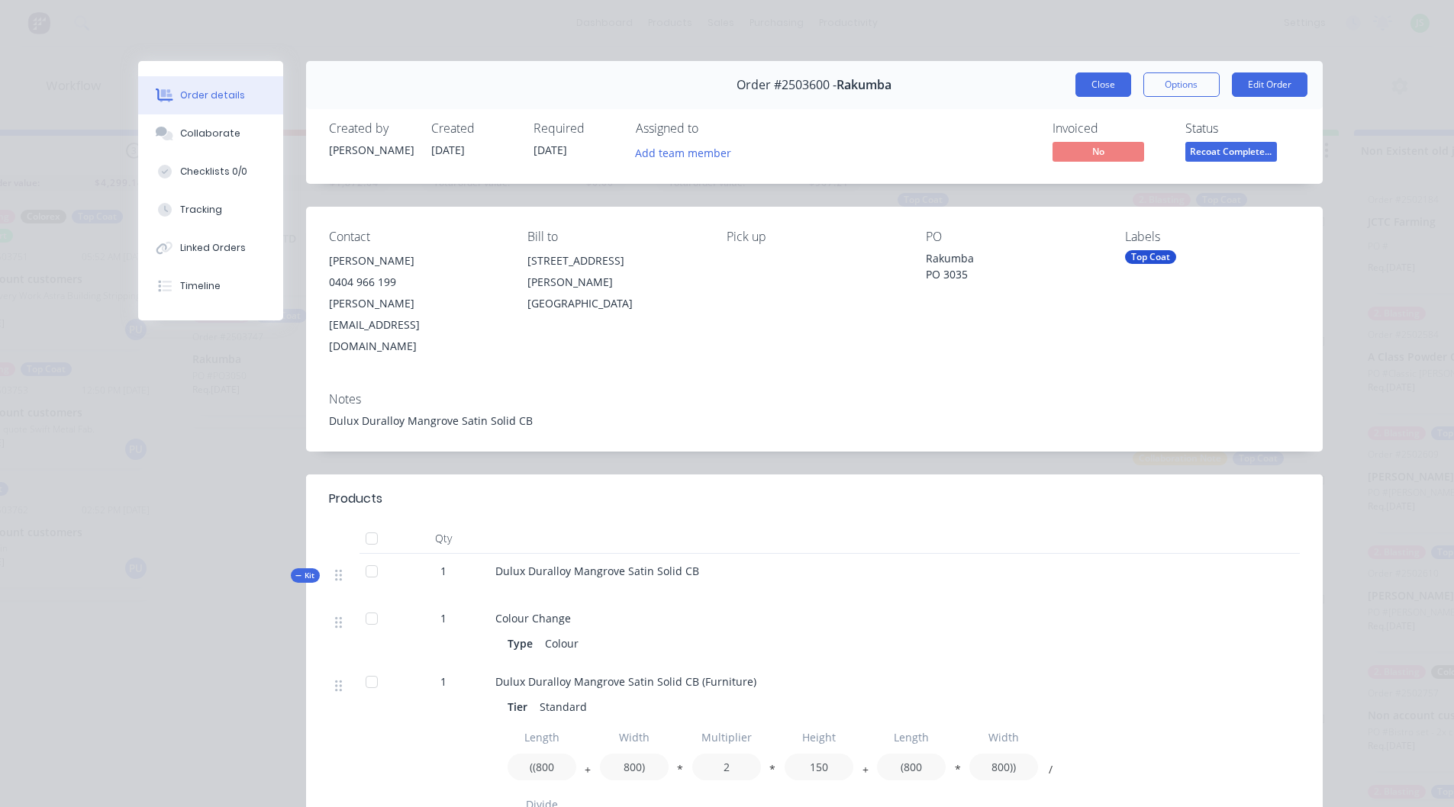
click at [1094, 80] on button "Close" at bounding box center [1103, 84] width 56 height 24
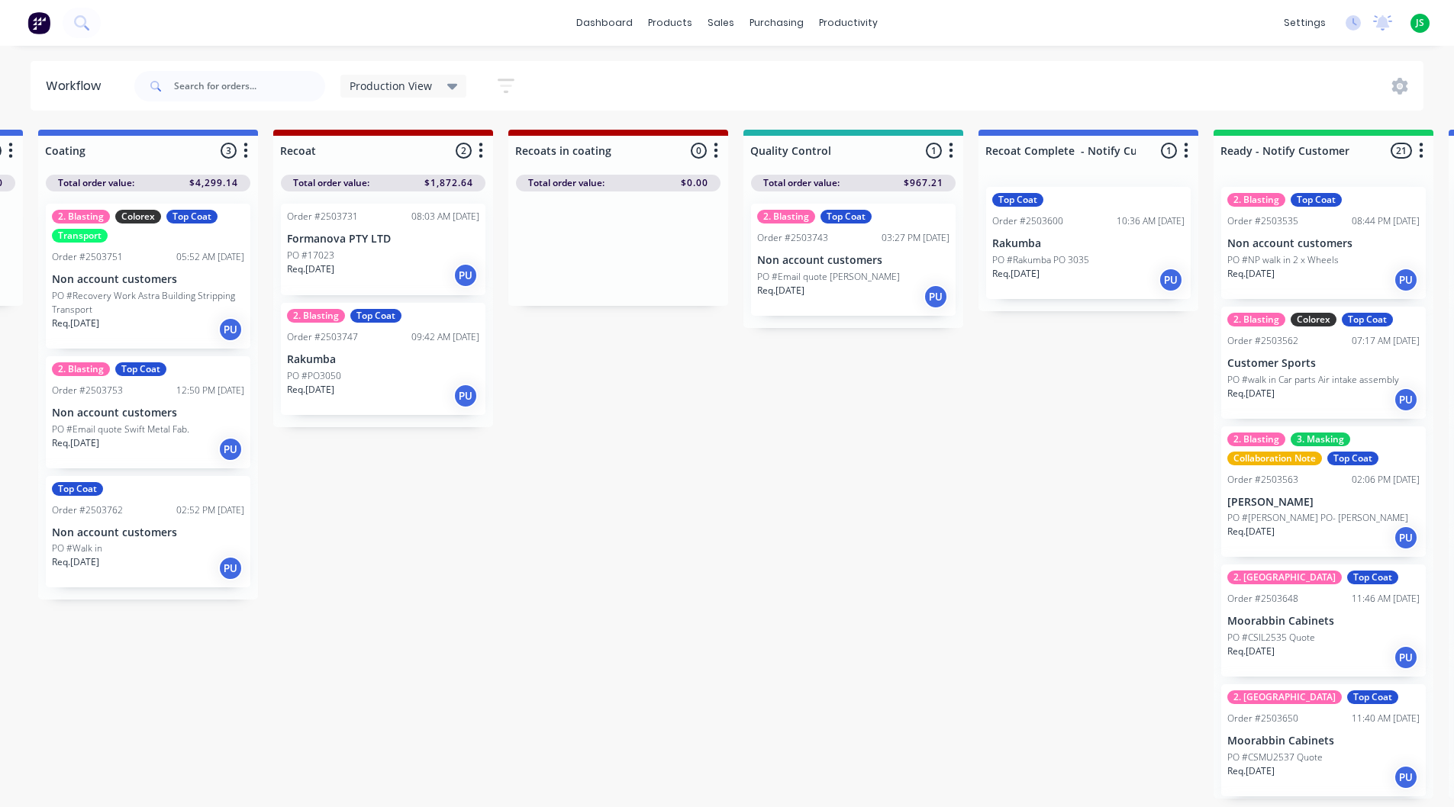
scroll to position [0, 773]
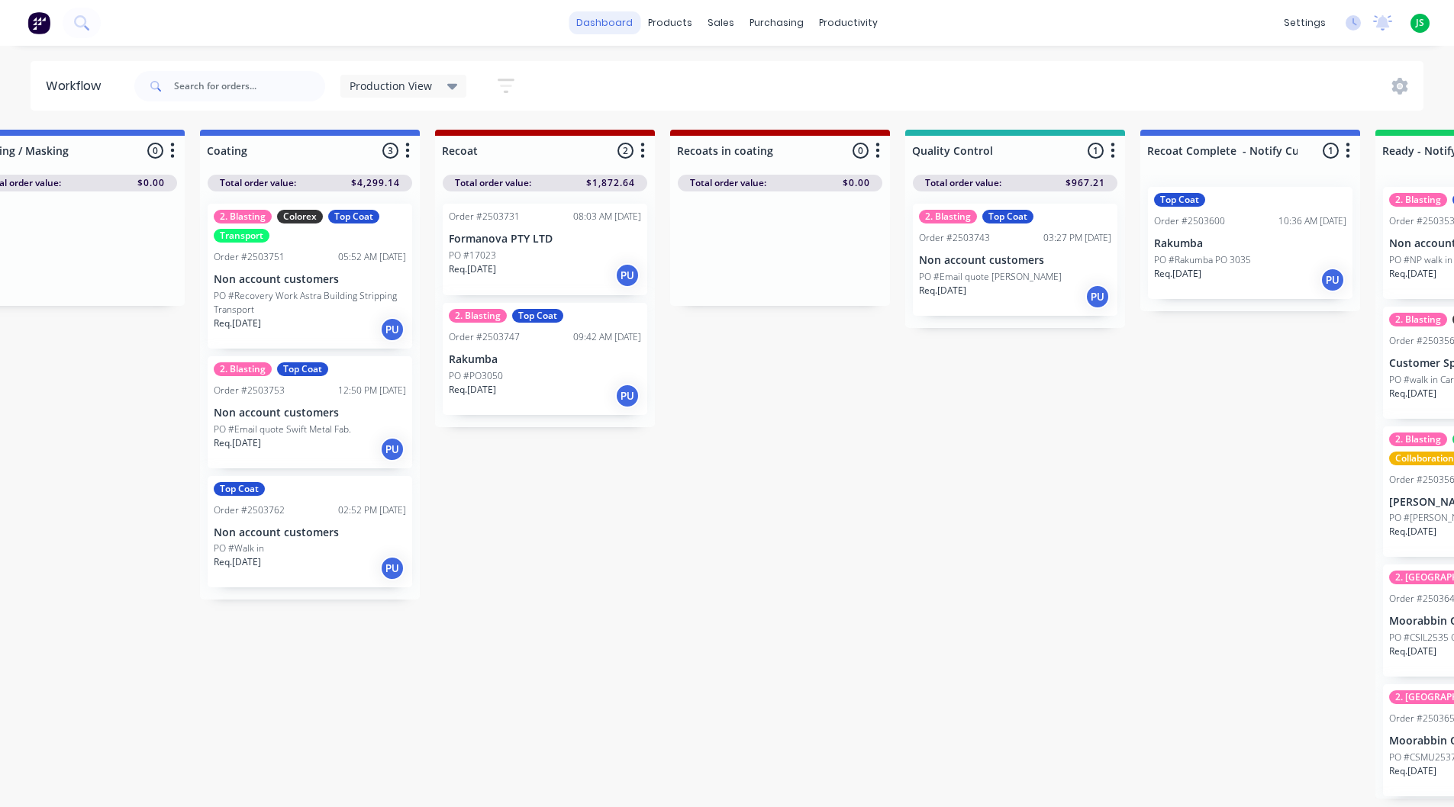
click at [627, 21] on link "dashboard" at bounding box center [605, 22] width 72 height 23
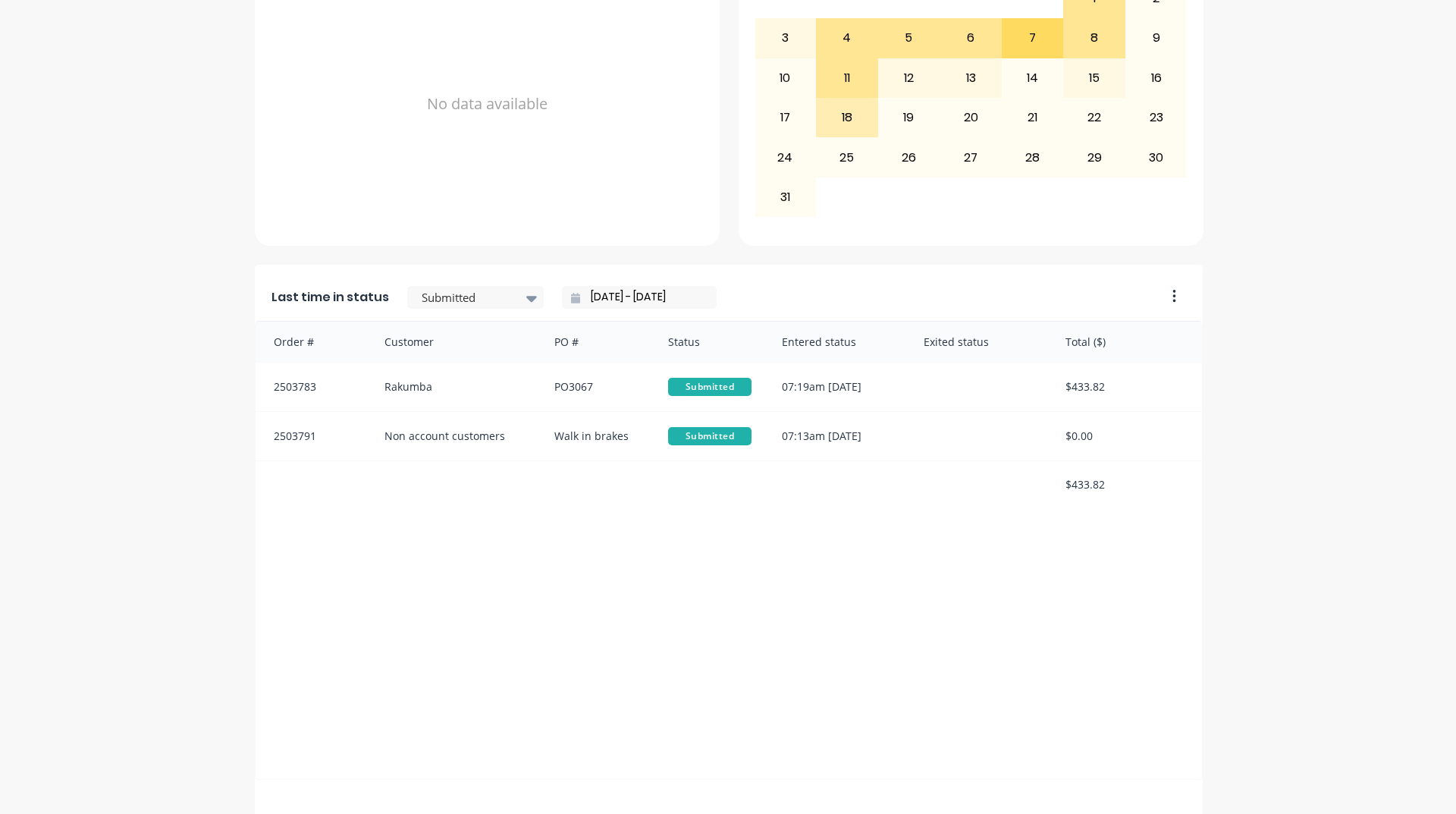
scroll to position [639, 0]
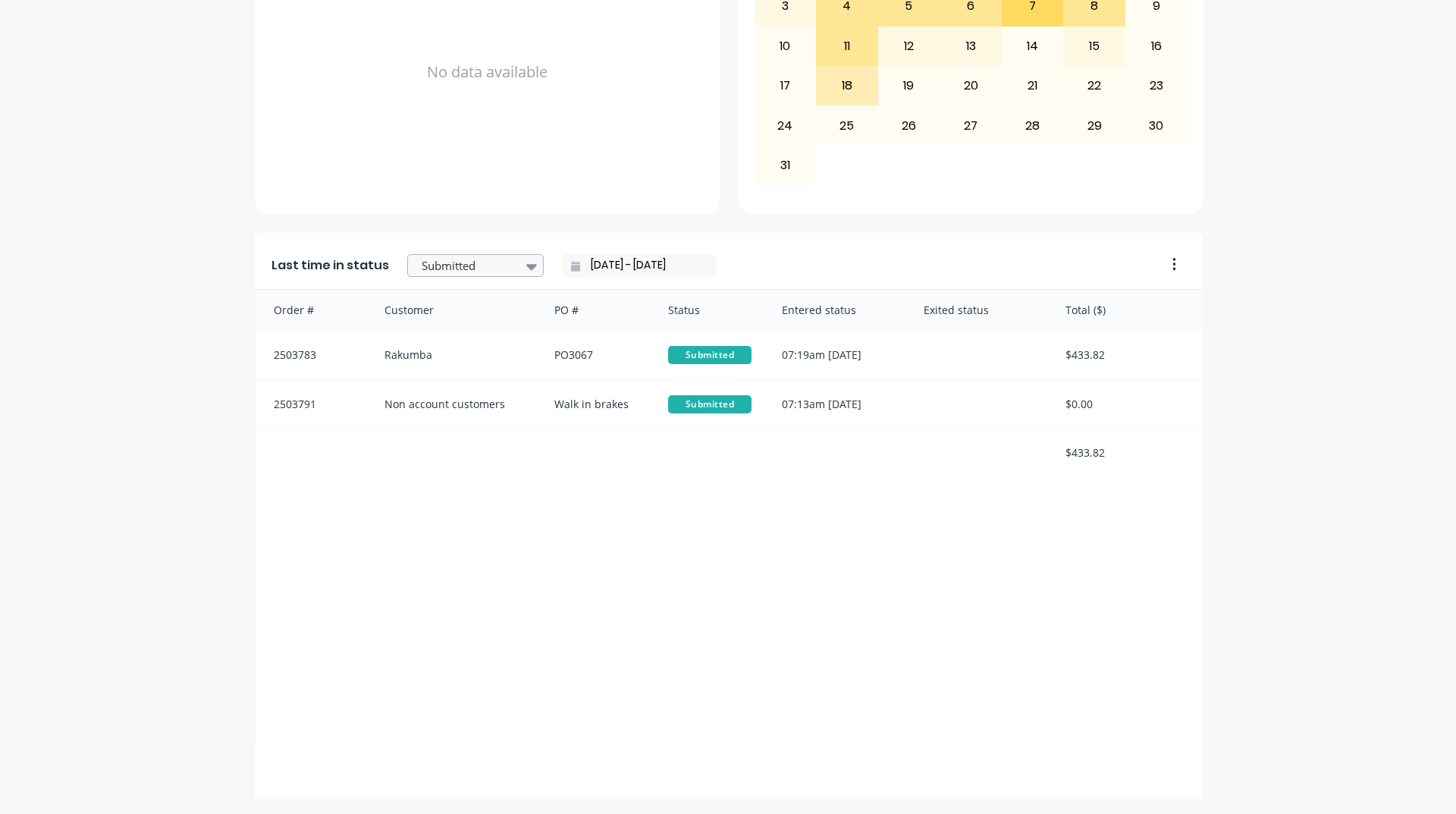
click at [489, 257] on div at bounding box center [468, 265] width 95 height 19
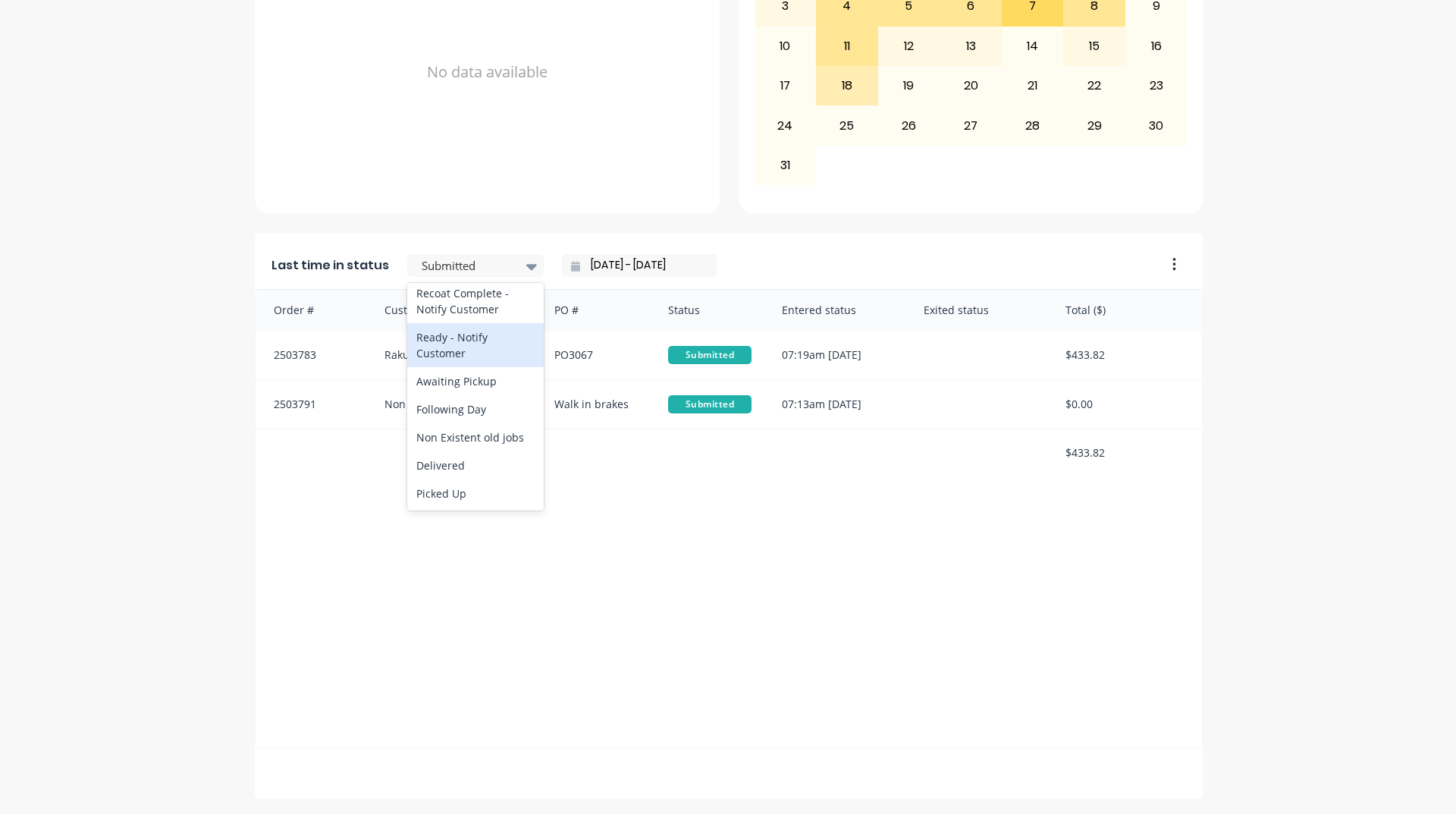
scroll to position [713, 0]
click at [457, 396] on div "Ready - Notify Customer" at bounding box center [475, 373] width 136 height 44
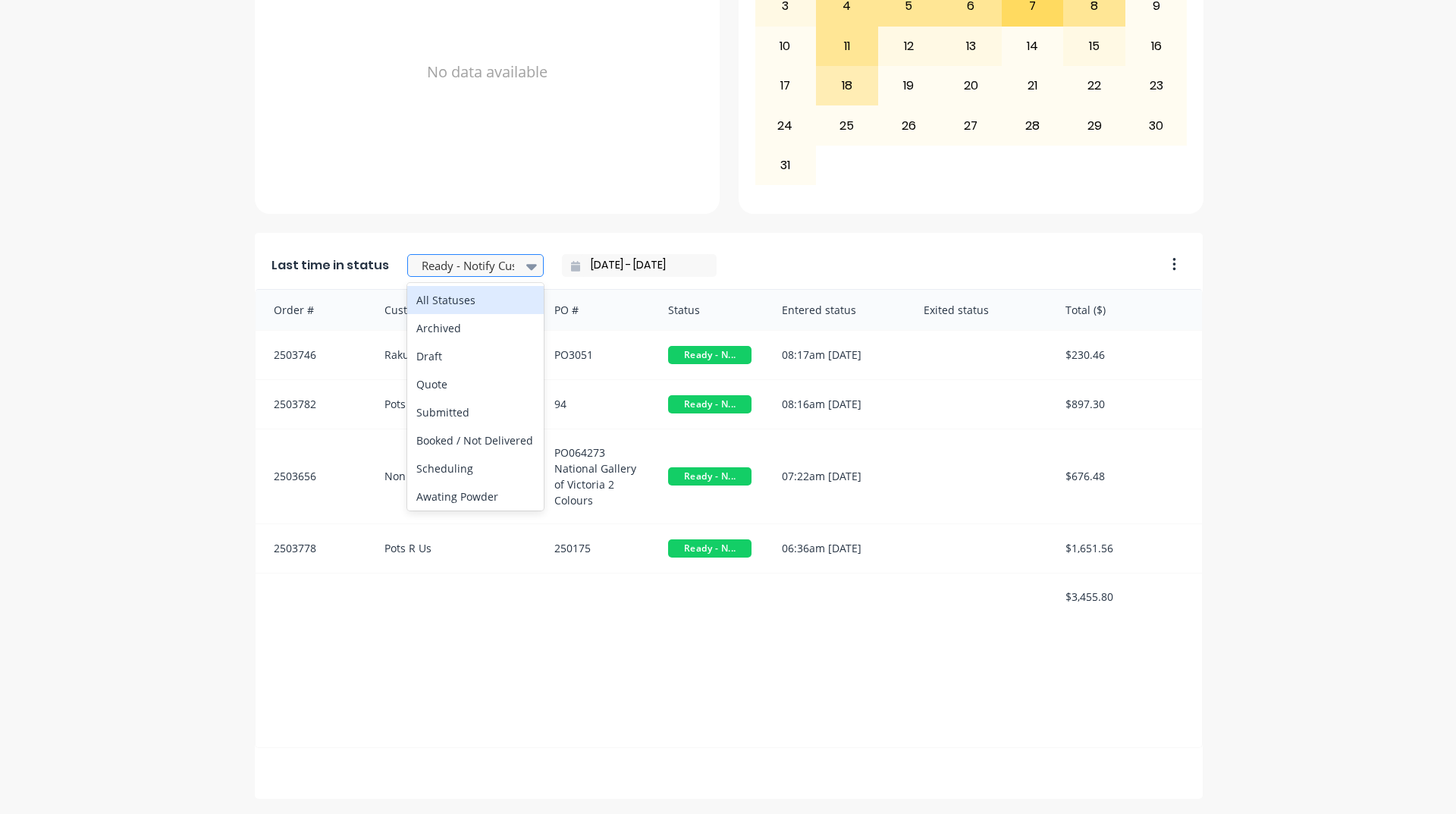
click at [498, 270] on div at bounding box center [468, 265] width 95 height 19
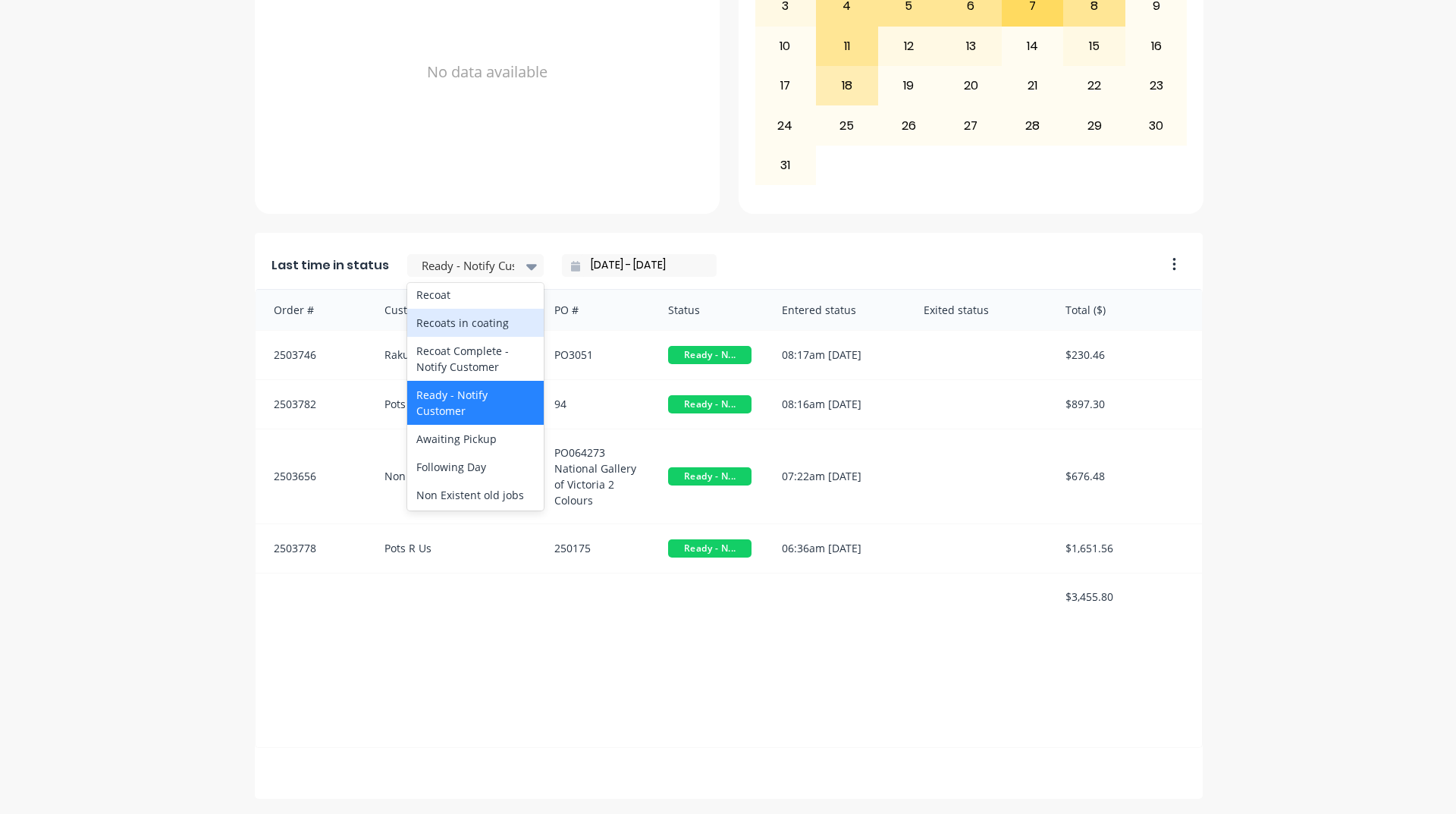
scroll to position [606, 0]
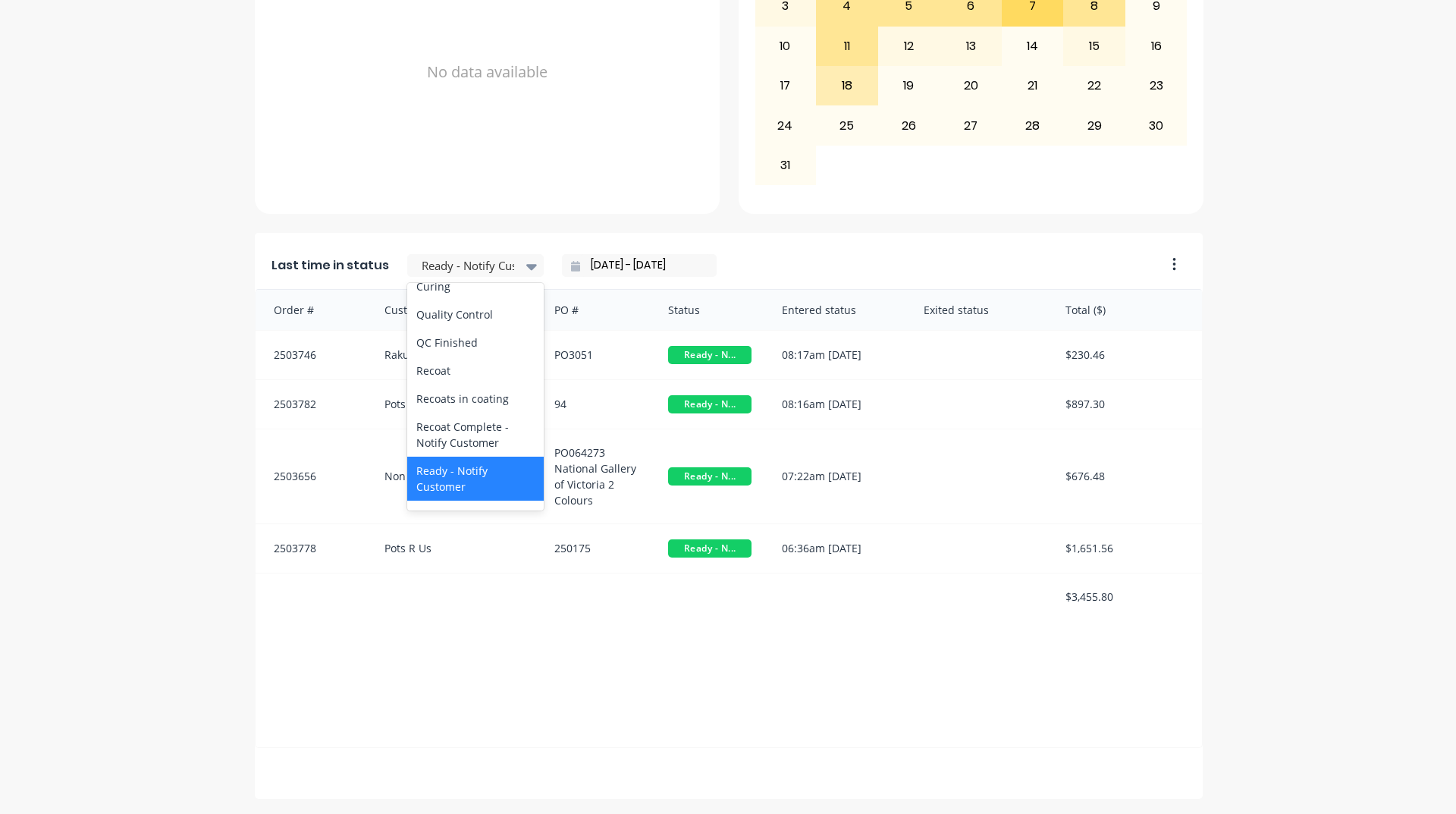
click at [440, 272] on div "Coating" at bounding box center [475, 258] width 136 height 28
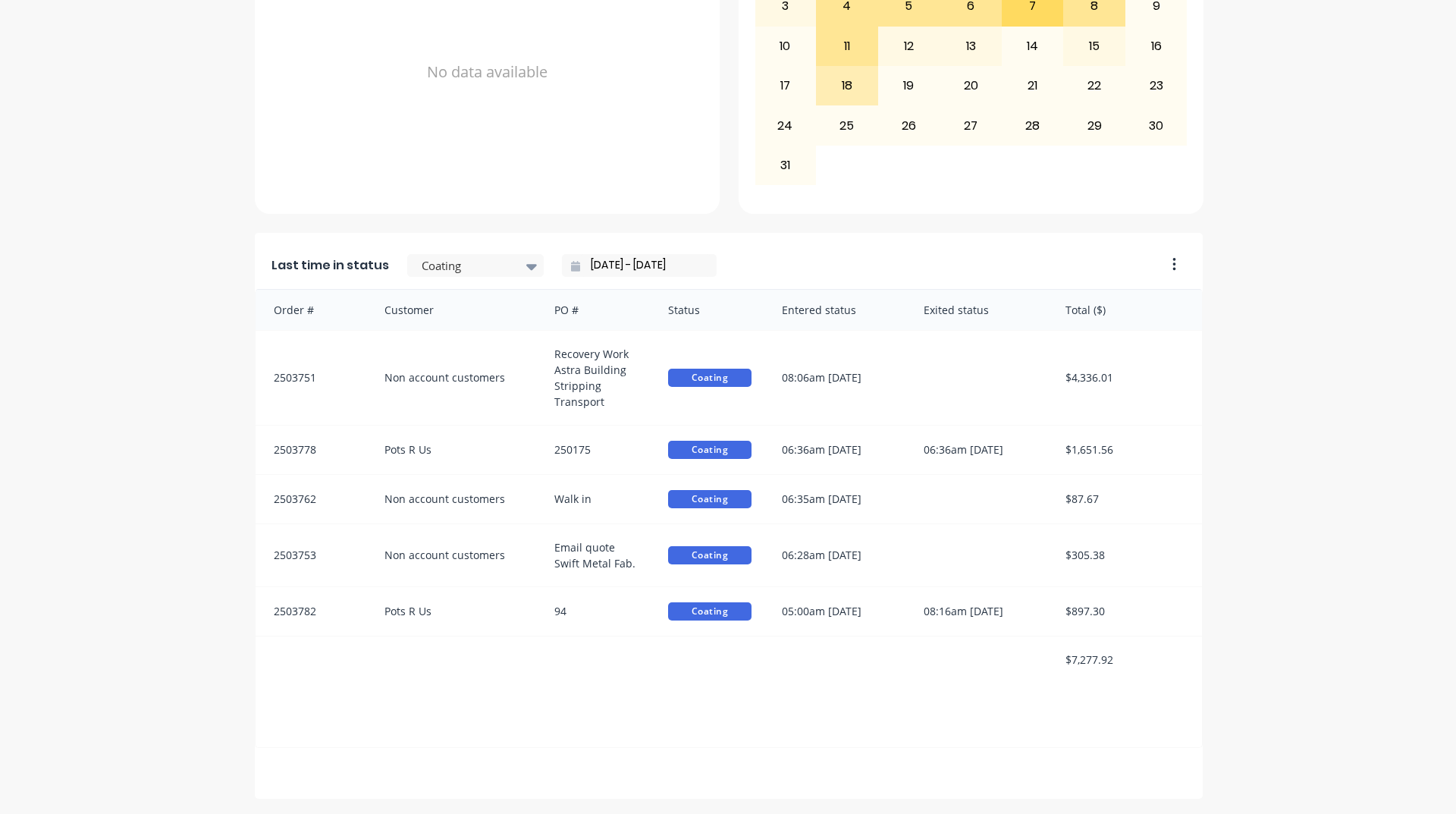
click at [1251, 436] on div "A Class Powder Coating Create sales order Create purchase order Overview Select…" at bounding box center [728, 110] width 1456 height 1377
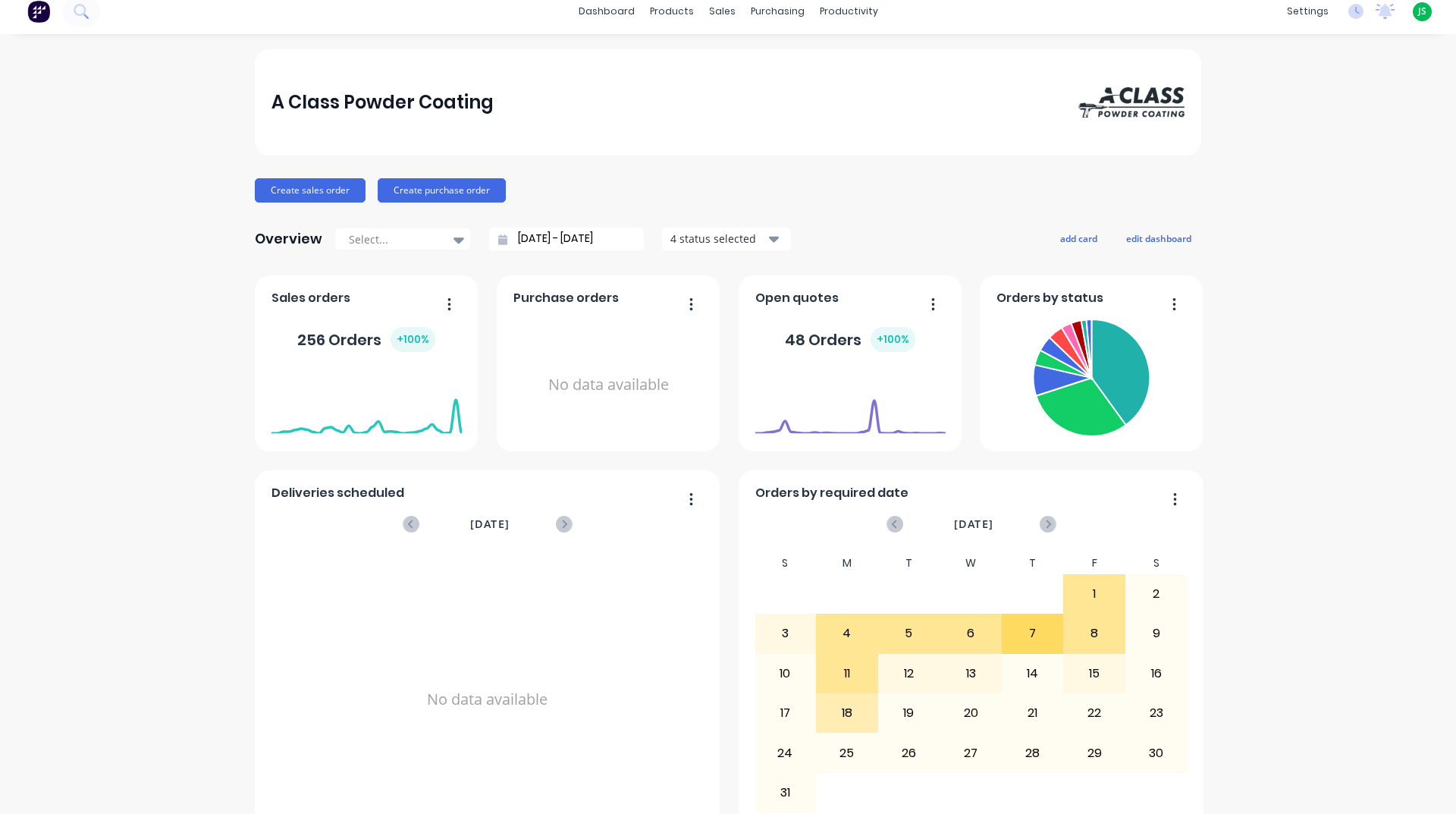
scroll to position [0, 0]
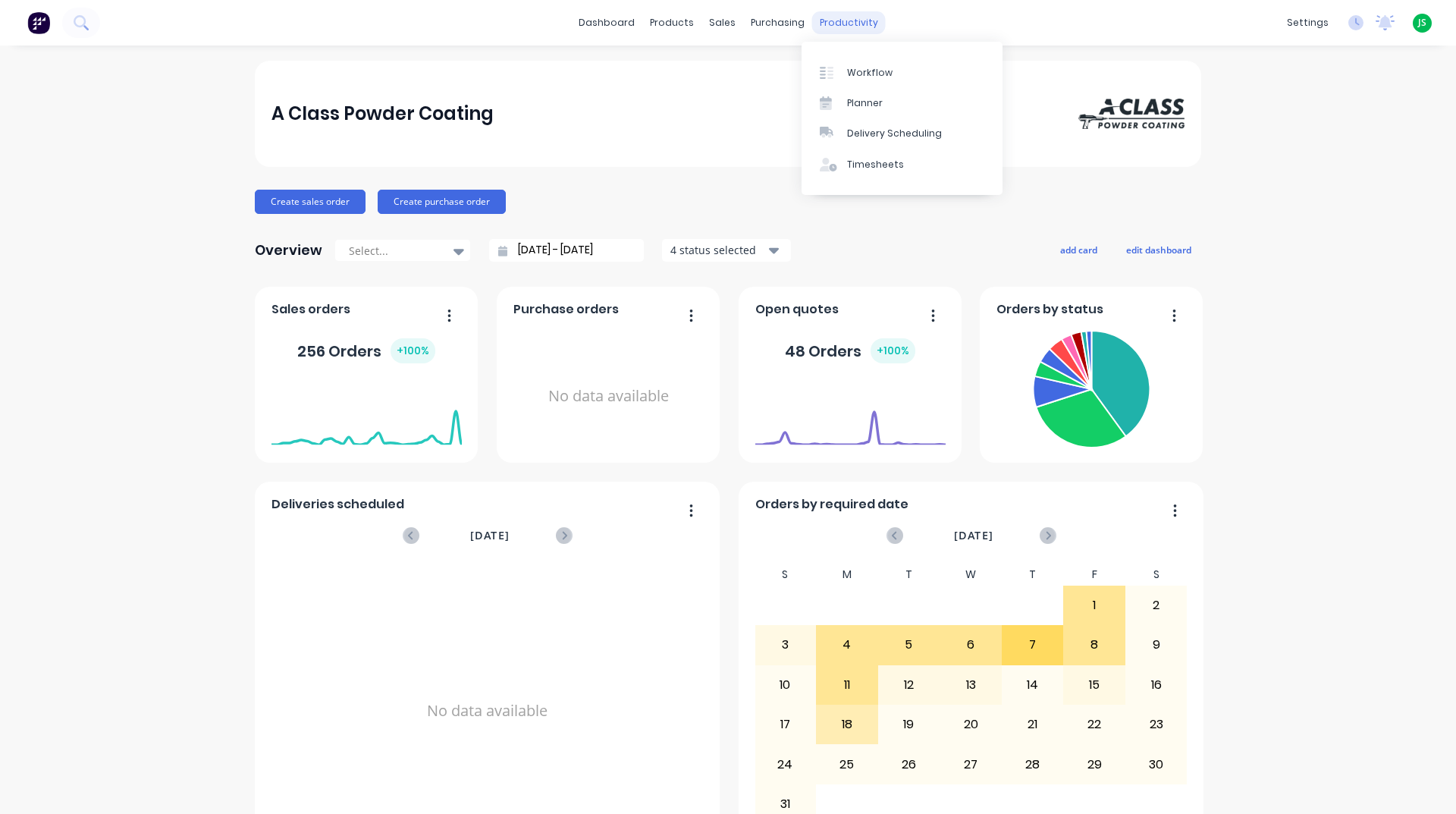
click at [847, 19] on div "productivity" at bounding box center [849, 22] width 74 height 23
click at [853, 63] on link "Workflow" at bounding box center [902, 72] width 201 height 31
